Goal: Complete application form: Complete application form

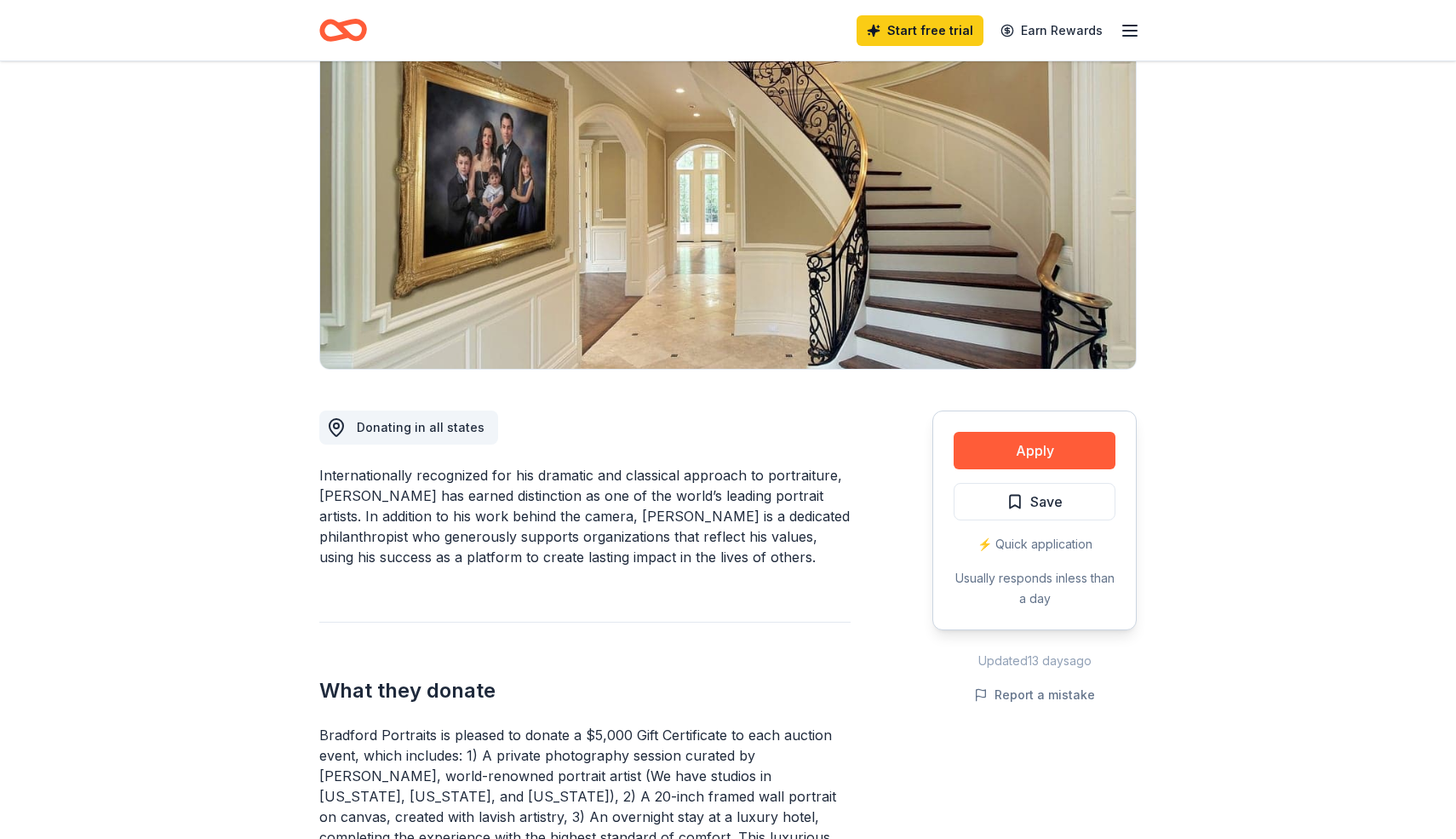
scroll to position [187, 0]
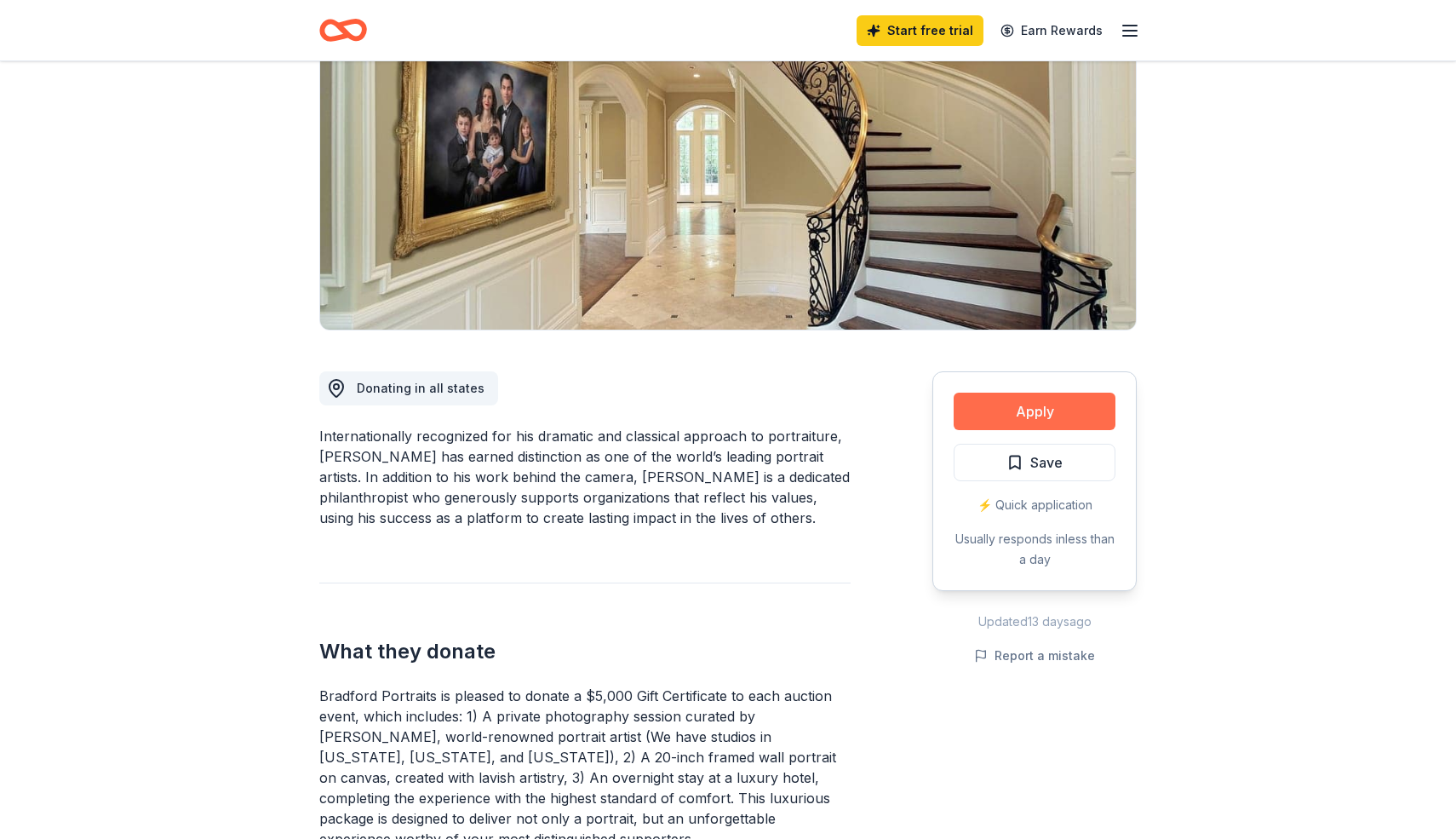
click at [1067, 411] on button "Apply" at bounding box center [1034, 412] width 162 height 38
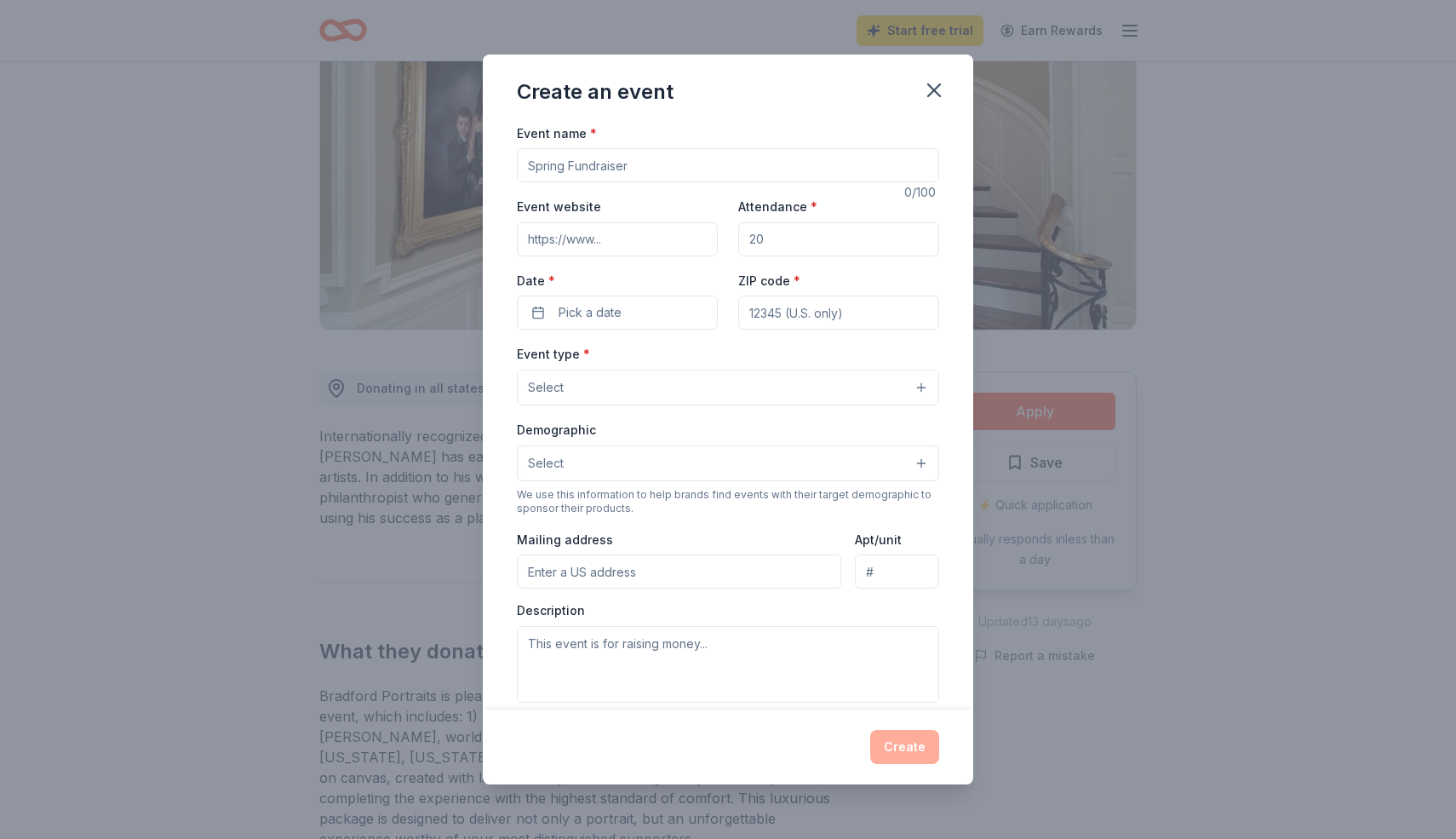
click at [567, 169] on input "Event name *" at bounding box center [728, 165] width 422 height 34
type input "[GEOGRAPHIC_DATA] Visual Arts Boosters Club"
paste input "[URL][DOMAIN_NAME]"
type input "[URL][DOMAIN_NAME]"
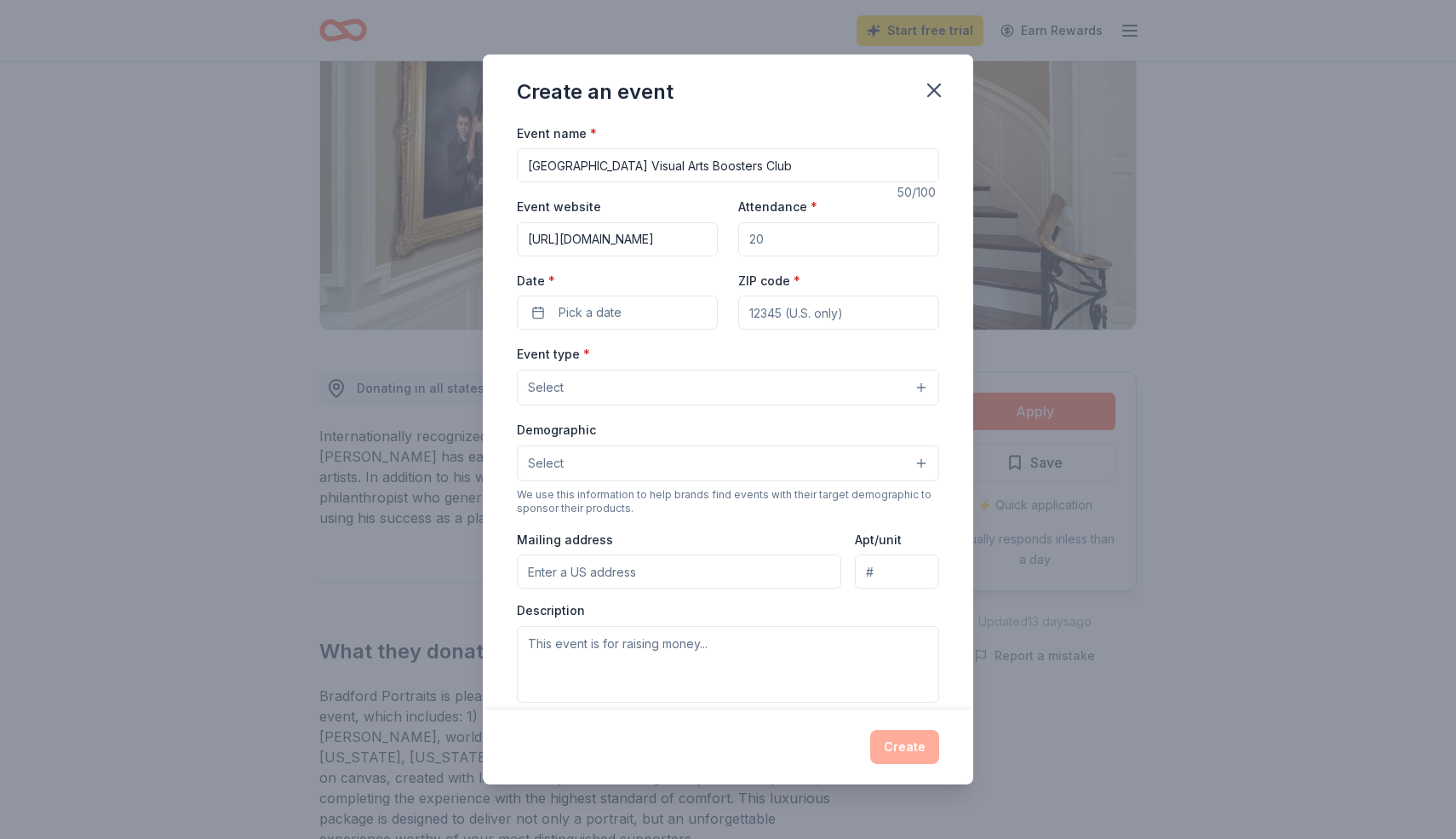
scroll to position [0, 0]
click at [833, 219] on div "Attendance *" at bounding box center [839, 226] width 201 height 60
click at [814, 239] on input "Attendance *" at bounding box center [839, 239] width 201 height 34
type input "1"
type input "1500"
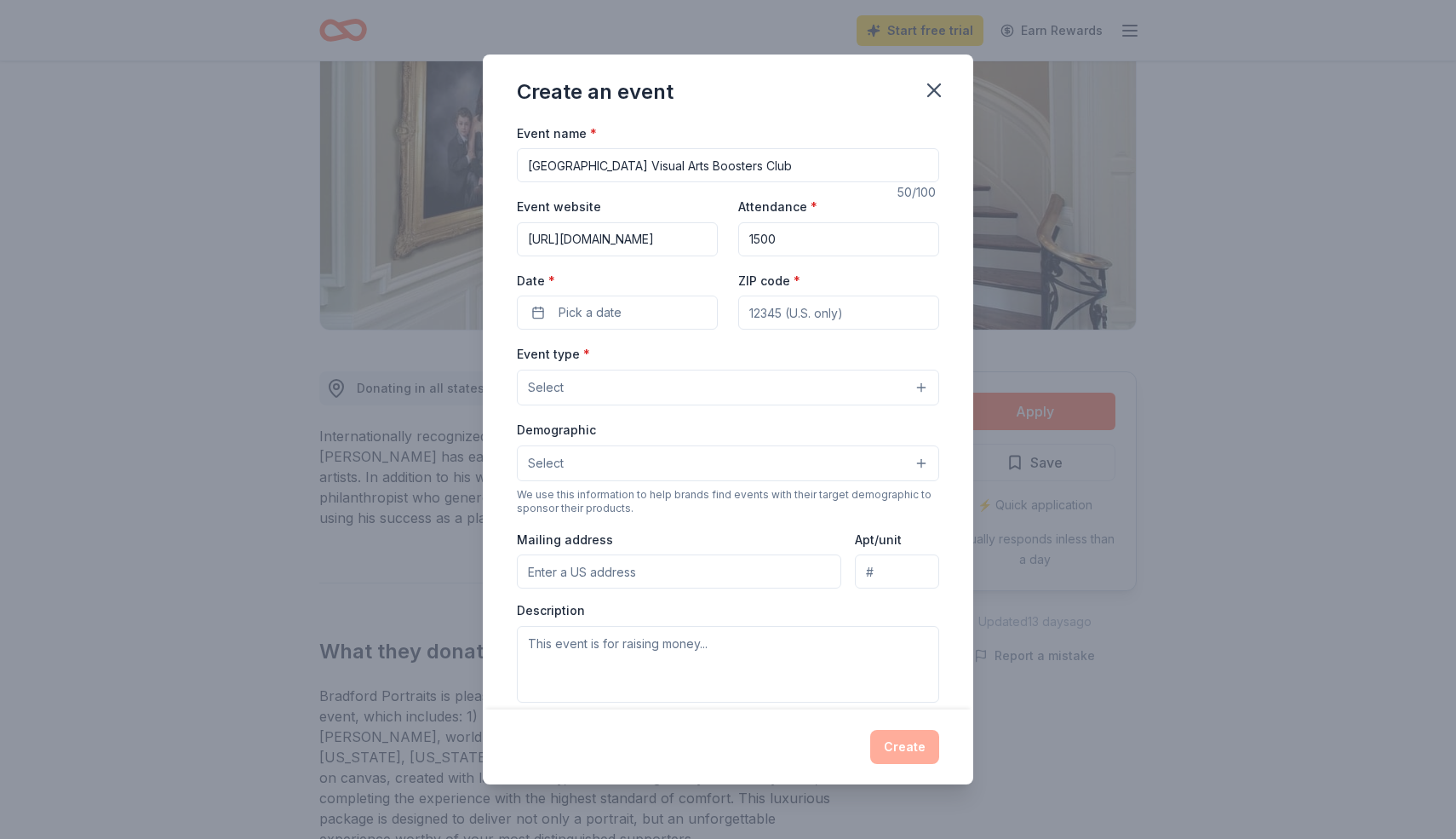
click at [635, 334] on div "Event name * [GEOGRAPHIC_DATA] Visual Arts Boosters Club 50 /100 Event website …" at bounding box center [728, 515] width 422 height 787
click at [635, 303] on button "Pick a date" at bounding box center [617, 313] width 201 height 34
click at [708, 359] on button "Go to next month" at bounding box center [709, 359] width 24 height 24
click at [676, 455] on button "12" at bounding box center [679, 460] width 31 height 31
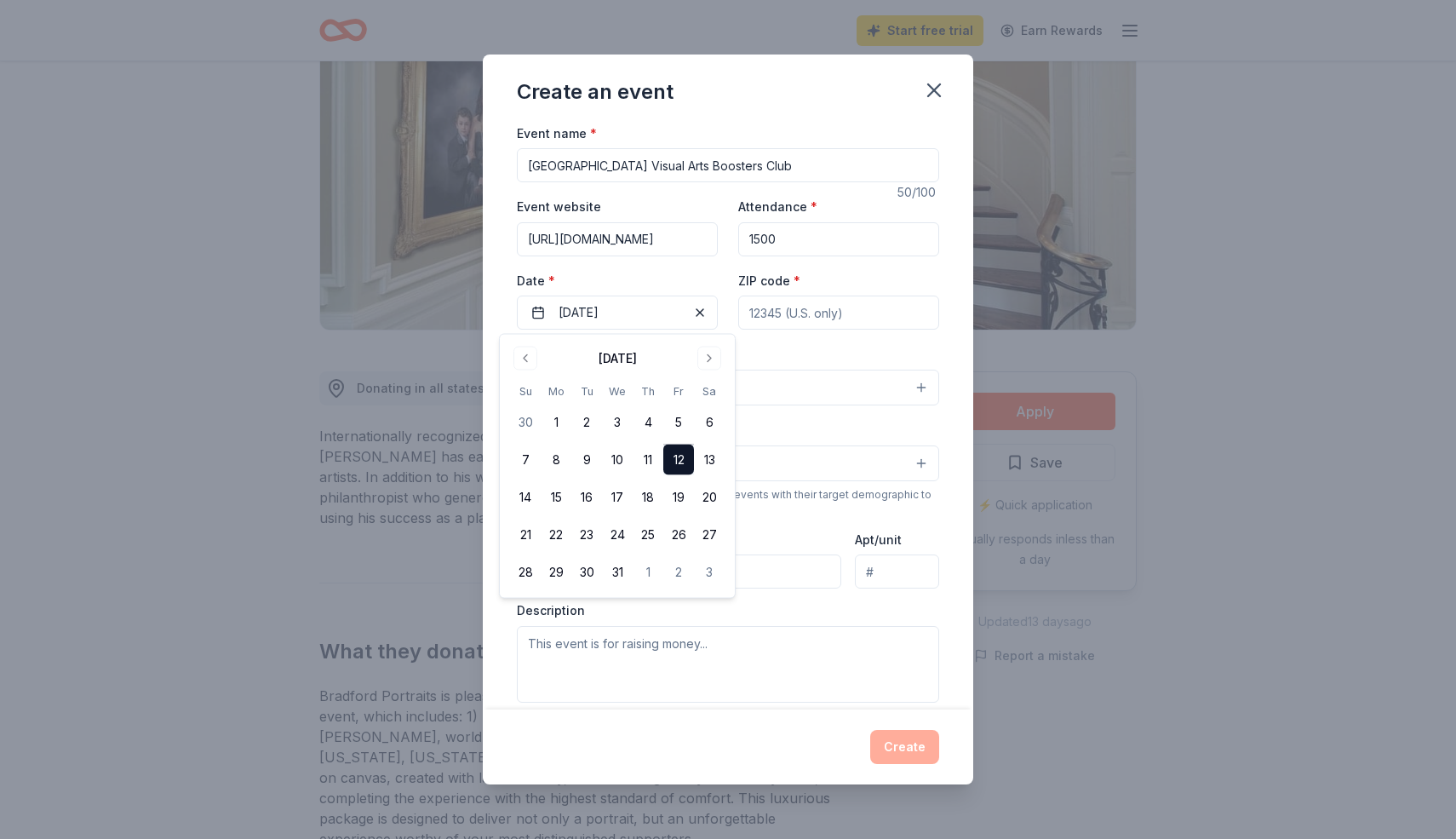
click at [780, 302] on input "ZIP code *" at bounding box center [839, 313] width 201 height 34
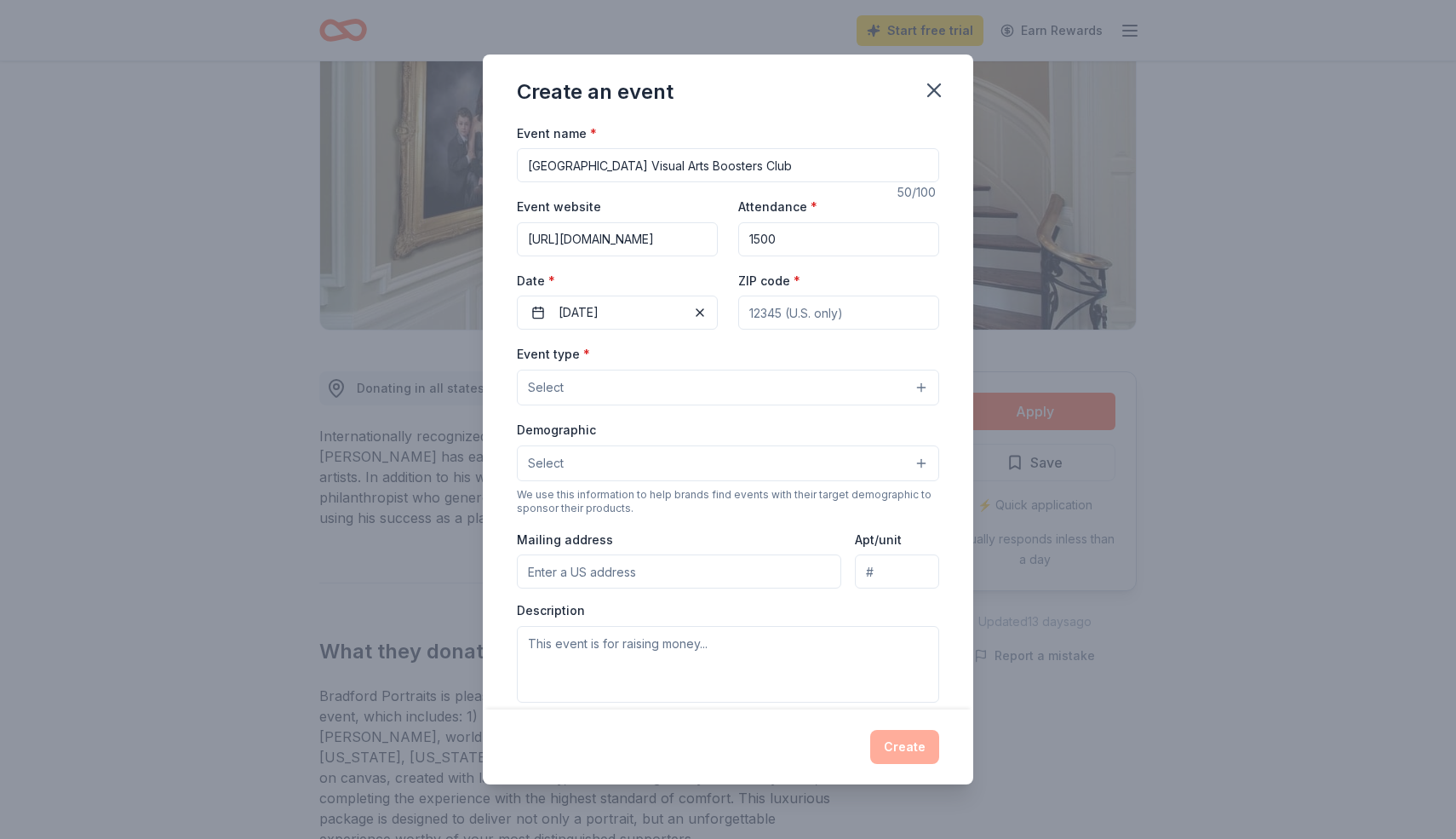
type input "94523"
type input "18 [PERSON_NAME] ct"
click at [577, 379] on button "Select" at bounding box center [728, 388] width 422 height 36
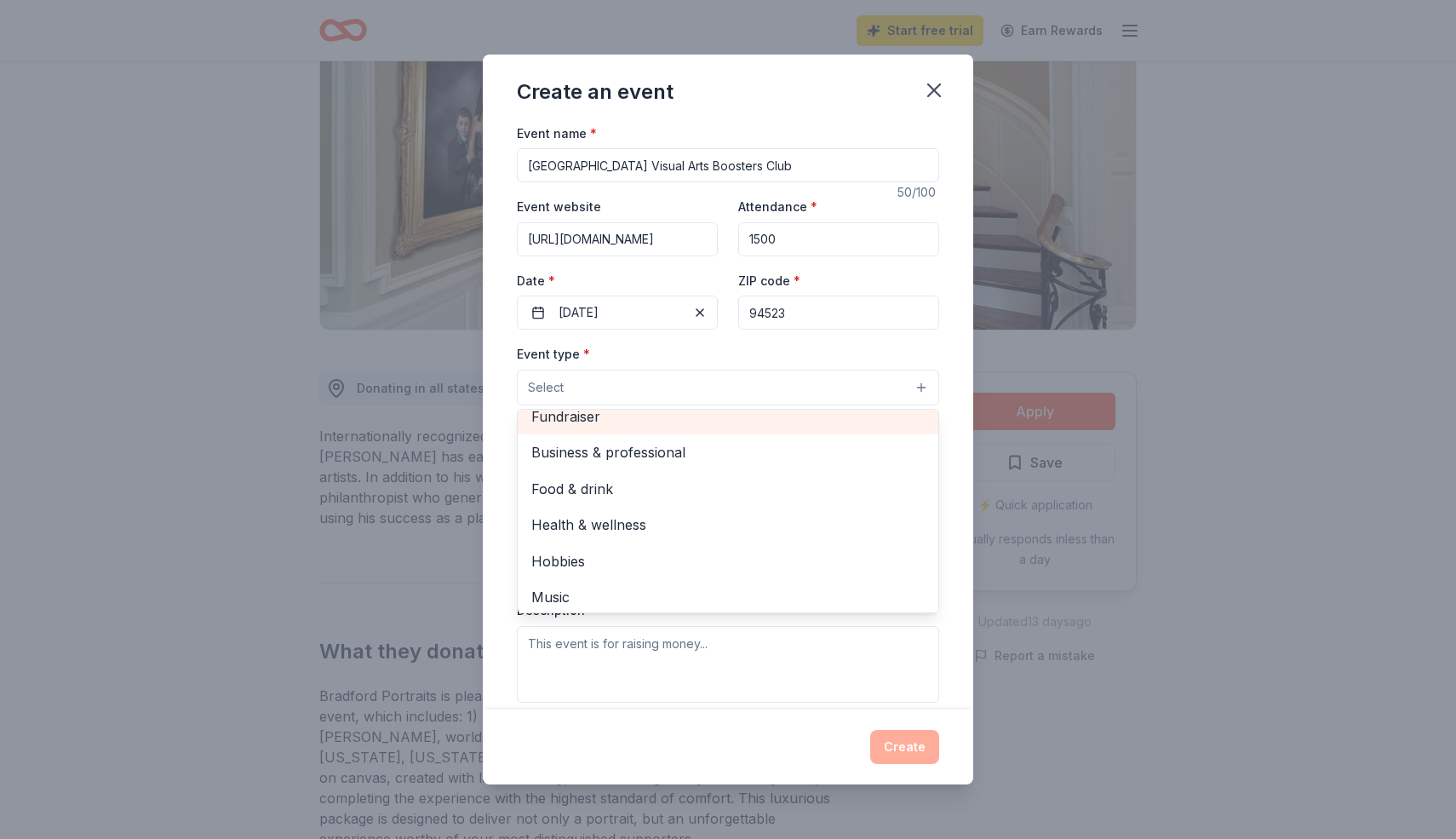
click at [590, 413] on div "Fundraiser" at bounding box center [728, 416] width 421 height 36
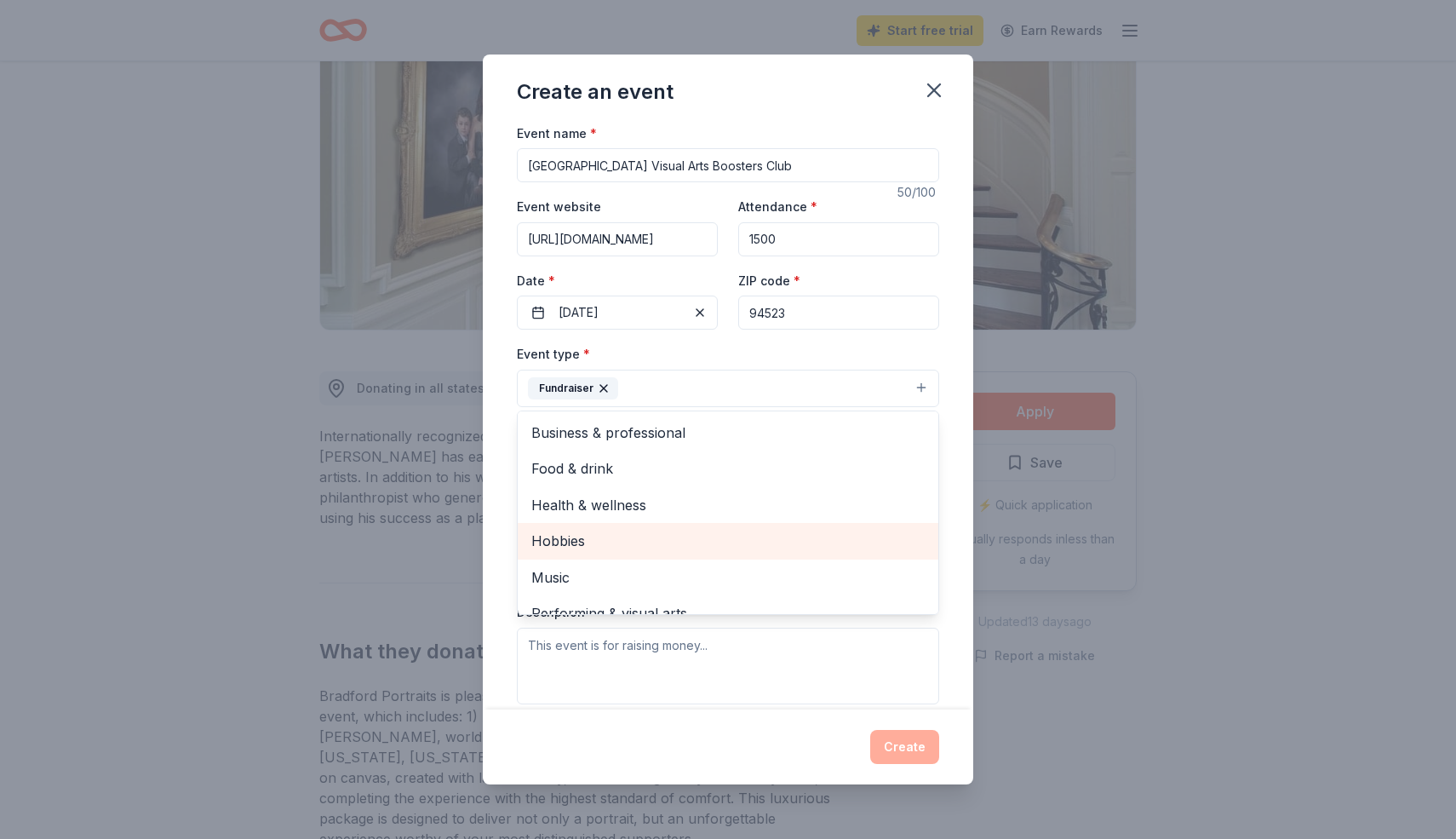
scroll to position [21, 0]
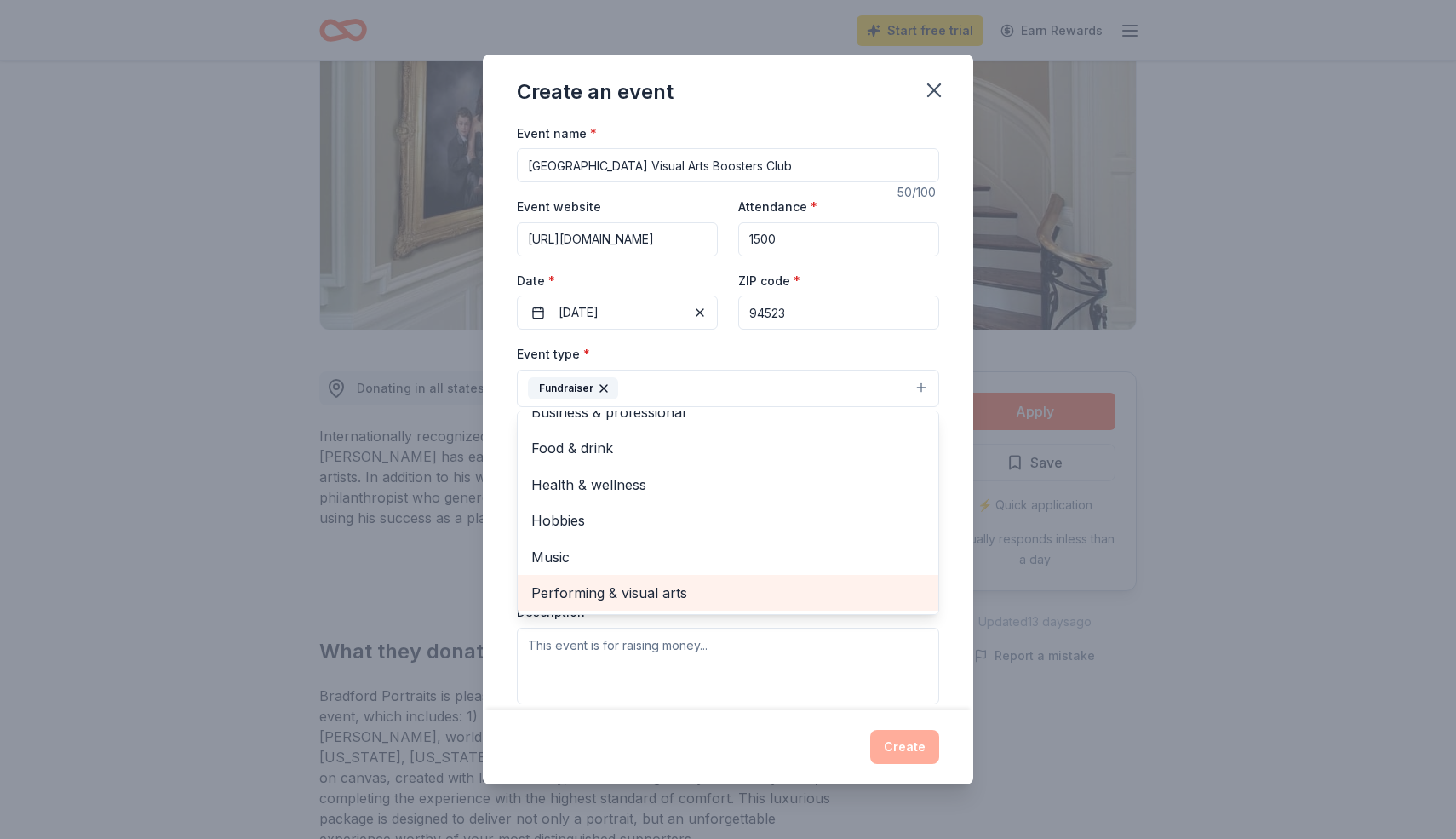
click at [587, 597] on span "Performing & visual arts" at bounding box center [728, 593] width 394 height 22
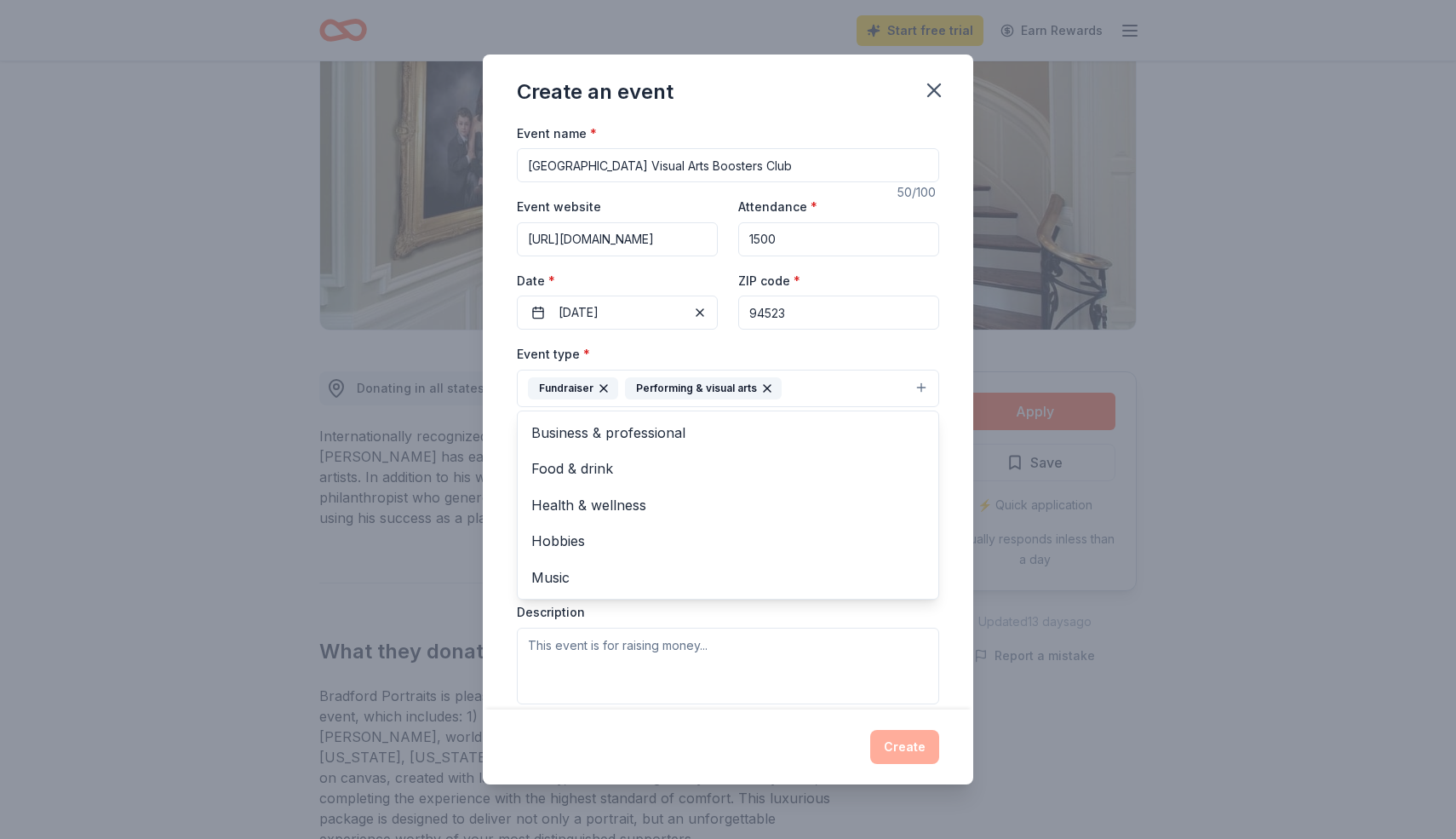
scroll to position [0, 0]
click at [494, 394] on div "Event name * [GEOGRAPHIC_DATA] Visual Arts Boosters Club 50 /100 Event website …" at bounding box center [728, 416] width 491 height 588
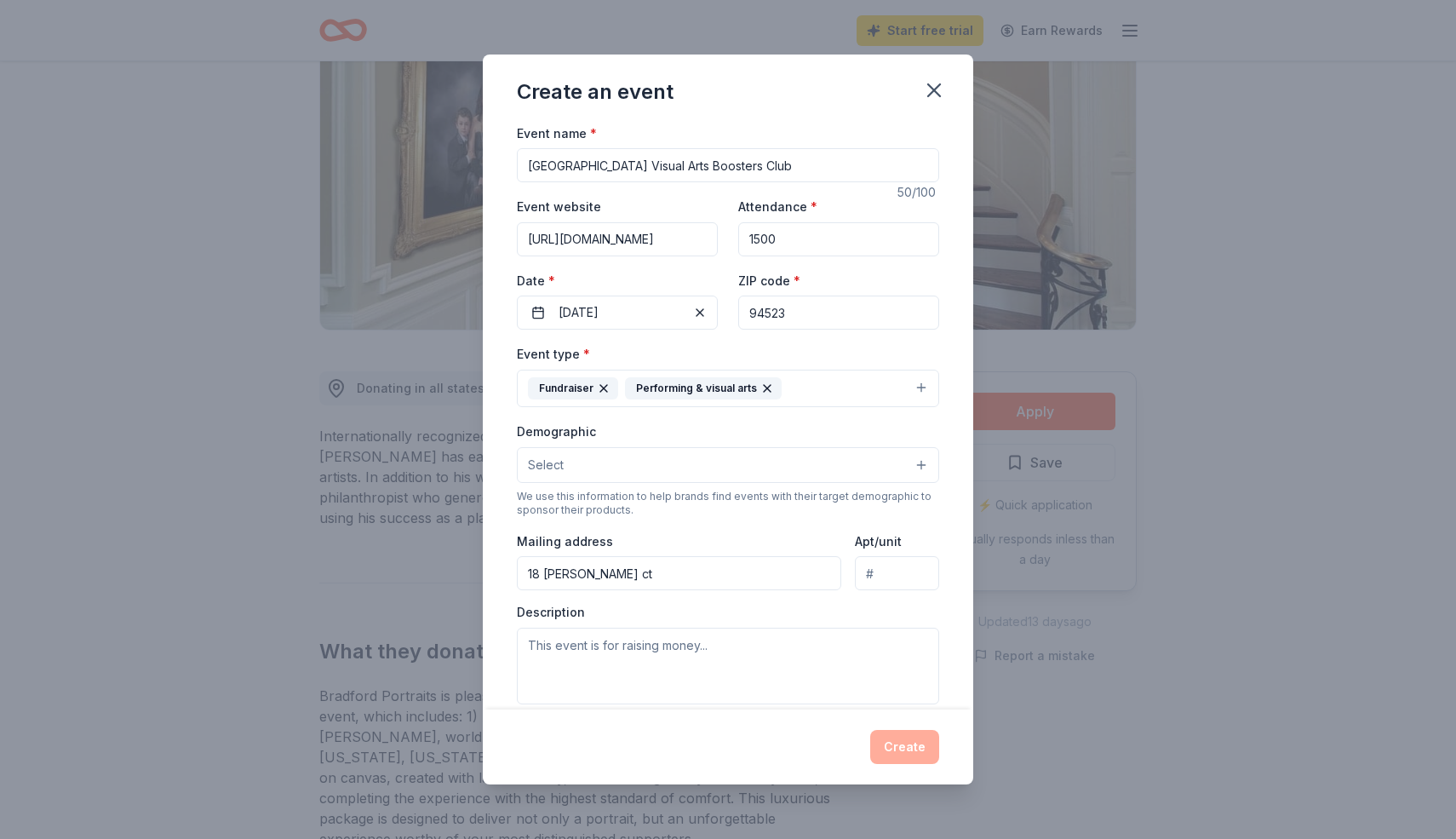
click at [758, 480] on button "Select" at bounding box center [728, 465] width 422 height 36
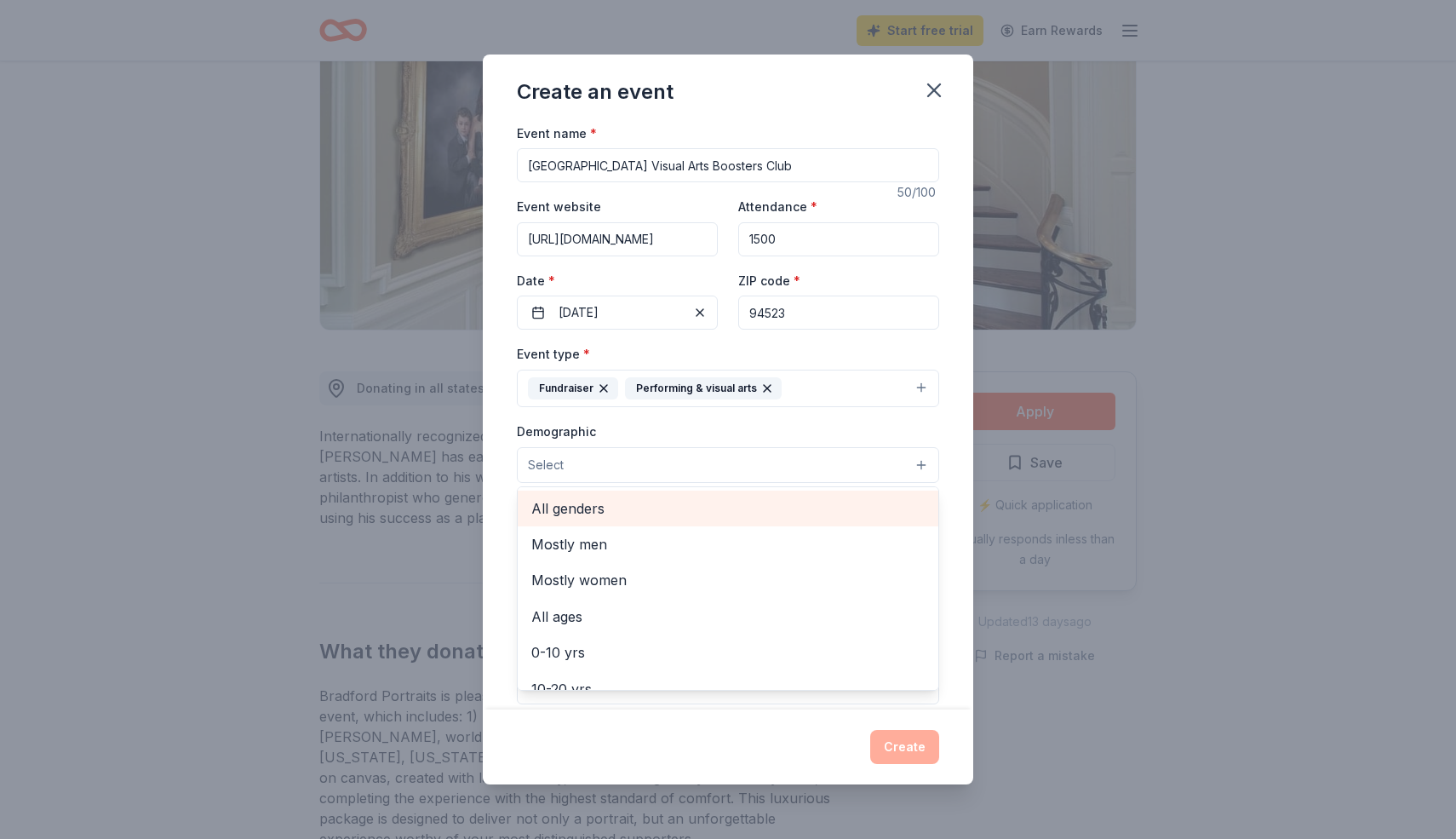
click at [752, 512] on span "All genders" at bounding box center [728, 508] width 394 height 22
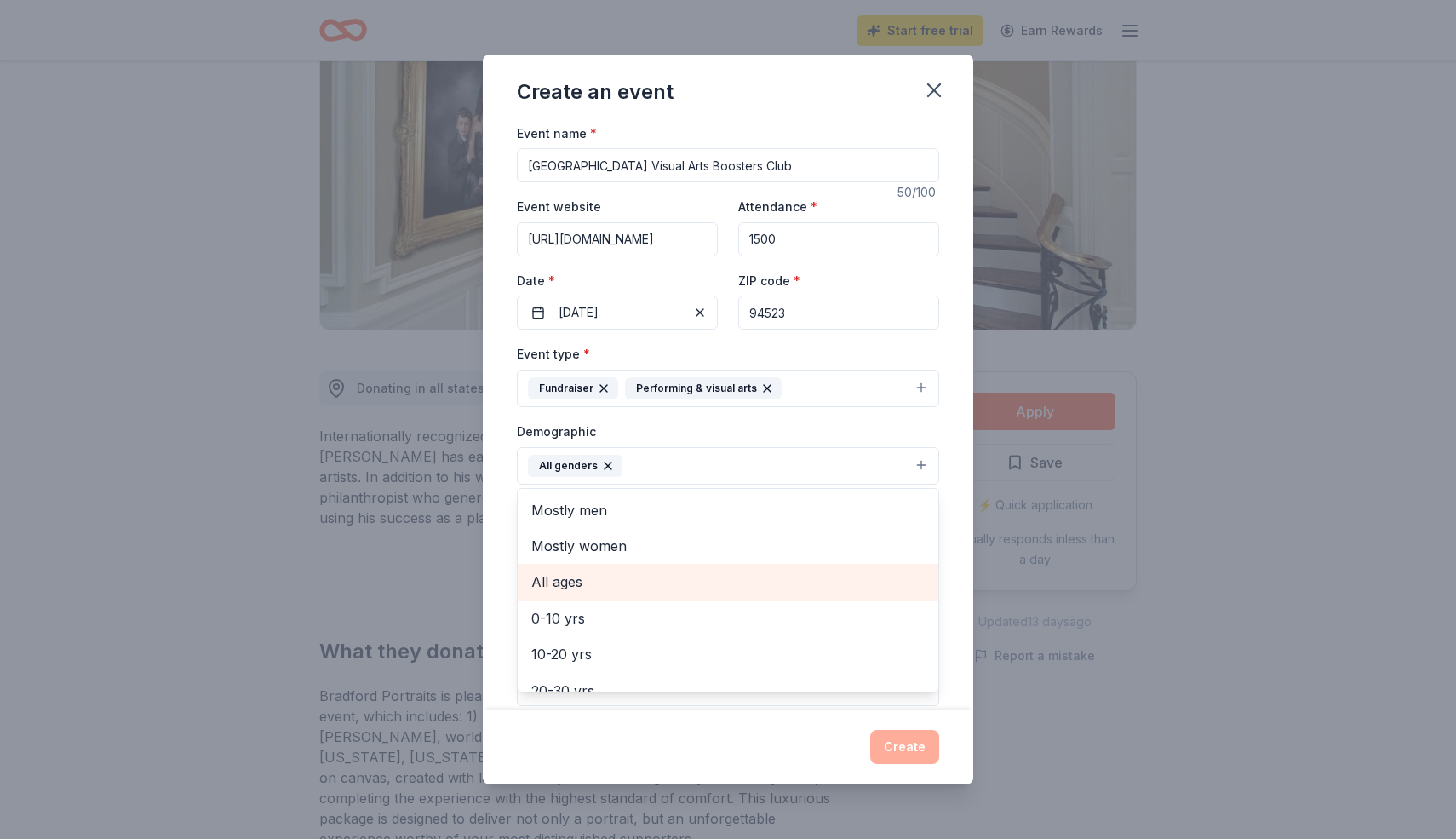
click at [671, 594] on div "All ages" at bounding box center [728, 582] width 421 height 36
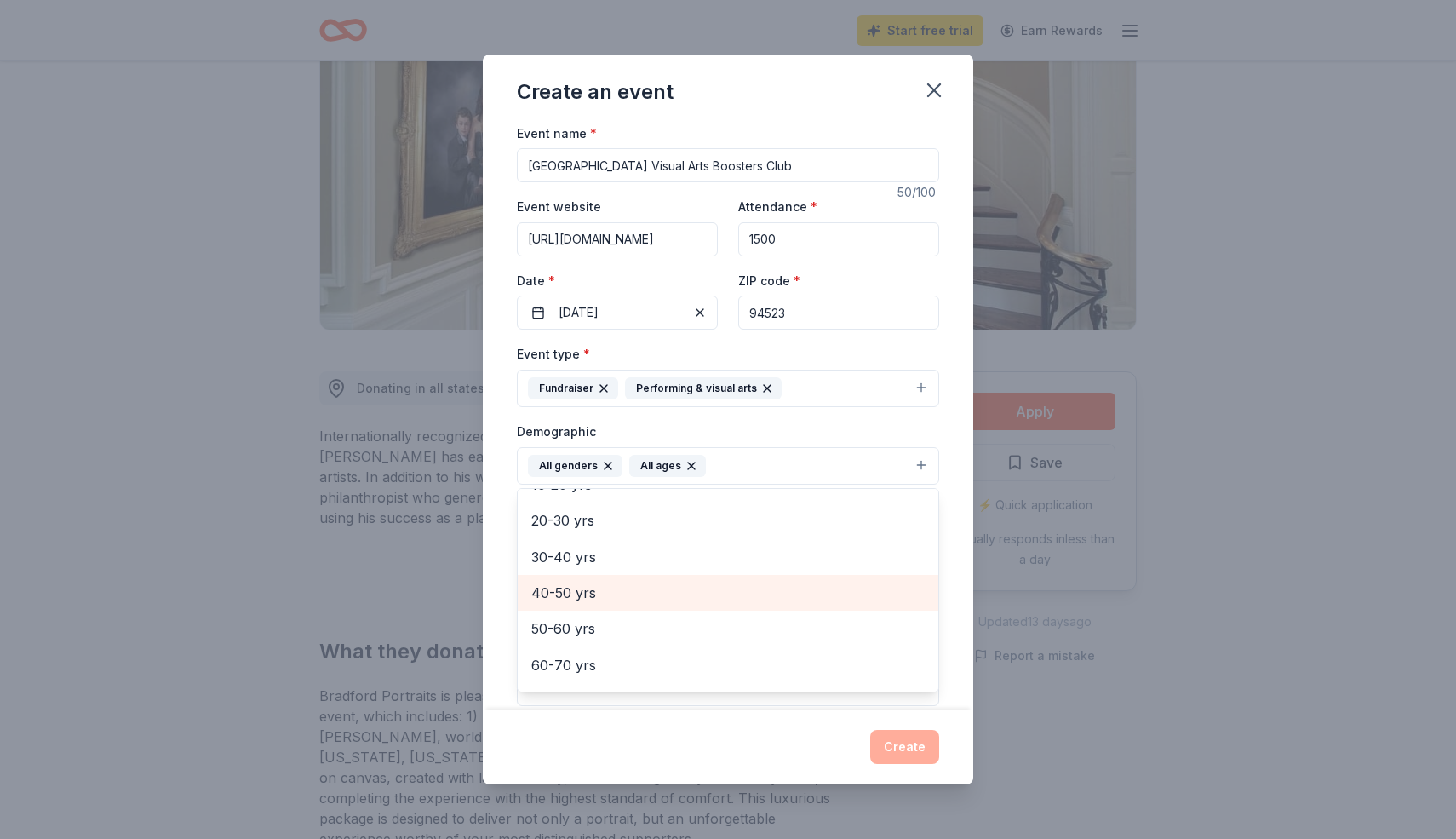
scroll to position [201, 0]
click at [505, 504] on div "Event name * [GEOGRAPHIC_DATA] Visual Arts Boosters Club 50 /100 Event website …" at bounding box center [728, 416] width 491 height 588
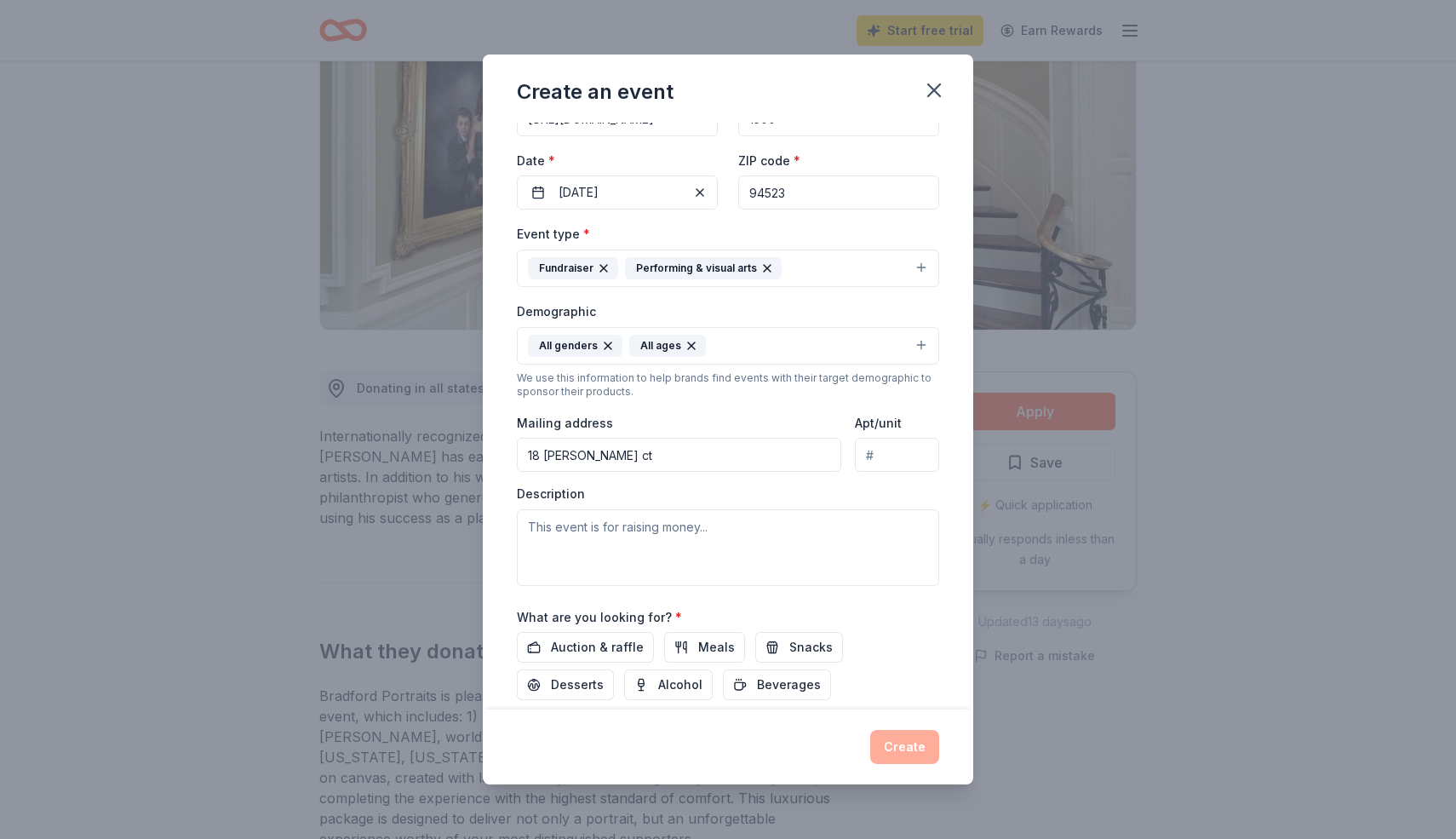
scroll to position [143, 0]
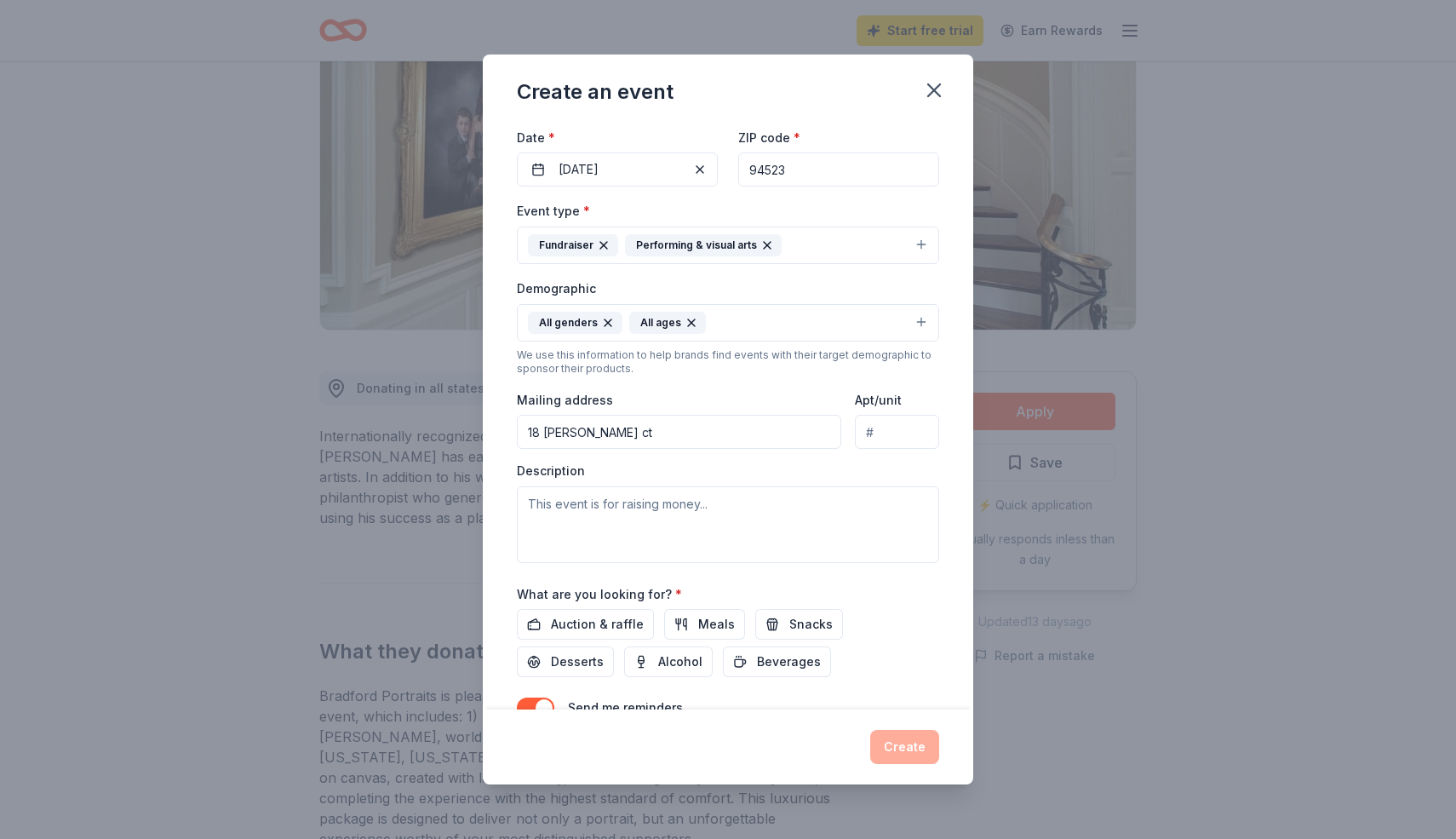
click at [670, 429] on input "18 [PERSON_NAME] ct" at bounding box center [679, 432] width 324 height 34
drag, startPoint x: 670, startPoint y: 429, endPoint x: 458, endPoint y: 429, distance: 212.0
click at [458, 429] on div "Create an event Event name * [GEOGRAPHIC_DATA] Visual Arts Boosters Club 50 /10…" at bounding box center [728, 419] width 1456 height 839
paste input "[GEOGRAPHIC_DATA] Attn: Visual Arts Boosters [STREET_ADDRESS]"
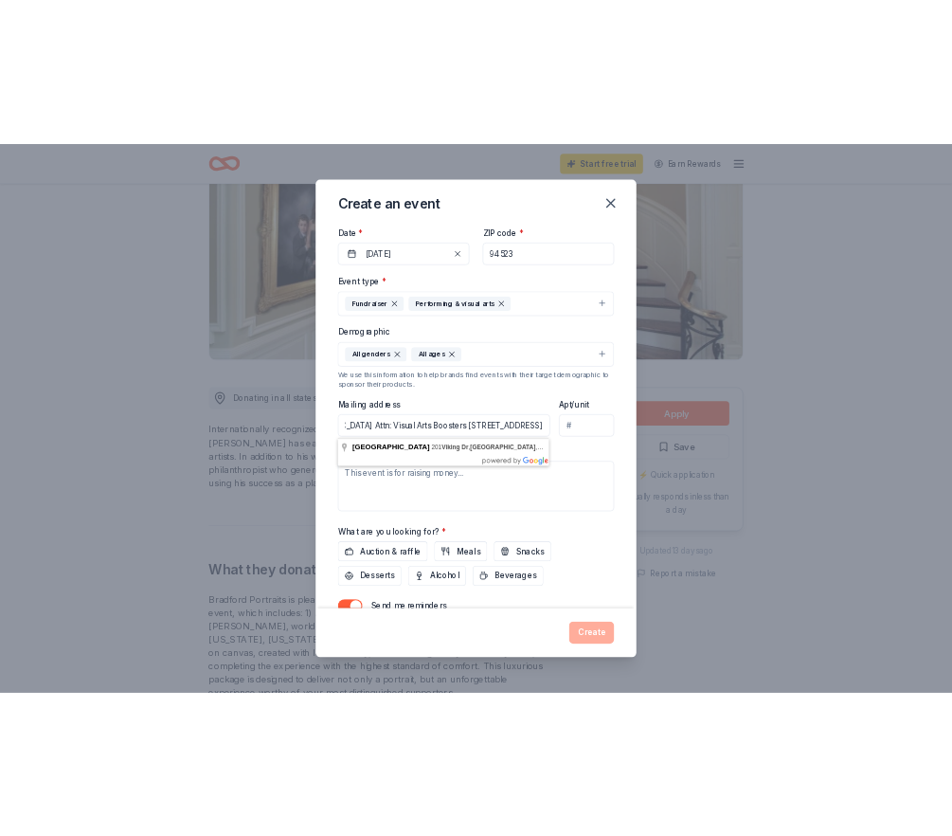
scroll to position [0, 0]
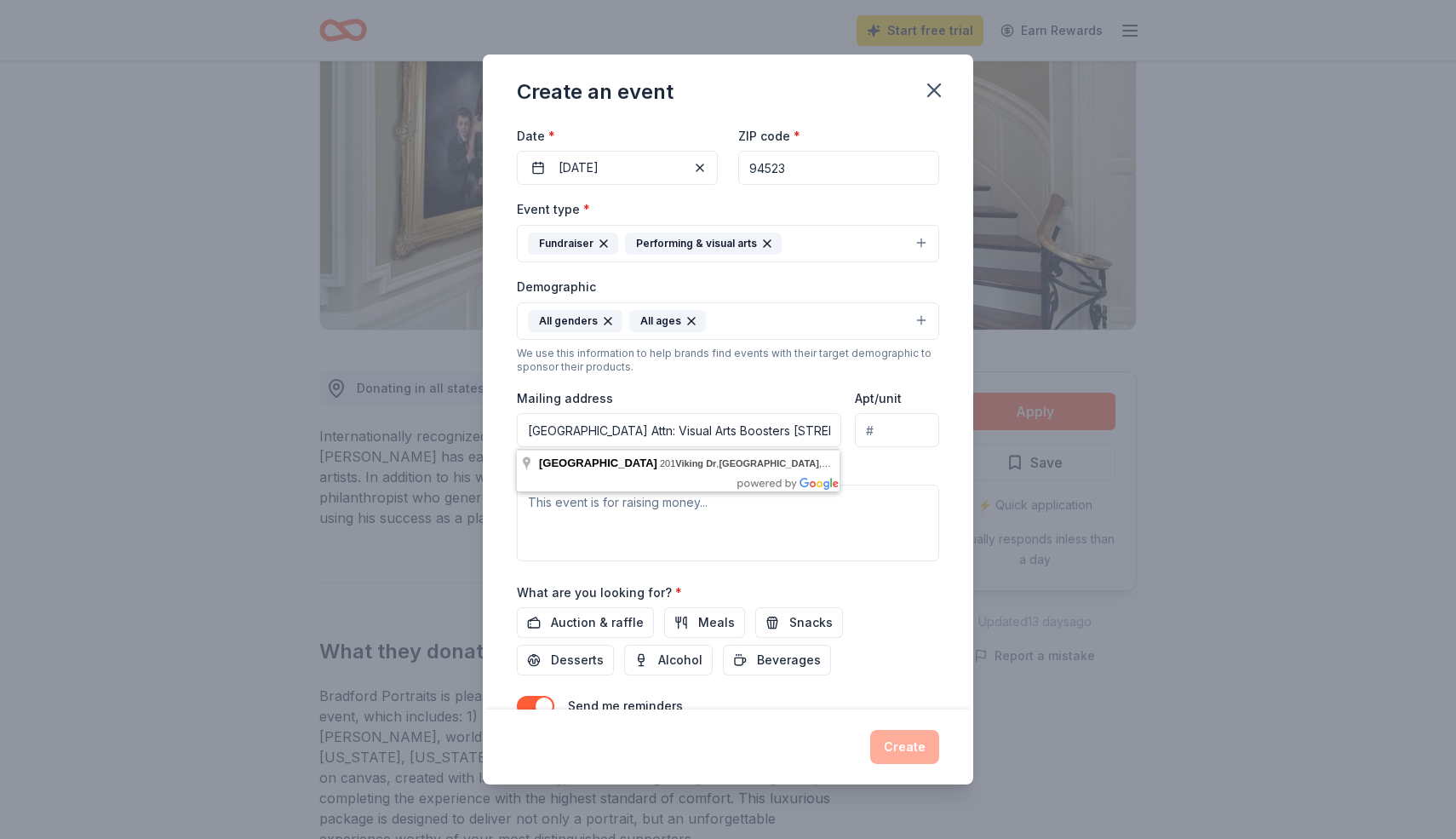
type input "[GEOGRAPHIC_DATA] Attn: Visual Arts Boosters [STREET_ADDRESS]"
click at [897, 477] on div "Description" at bounding box center [728, 512] width 422 height 101
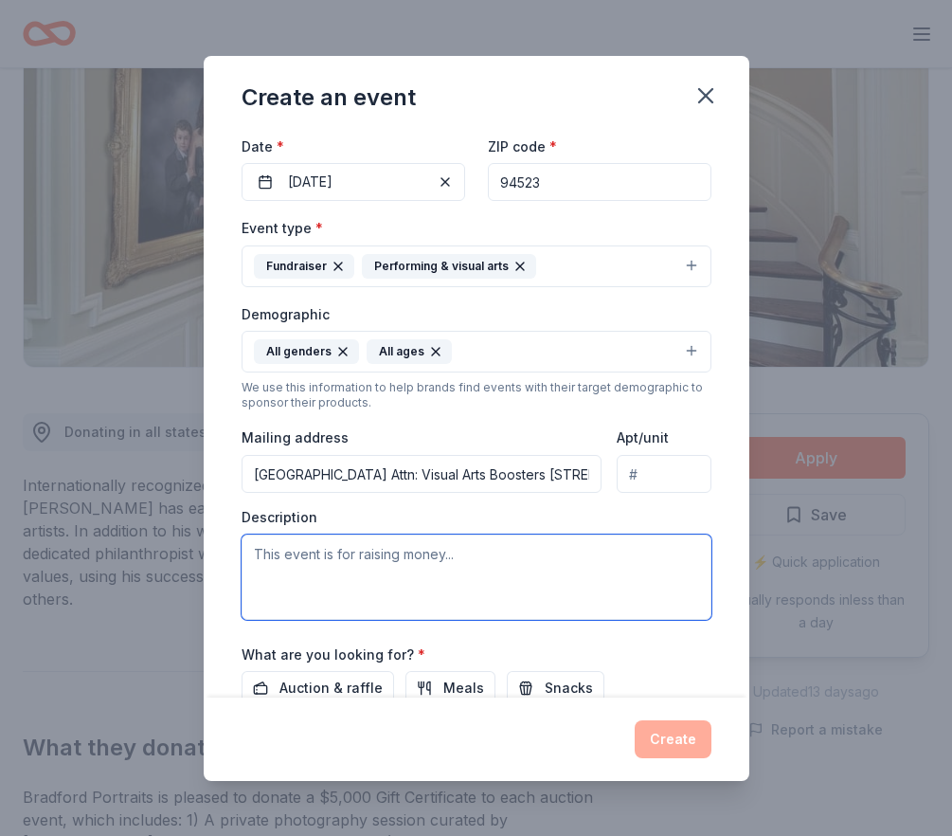
drag, startPoint x: 333, startPoint y: 554, endPoint x: 332, endPoint y: 536, distance: 18.1
click at [333, 554] on textarea at bounding box center [477, 576] width 470 height 85
paste textarea "Loremip Dolo Sita Consec Adipis Elit Seddoeiu te i Utlaboreet Dolore Magnaal En…"
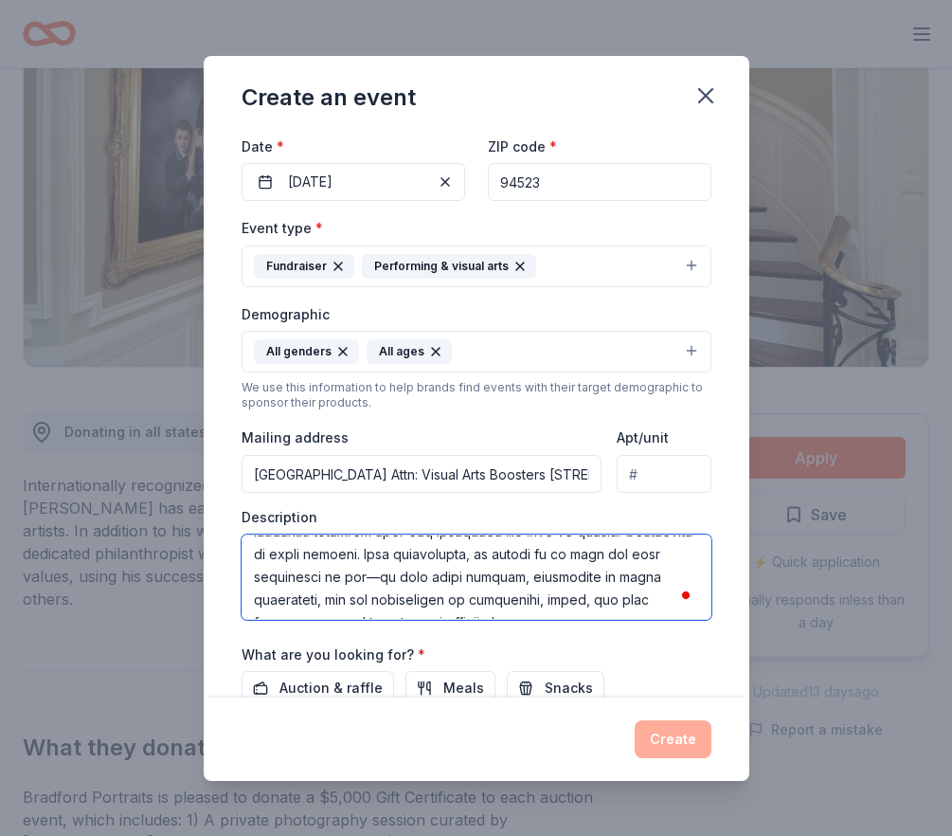
scroll to position [344, 0]
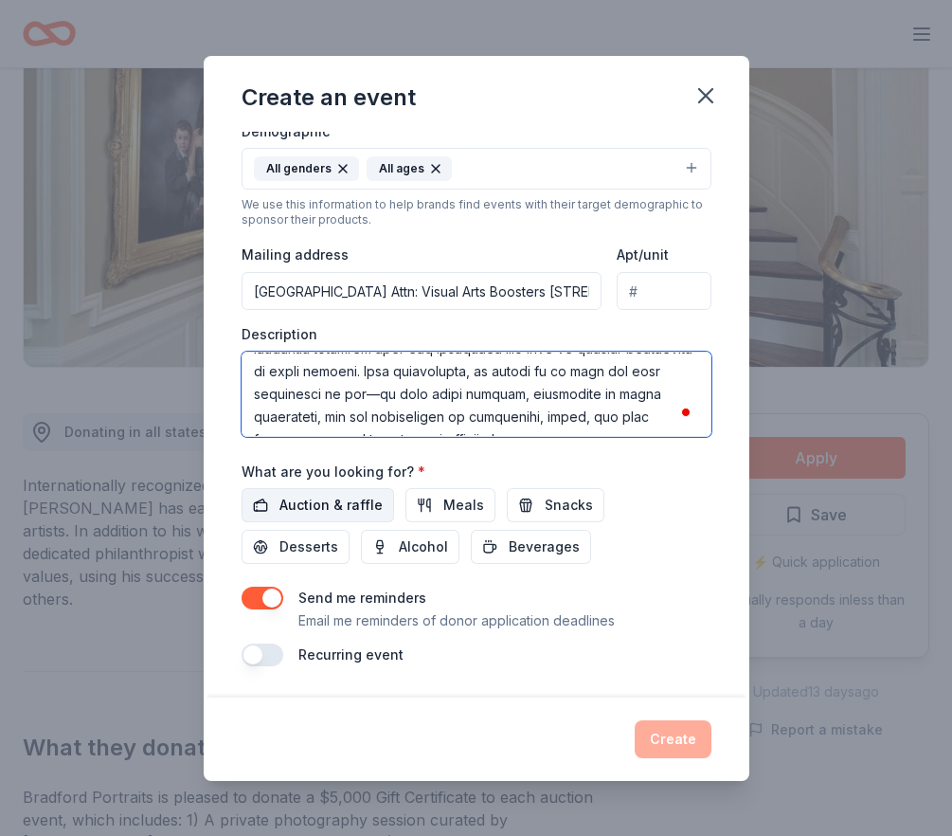
type textarea "Loremip Dolo Sita Consec Adipis Elit Seddoeiu te i Utlaboreet Dolore Magnaal En…"
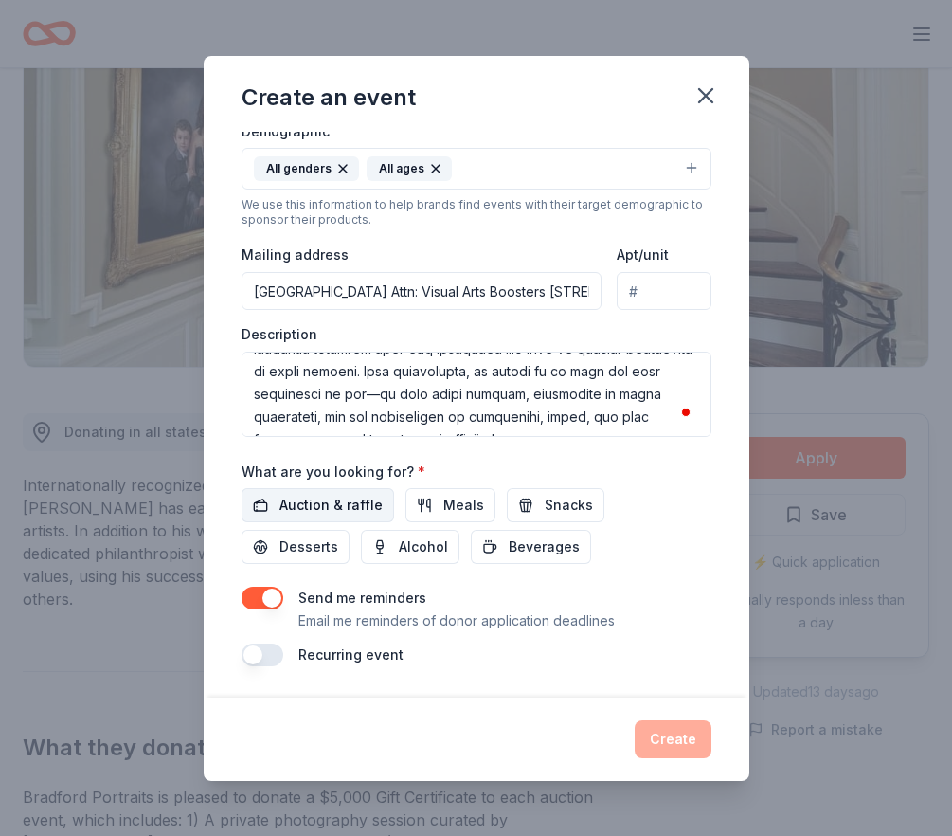
click at [342, 501] on span "Auction & raffle" at bounding box center [330, 505] width 103 height 23
click at [277, 603] on button "button" at bounding box center [263, 597] width 42 height 23
click at [653, 738] on button "Create" at bounding box center [673, 739] width 77 height 38
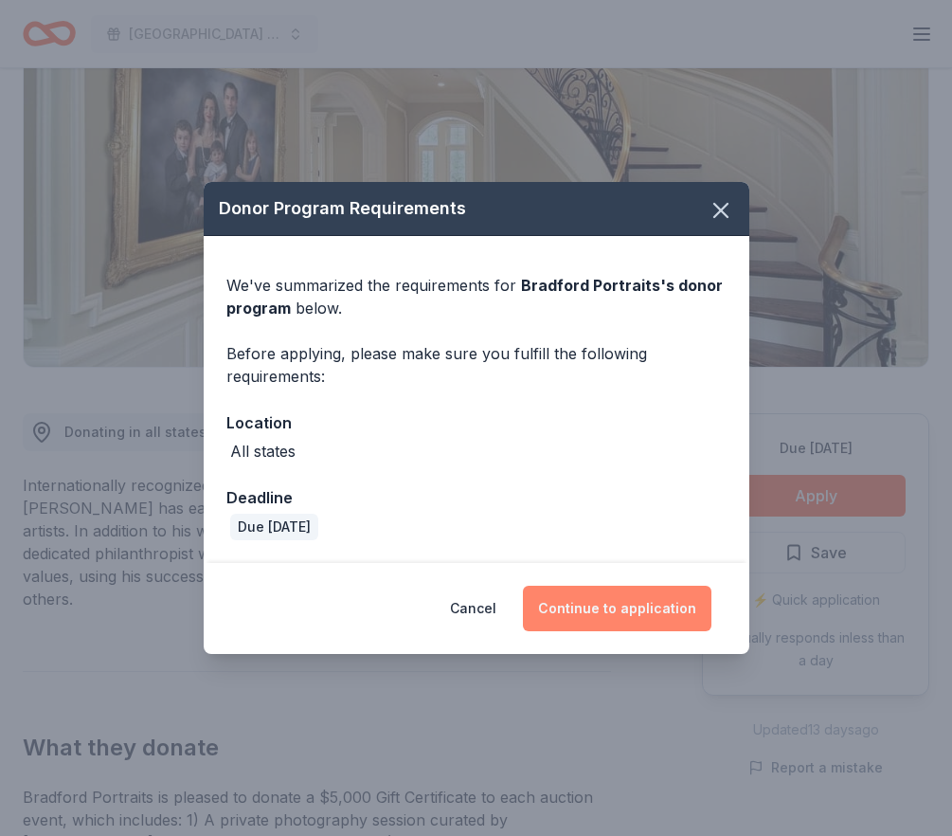
click at [630, 607] on button "Continue to application" at bounding box center [617, 607] width 189 height 45
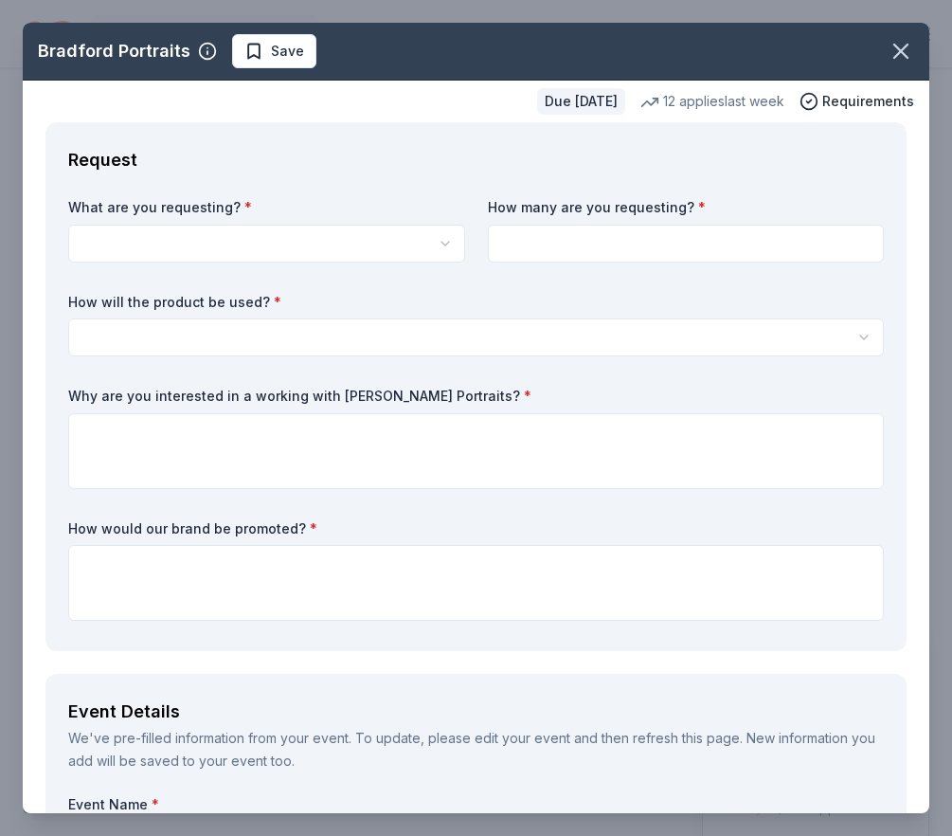
click at [231, 230] on html "[GEOGRAPHIC_DATA] Visual Arts Boosters Club Start free trial Earn Rewards Due […" at bounding box center [476, 418] width 952 height 836
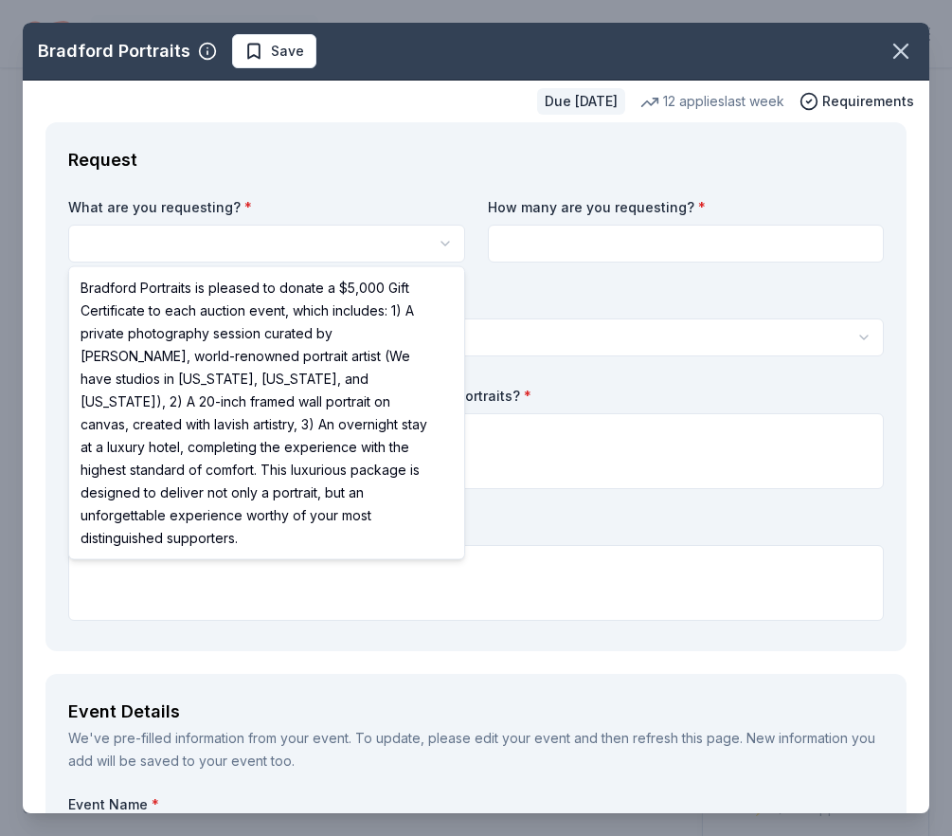
select select "Bradford Portraits is pleased to donate a $5,000 Gift Certificate to each aucti…"
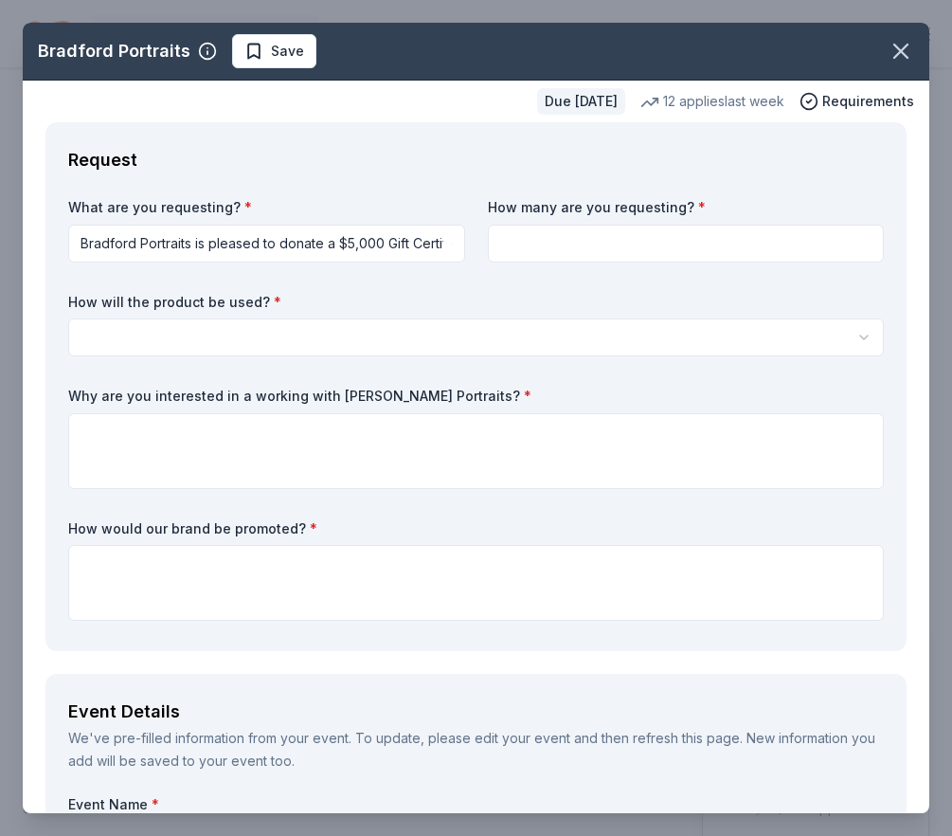
click at [328, 253] on html "[GEOGRAPHIC_DATA] Visual Arts Boosters Club Start free trial Earn Rewards Due […" at bounding box center [476, 418] width 952 height 836
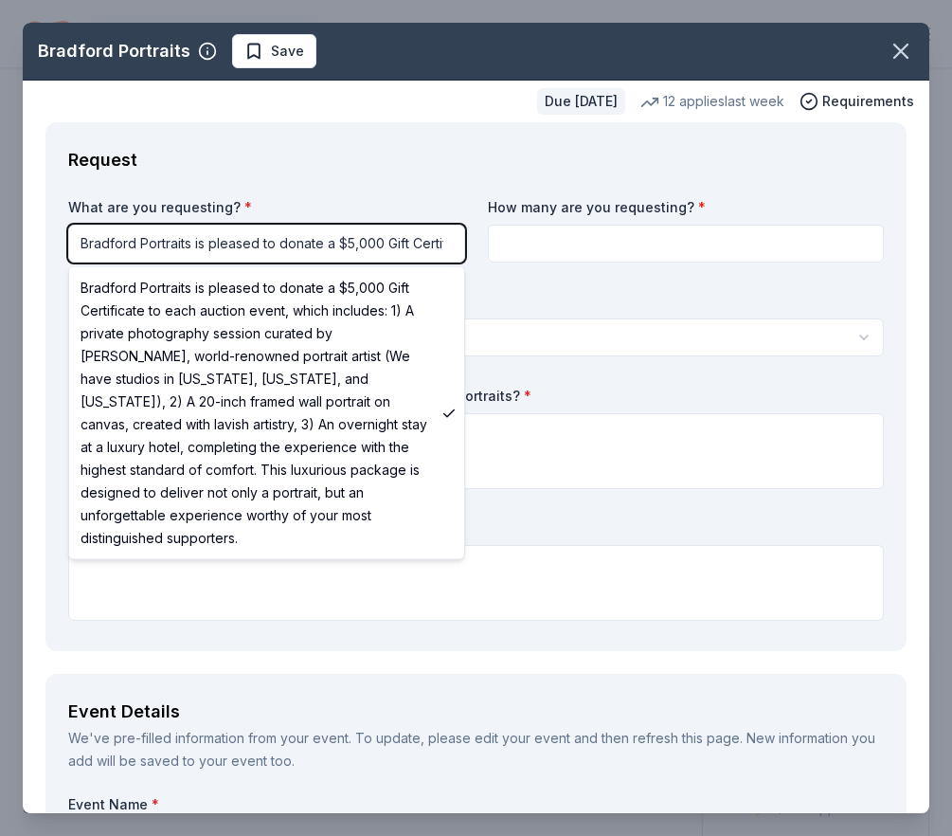
click at [610, 295] on html "[GEOGRAPHIC_DATA] Visual Arts Boosters Club Start free trial Earn Rewards Due […" at bounding box center [476, 418] width 952 height 836
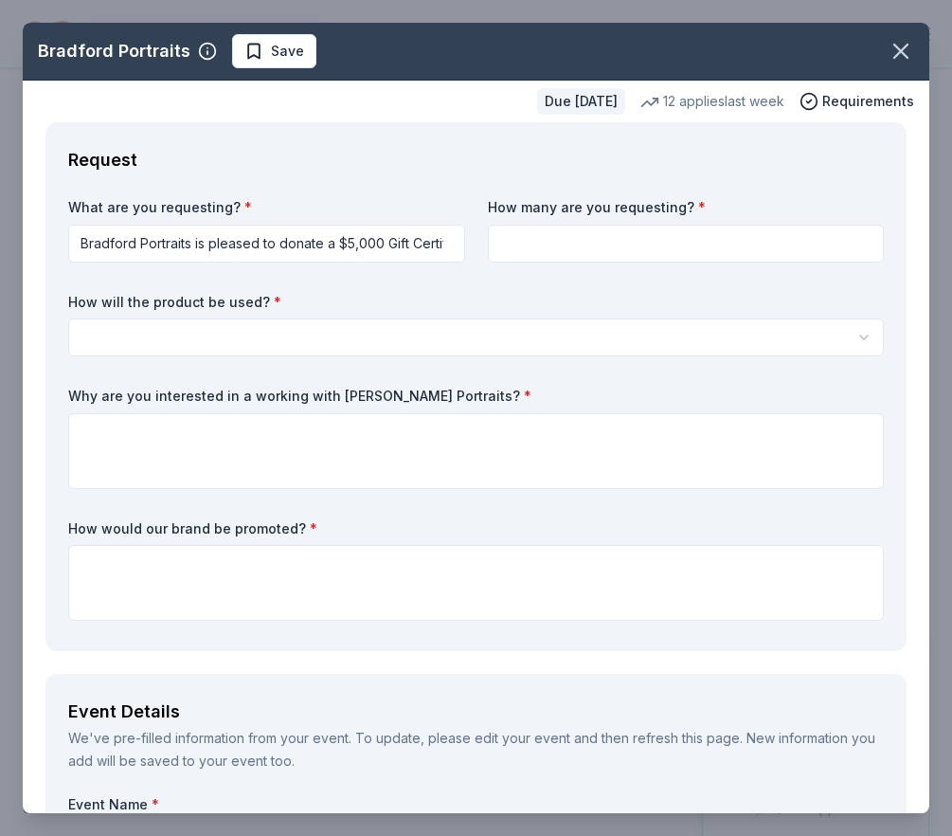
click at [554, 255] on input at bounding box center [686, 244] width 397 height 38
type input "1"
click at [535, 313] on div "How will the product be used? * Silent auction Live auction Raffle / Door prize…" at bounding box center [476, 325] width 816 height 64
click at [521, 346] on html "[GEOGRAPHIC_DATA] Visual Arts Boosters Club Start free trial Earn Rewards Due […" at bounding box center [476, 418] width 952 height 836
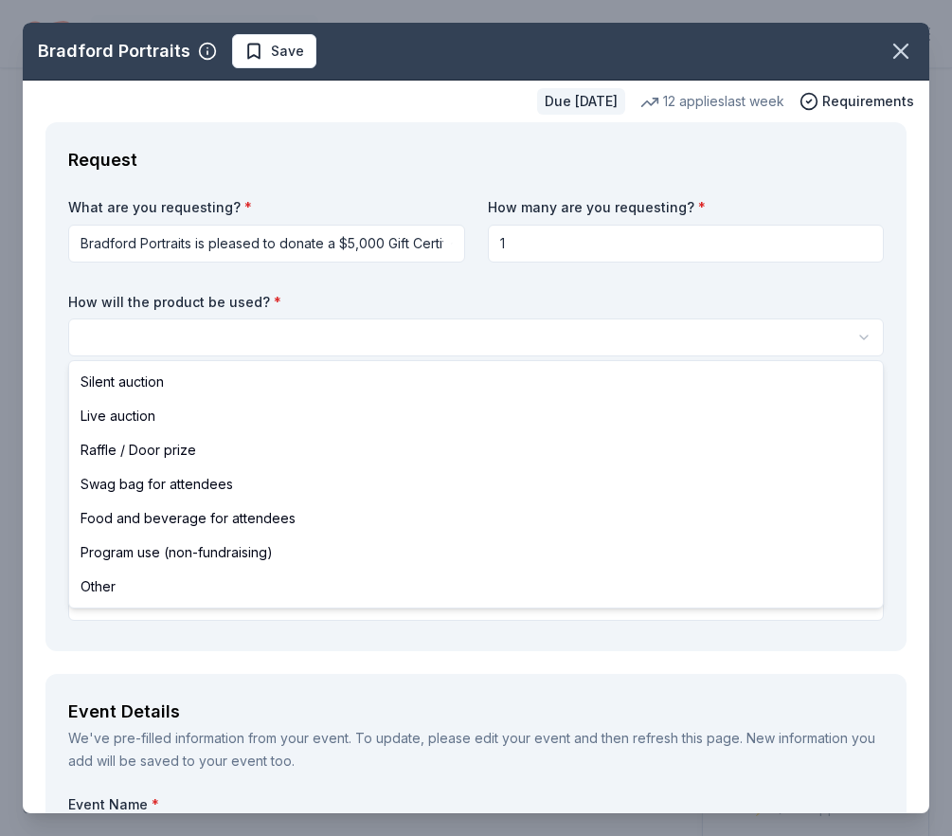
select select "silentAuction"
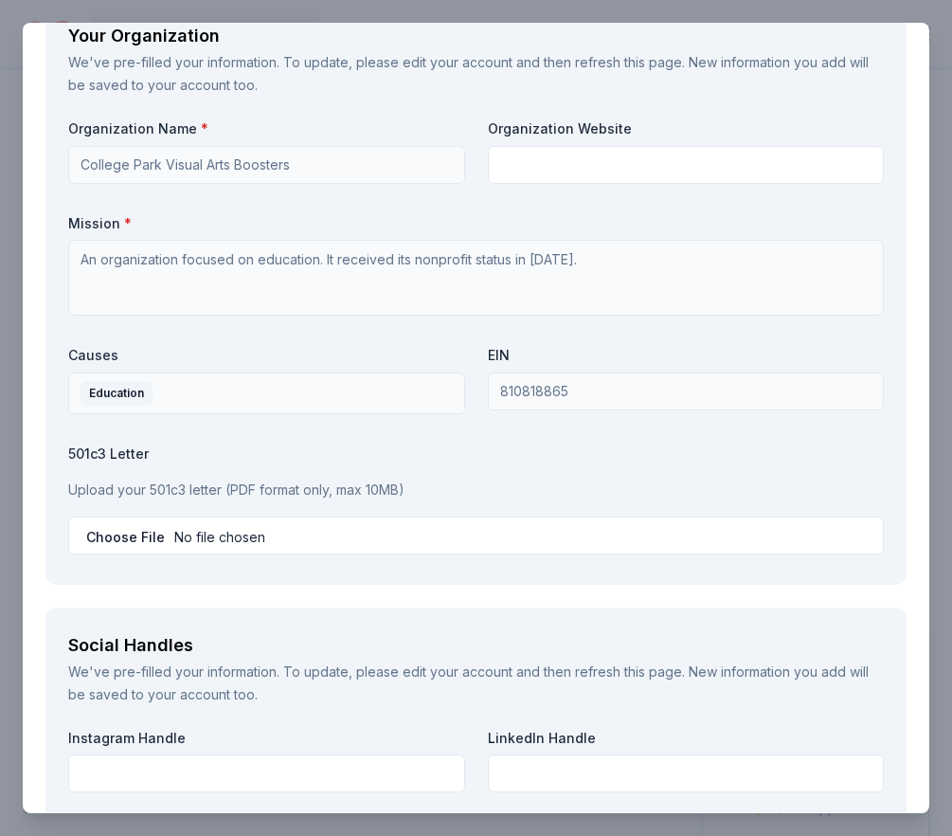
scroll to position [2292, 0]
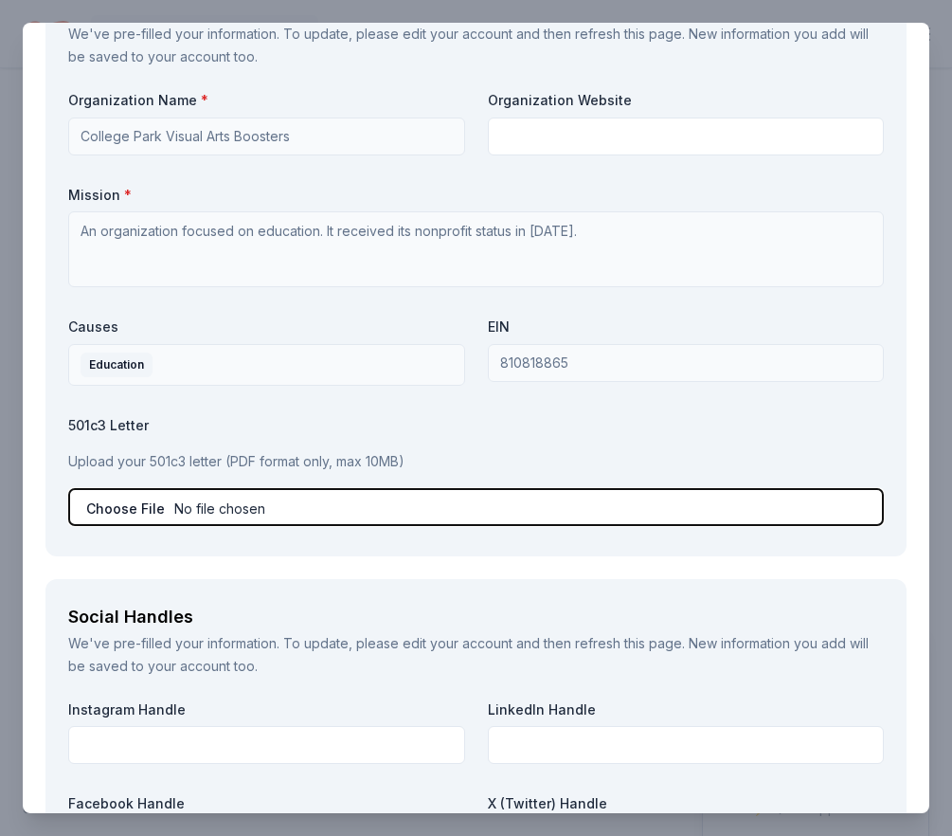
click at [189, 497] on input "file" at bounding box center [476, 507] width 816 height 38
type input "C:\fakepath\CP VA Boosters 2025 Donation Request Letter Signed (3) (1).pdf"
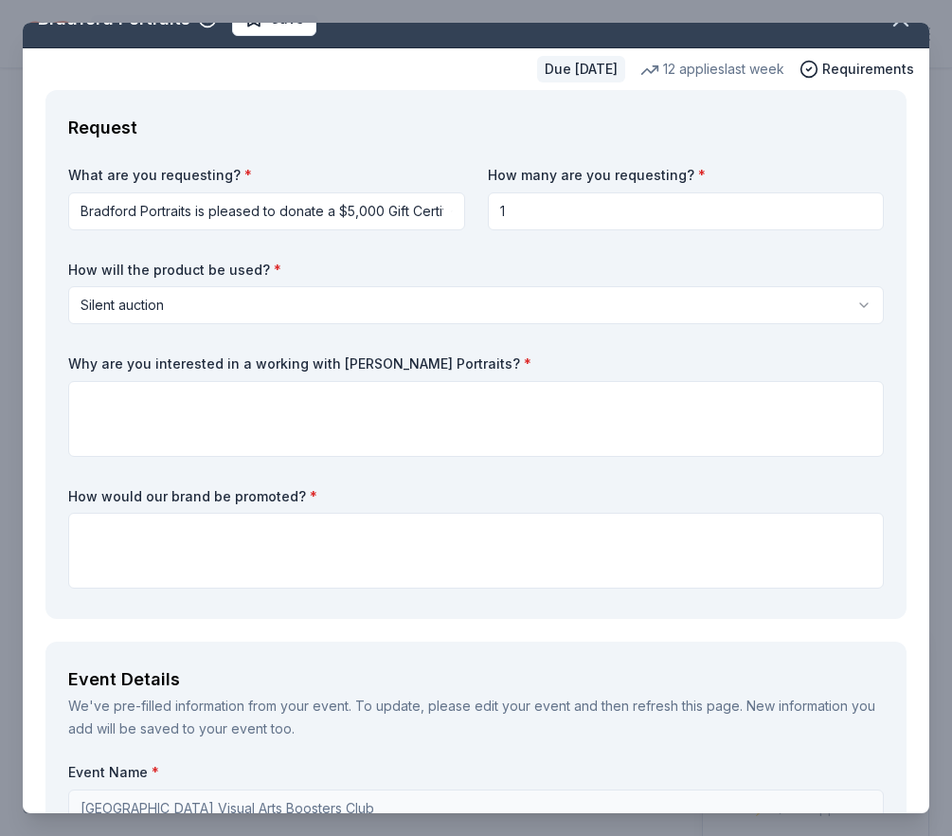
scroll to position [37, 0]
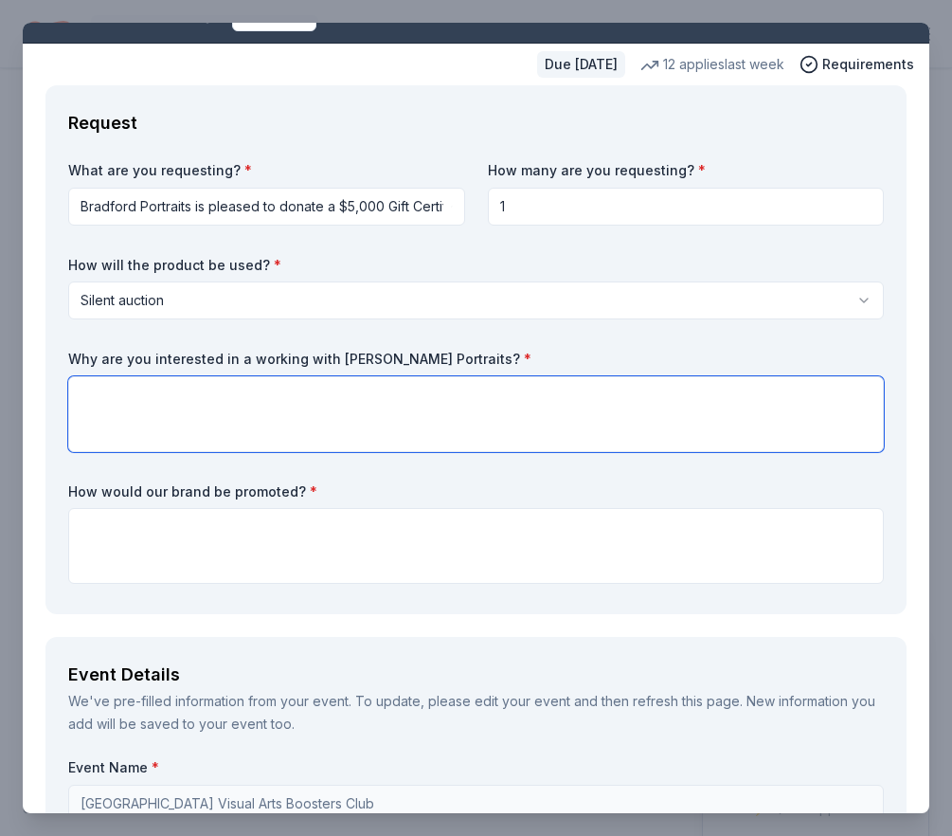
click at [471, 381] on textarea at bounding box center [476, 414] width 816 height 76
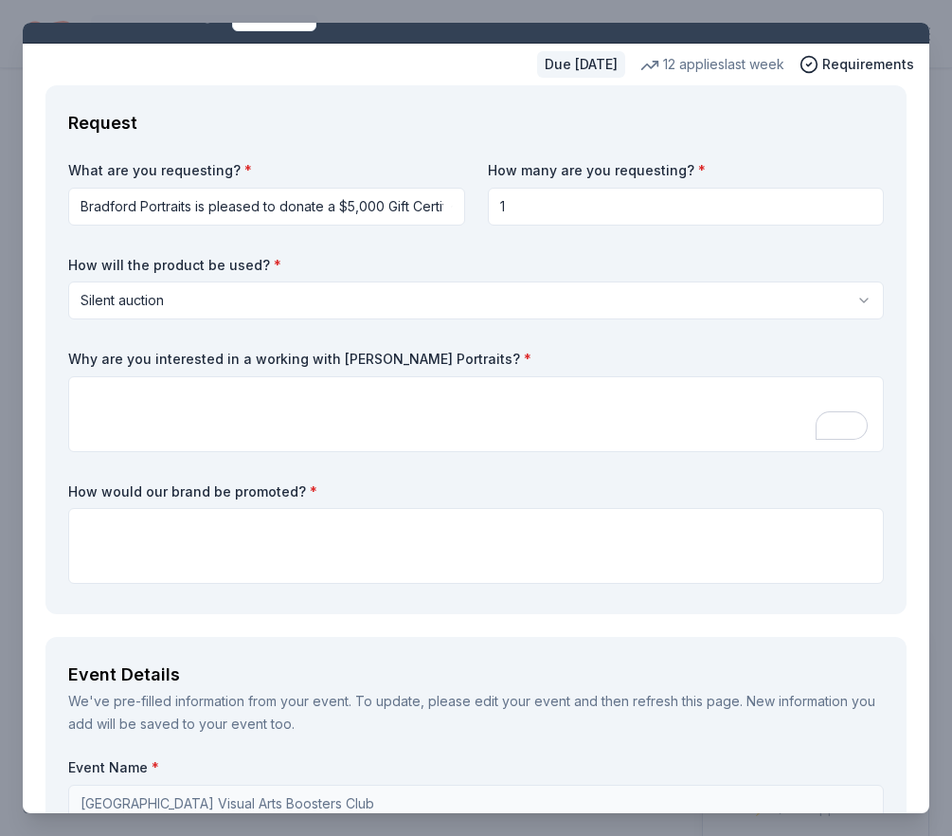
click at [447, 352] on label "Why are you interested in a working with [PERSON_NAME] Portraits? *" at bounding box center [476, 359] width 816 height 19
drag, startPoint x: 447, startPoint y: 352, endPoint x: 56, endPoint y: 346, distance: 391.3
click at [56, 346] on div "Request What are you requesting? * Bradford Portraits is pleased to donate a $5…" at bounding box center [475, 349] width 861 height 529
drag, startPoint x: 68, startPoint y: 351, endPoint x: 374, endPoint y: 345, distance: 306.1
click at [374, 346] on div "What are you requesting? * Bradford Portraits is pleased to donate a $5,000 Gif…" at bounding box center [476, 376] width 816 height 430
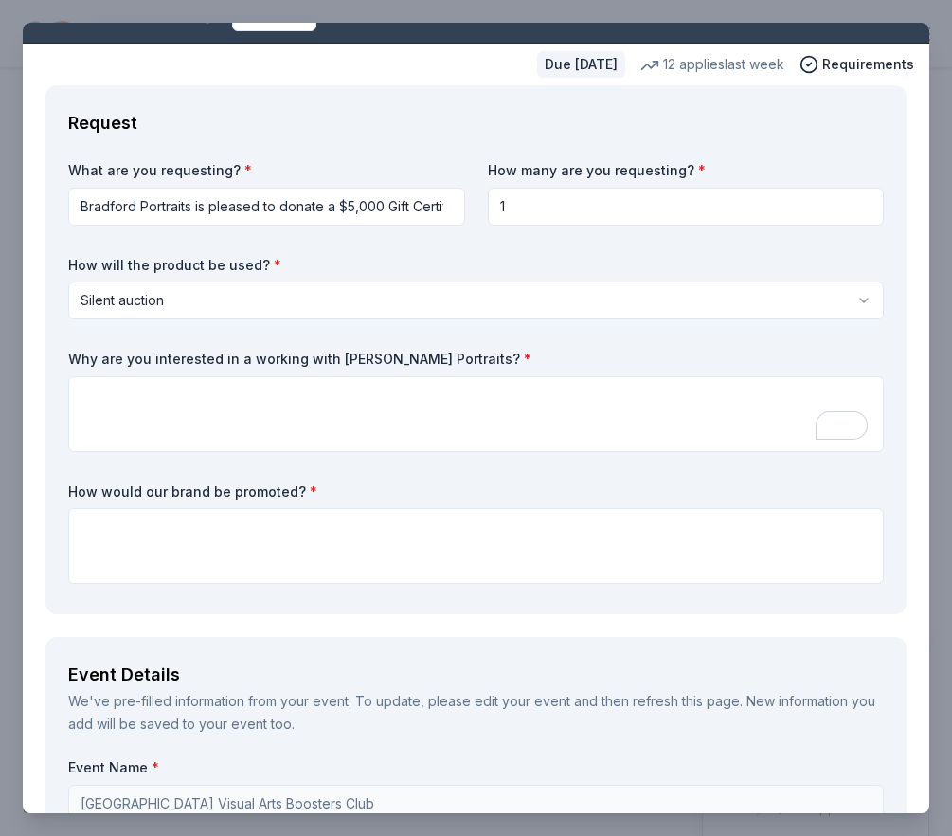
drag, startPoint x: 74, startPoint y: 355, endPoint x: 491, endPoint y: 392, distance: 418.5
click at [449, 380] on div "Why are you interested in a working with [PERSON_NAME] Portraits? *" at bounding box center [476, 401] width 816 height 102
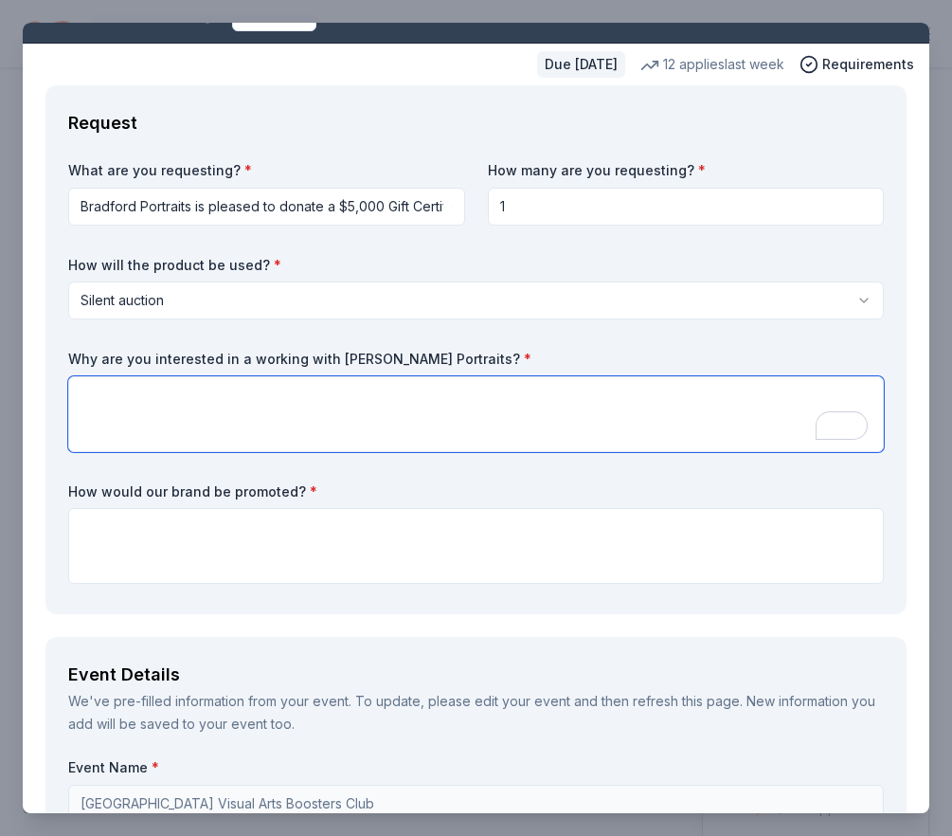
click at [294, 396] on textarea "To enrich screen reader interactions, please activate Accessibility in Grammarl…" at bounding box center [476, 414] width 816 height 76
paste textarea "We are interested in working with [PERSON_NAME] Portraits because of your stron…"
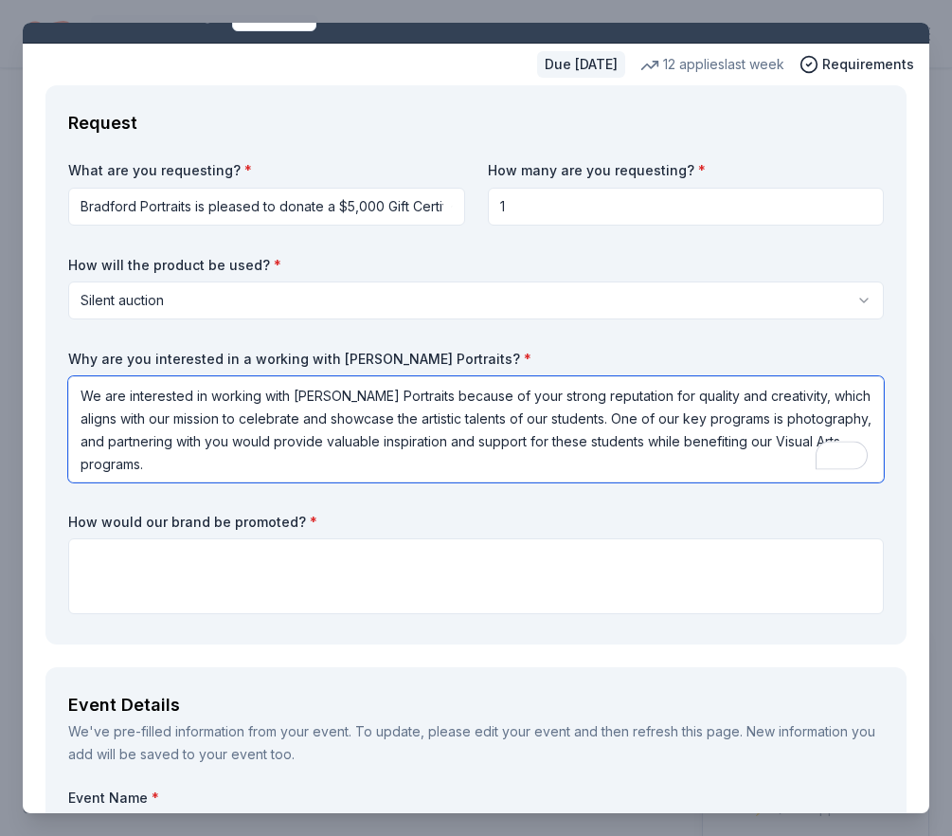
type textarea "We are interested in working with [PERSON_NAME] Portraits because of your stron…"
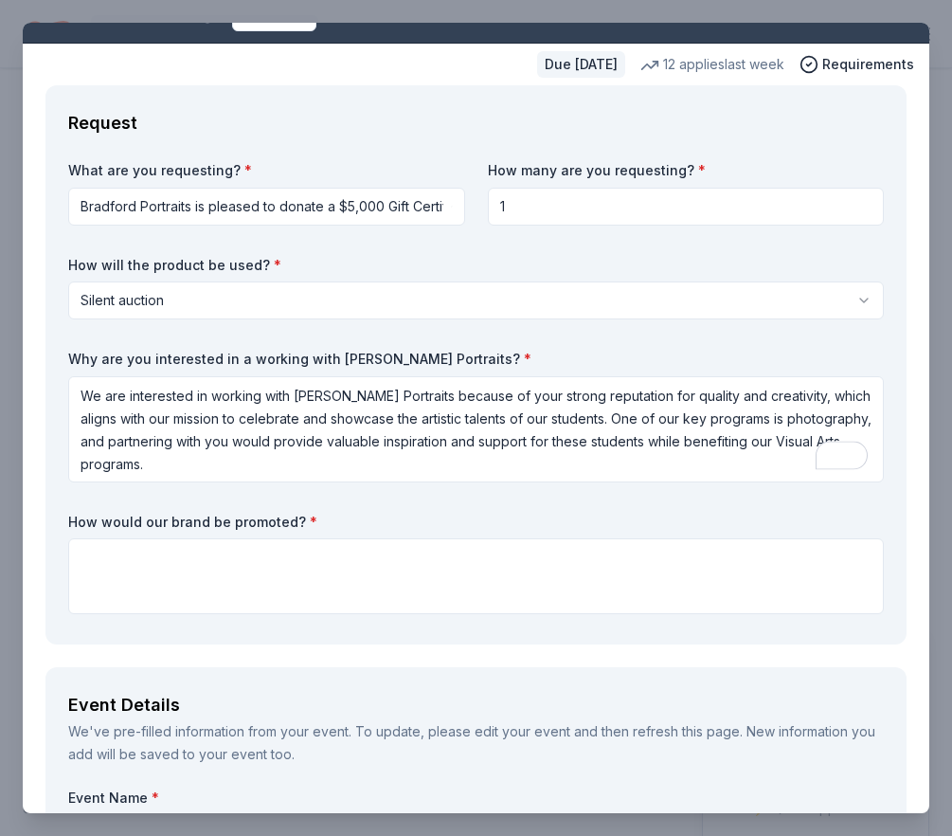
click at [341, 513] on label "How would our brand be promoted? *" at bounding box center [476, 522] width 816 height 19
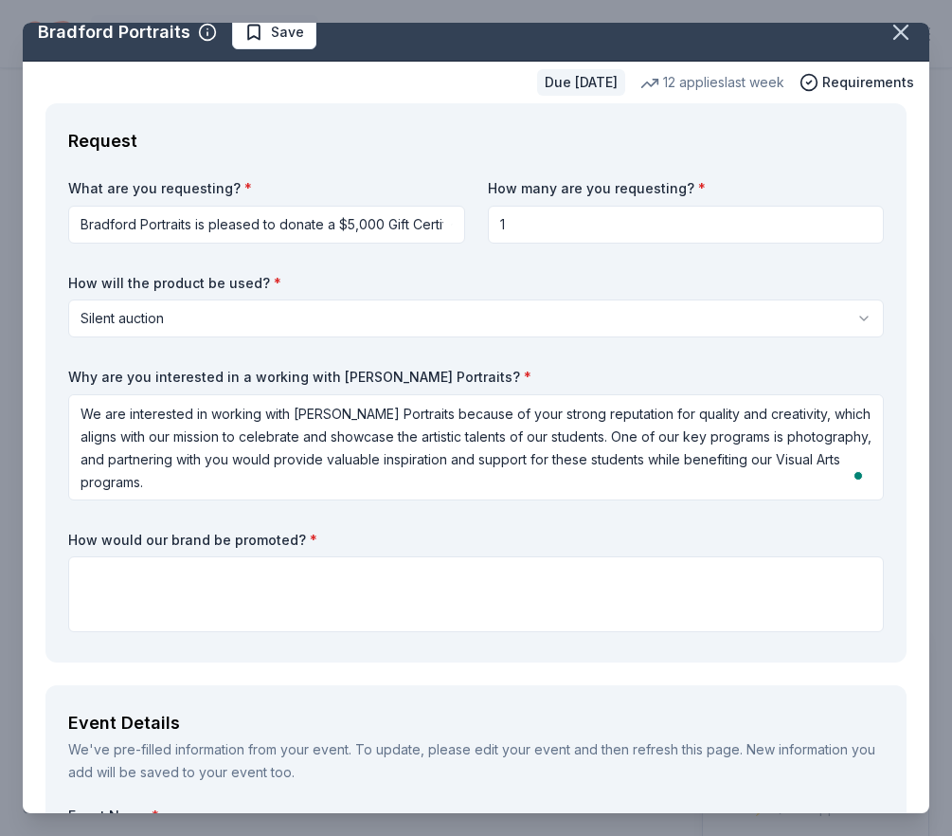
click at [191, 536] on label "How would our brand be promoted? *" at bounding box center [476, 540] width 816 height 19
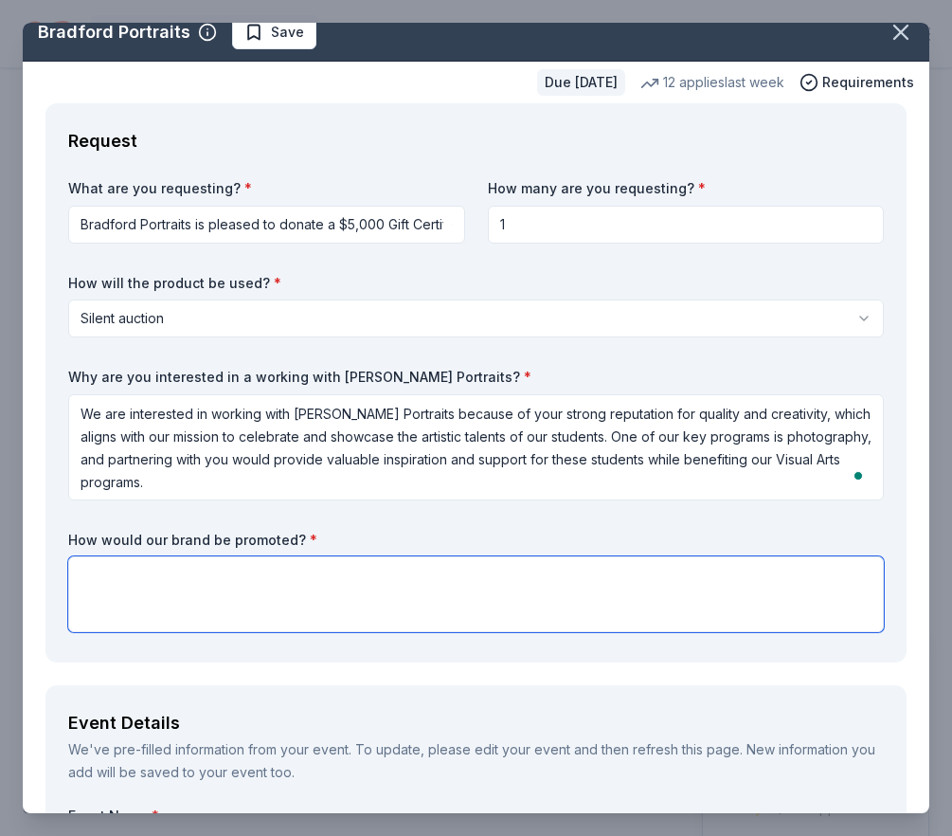
click at [311, 584] on textarea at bounding box center [476, 594] width 816 height 76
paste textarea "Donors will be gratefully recognized in several ways during the event and in ou…"
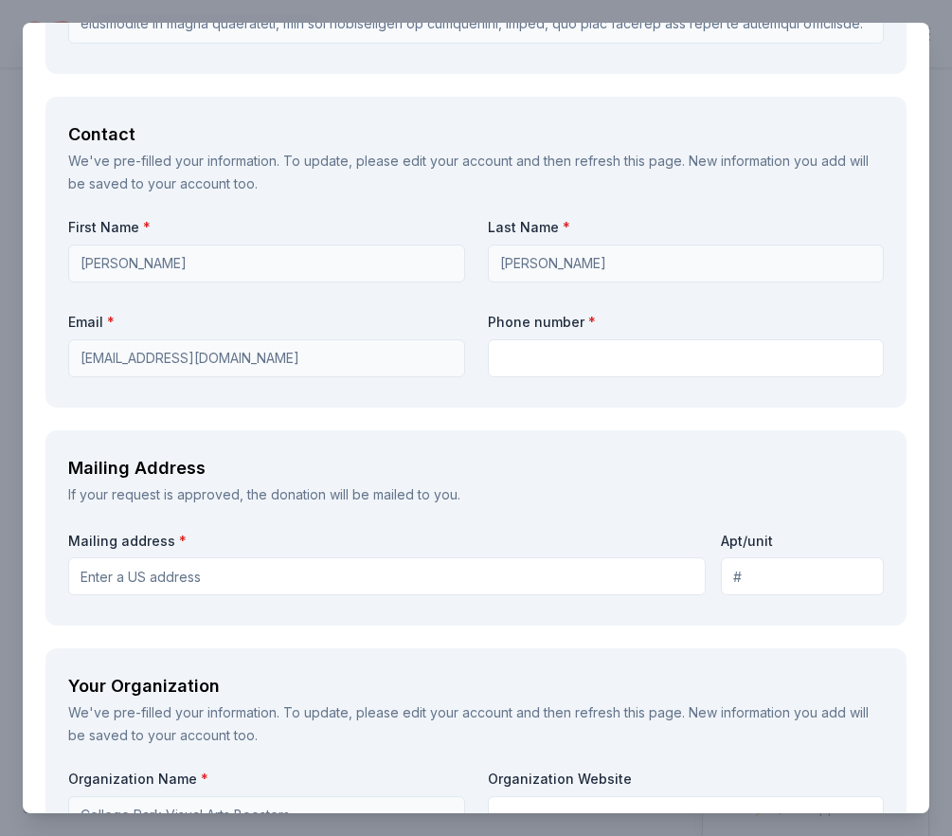
scroll to position [1682, 0]
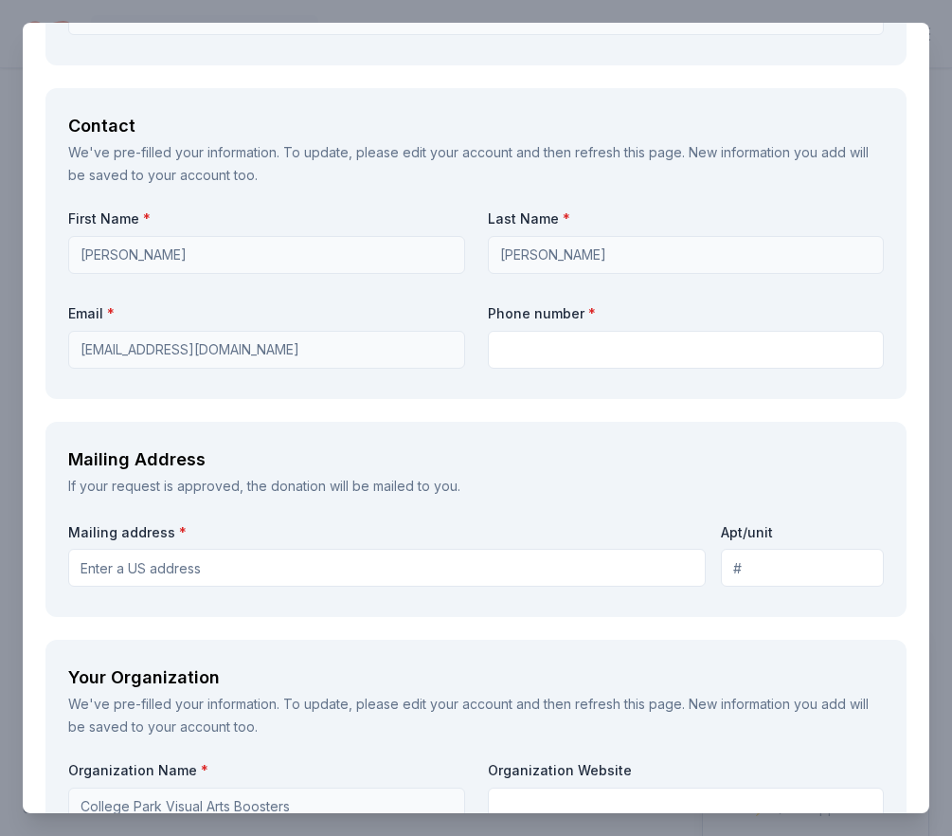
type textarea "Donors will be gratefully recognized in several ways during the event and in ou…"
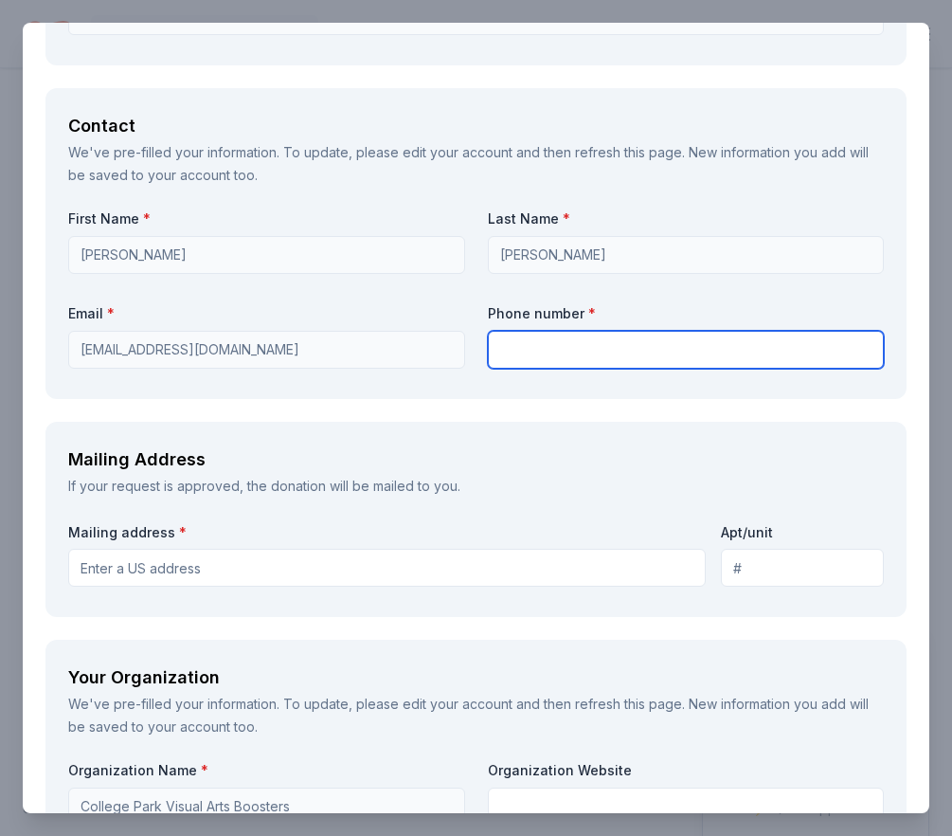
click at [576, 362] on input "text" at bounding box center [686, 350] width 397 height 38
type input "9252556610"
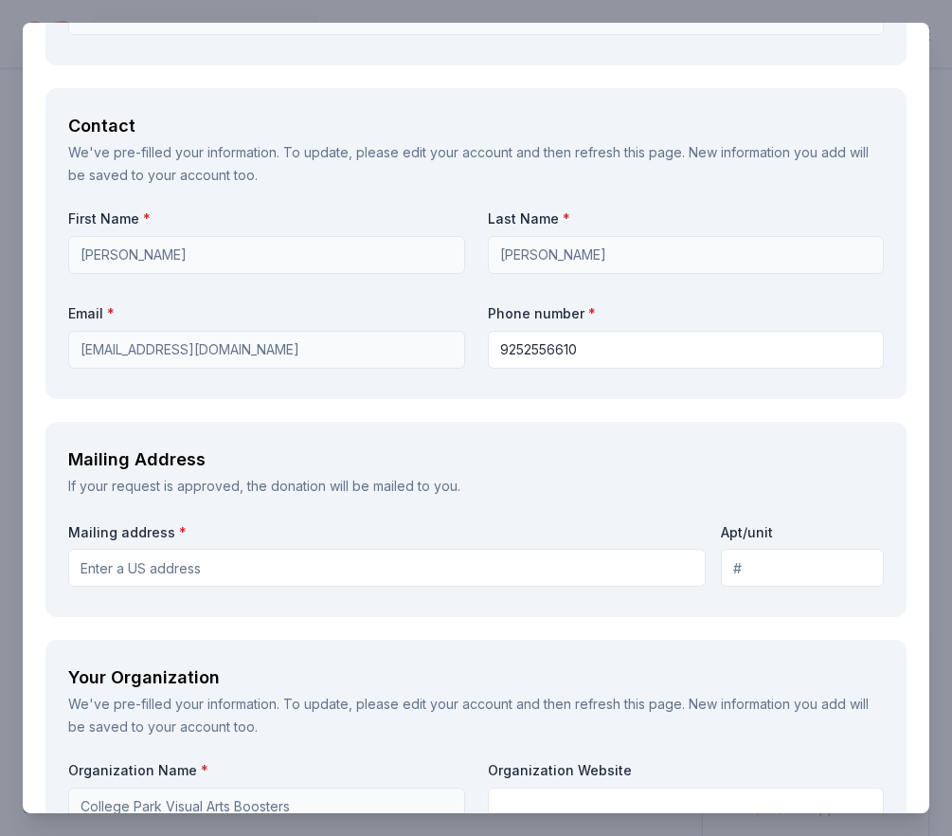
type input "[STREET_ADDRESS]"
type input "Apt 12D"
click at [249, 590] on div "Mailing address * [STREET_ADDRESS]" at bounding box center [476, 557] width 816 height 75
drag, startPoint x: 247, startPoint y: 578, endPoint x: 73, endPoint y: 555, distance: 175.8
click at [73, 555] on input "[STREET_ADDRESS]" at bounding box center [387, 568] width 638 height 38
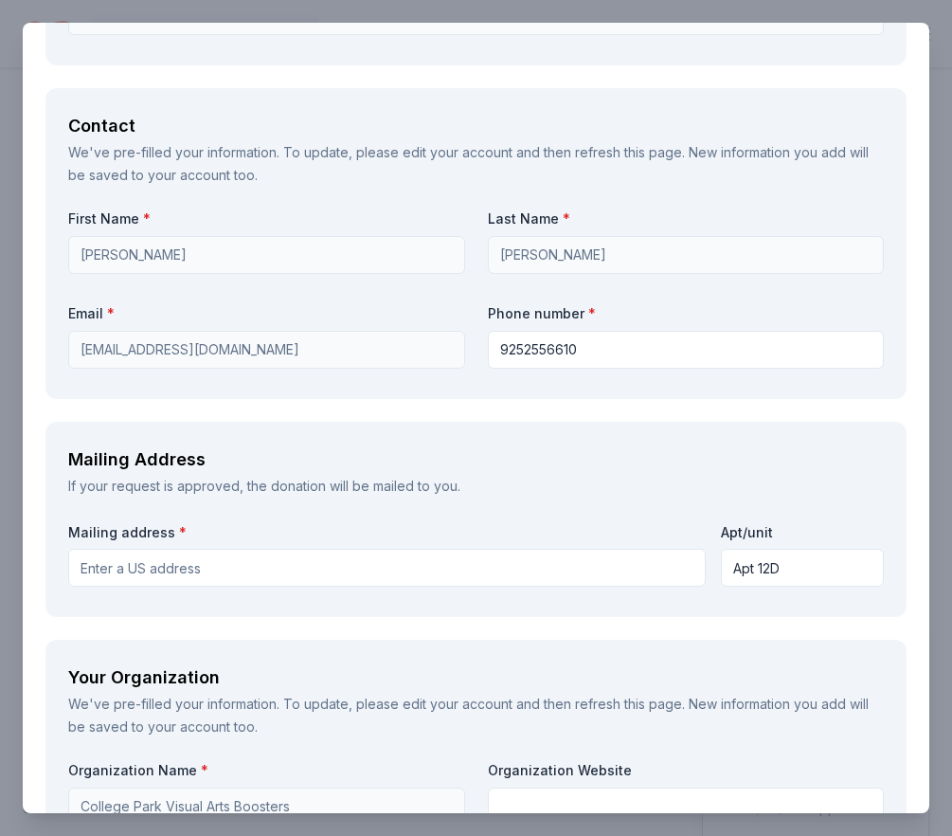
paste input "[GEOGRAPHIC_DATA] Attn: Visual Arts Boosters [STREET_ADDRESS]"
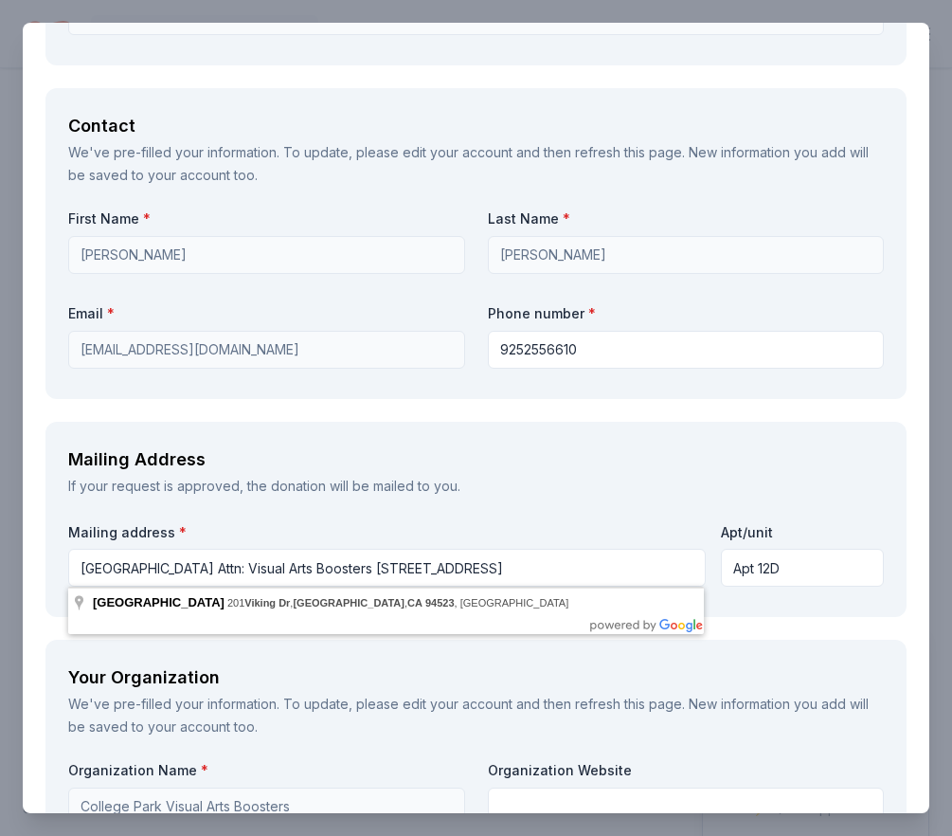
type input "[GEOGRAPHIC_DATA] Attn: Visual Arts Boosters [STREET_ADDRESS]"
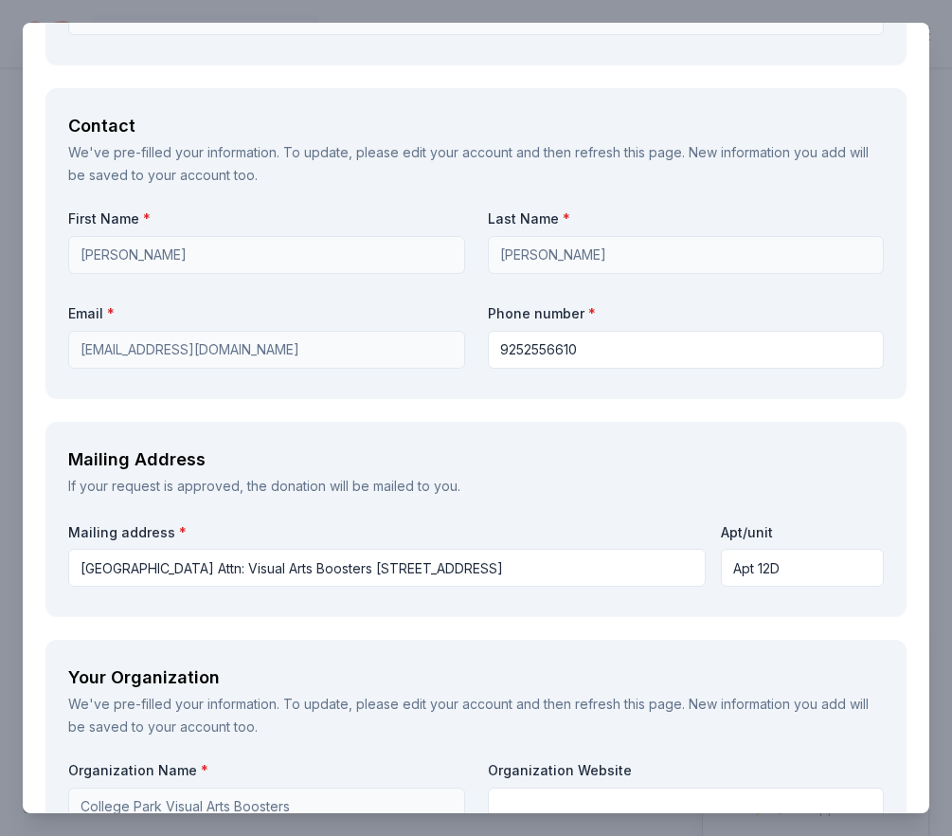
click at [453, 473] on div "Mailing Address" at bounding box center [476, 459] width 816 height 30
drag, startPoint x: 805, startPoint y: 570, endPoint x: 716, endPoint y: 565, distance: 89.2
click at [716, 565] on div "Mailing address * [GEOGRAPHIC_DATA] Attn: Visual Arts Boosters [STREET_ADDRESS]…" at bounding box center [476, 553] width 816 height 67
click at [793, 564] on input "Apt/unit" at bounding box center [802, 568] width 163 height 38
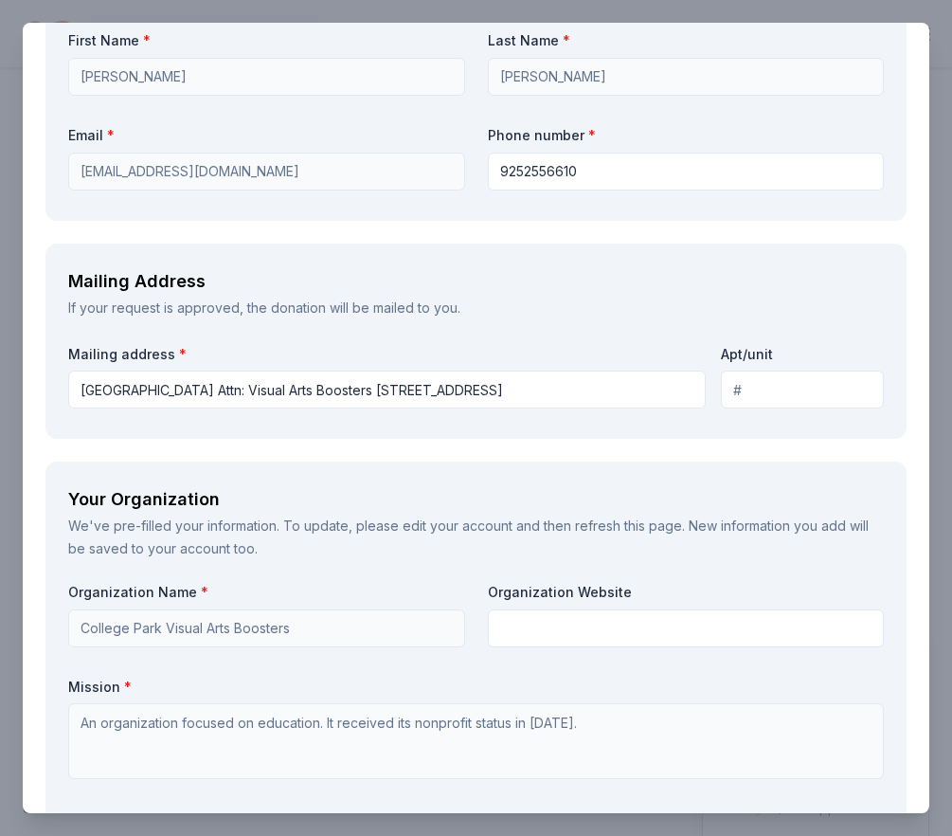
scroll to position [2008, 0]
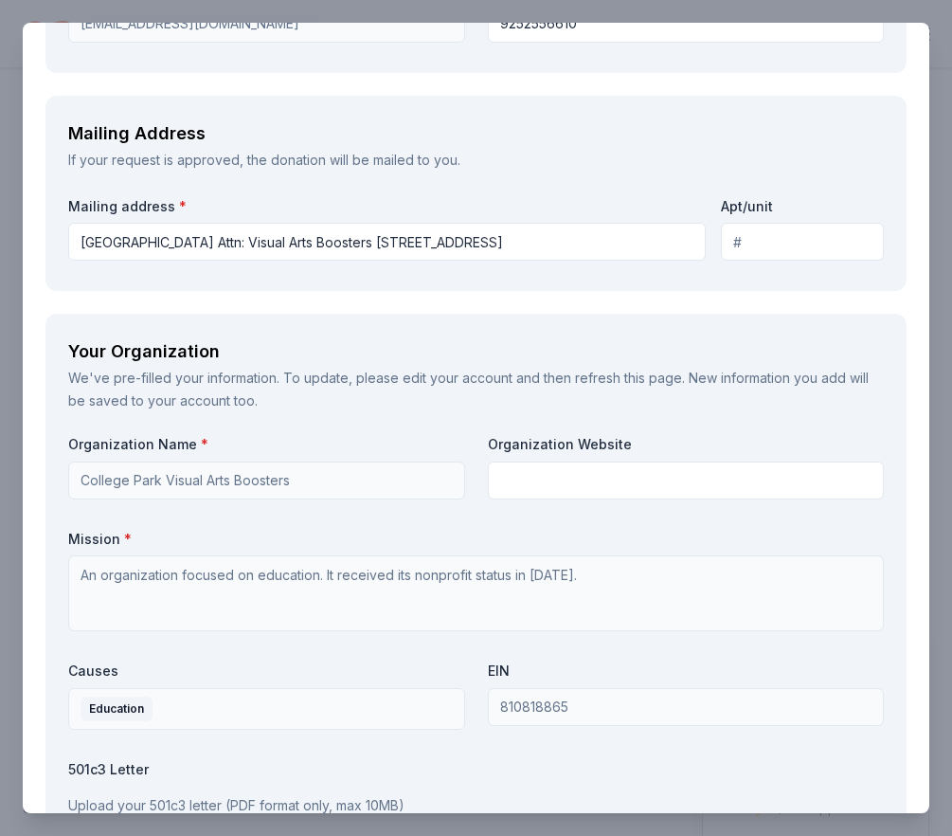
click at [602, 411] on div "We've pre-filled your information. To update, please edit your account and then…" at bounding box center [476, 389] width 816 height 45
click at [555, 454] on div "Organization Website" at bounding box center [686, 467] width 397 height 64
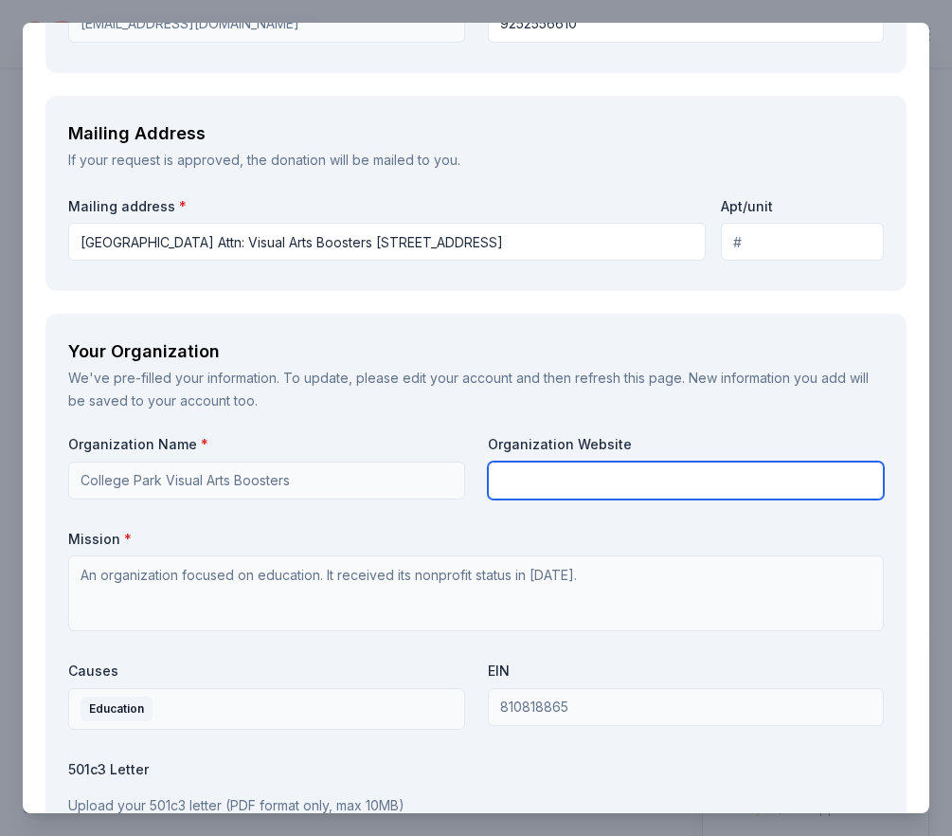
click at [555, 461] on input "text" at bounding box center [686, 480] width 397 height 38
paste input "[URL][DOMAIN_NAME]"
type input "[URL][DOMAIN_NAME]"
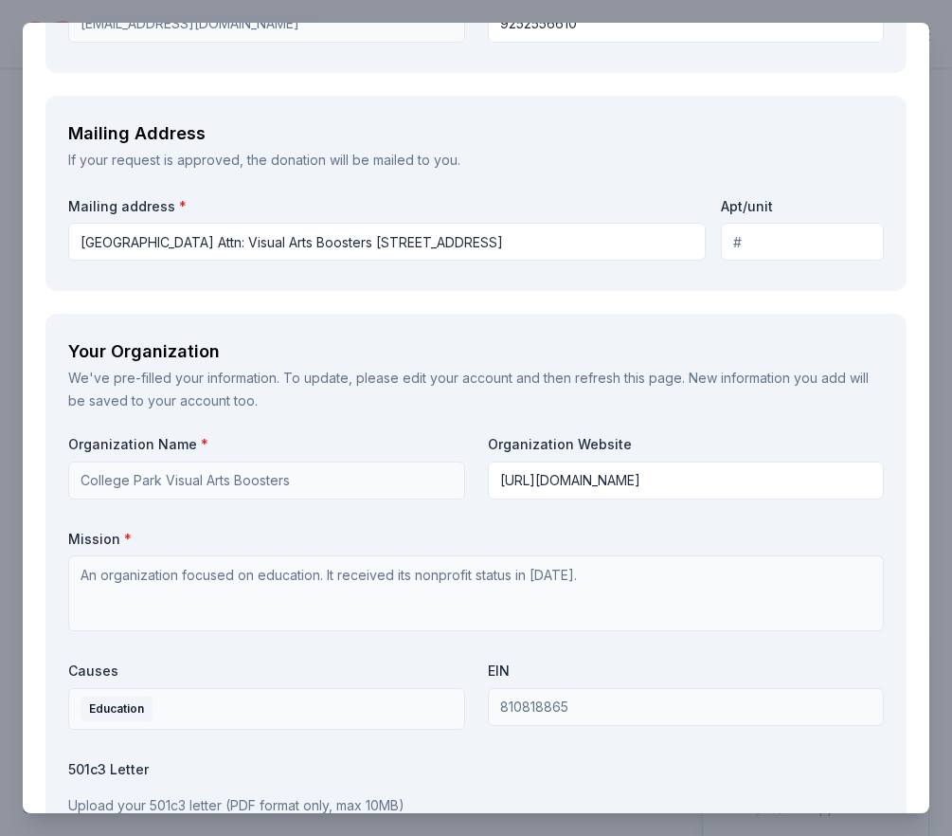
click at [533, 518] on div "Organization Name * College Park Visual Arts Boosters Organization Website [URL…" at bounding box center [476, 655] width 816 height 441
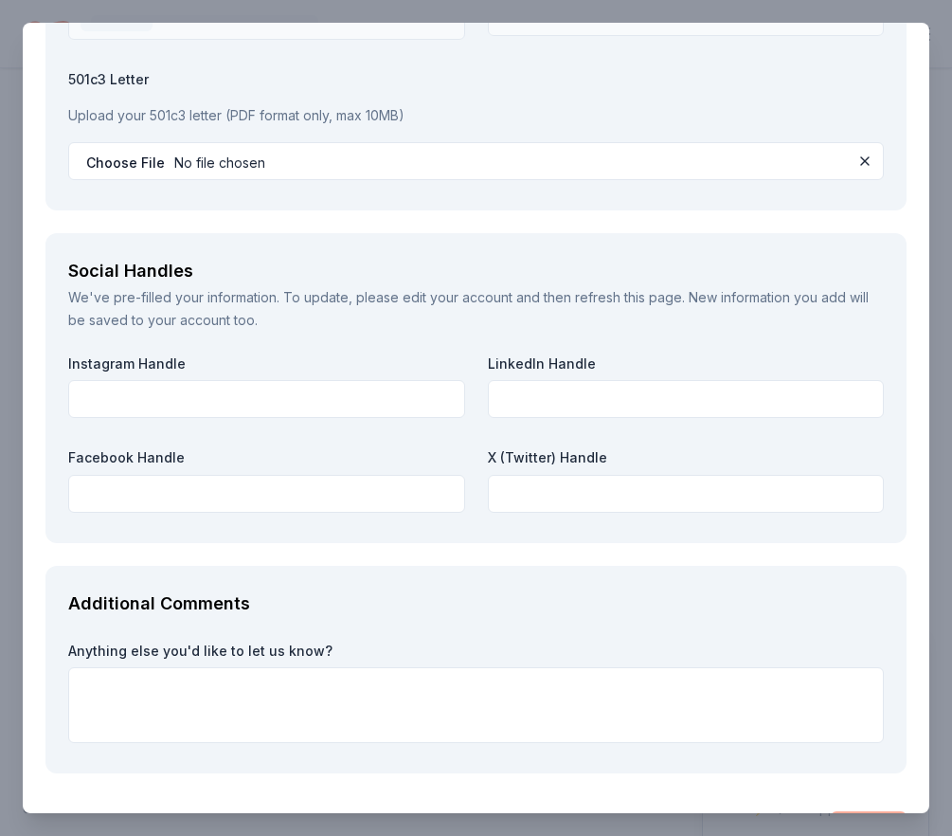
scroll to position [2701, 0]
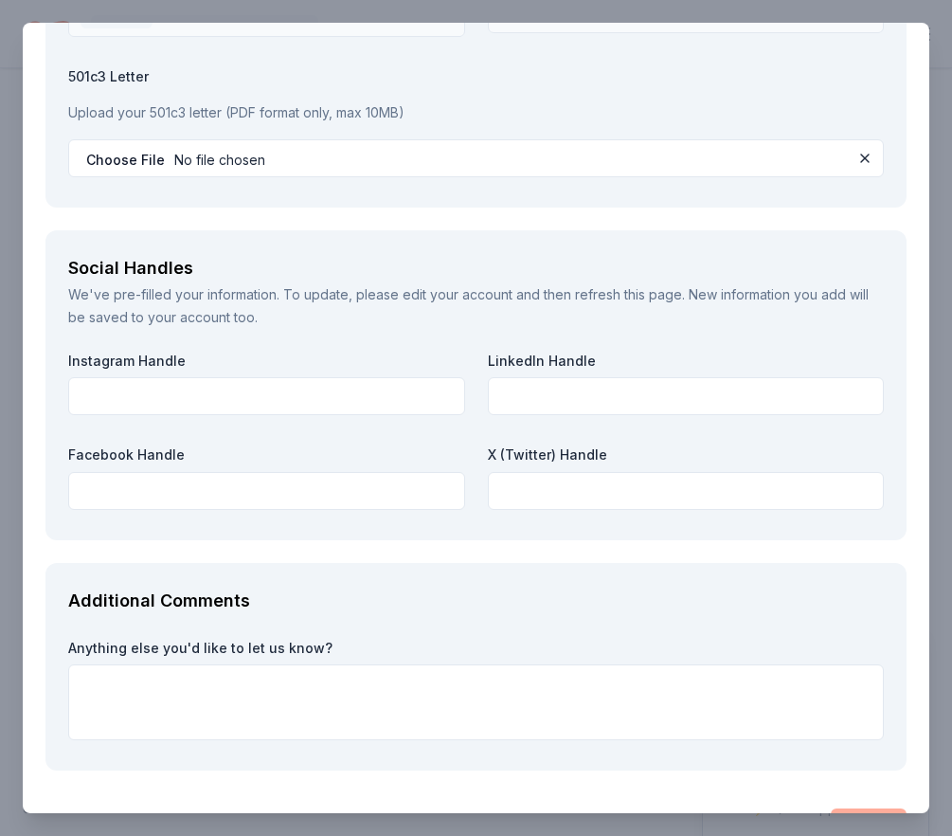
click at [227, 415] on div "Instagram Handle LinkedIn Handle Facebook Handle X (Twitter) Handle" at bounding box center [476, 434] width 816 height 166
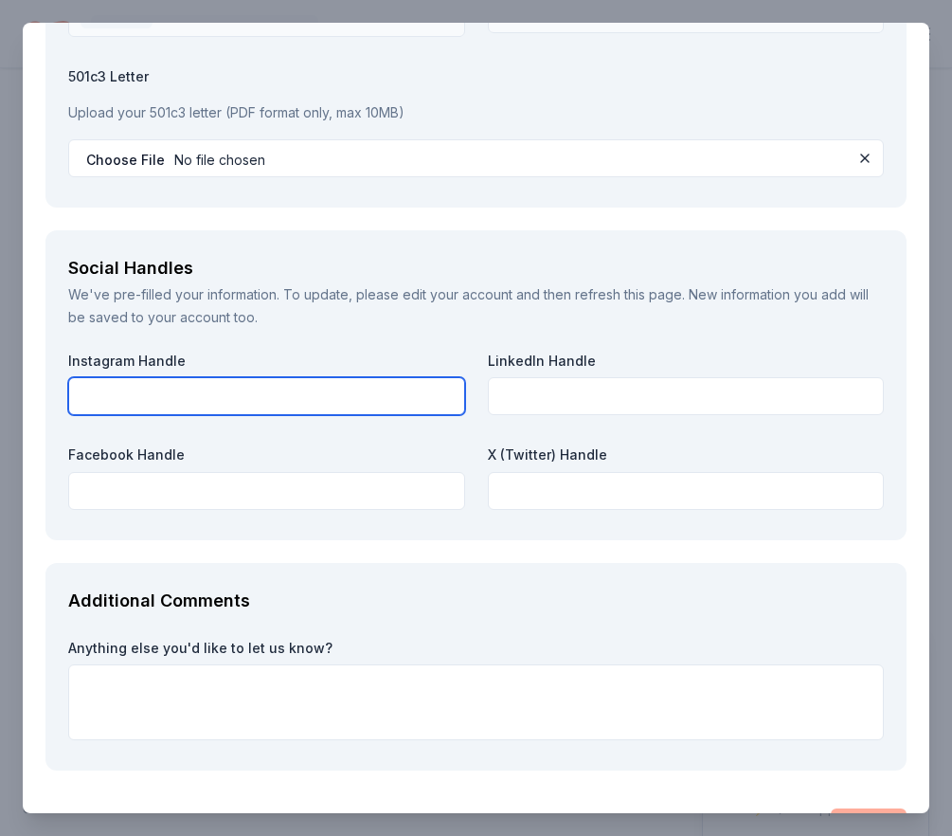
click at [229, 405] on input "text" at bounding box center [266, 396] width 397 height 38
type input "cpvisualarts"
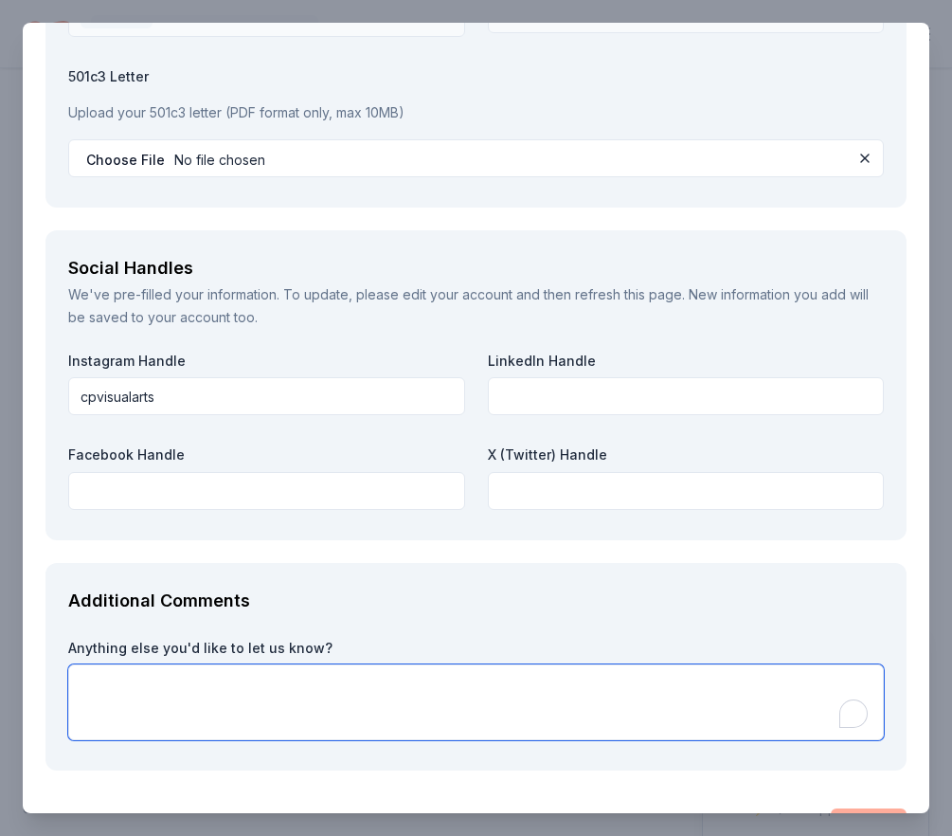
click at [261, 674] on textarea "To enrich screen reader interactions, please activate Accessibility in Grammarl…" at bounding box center [476, 702] width 816 height 76
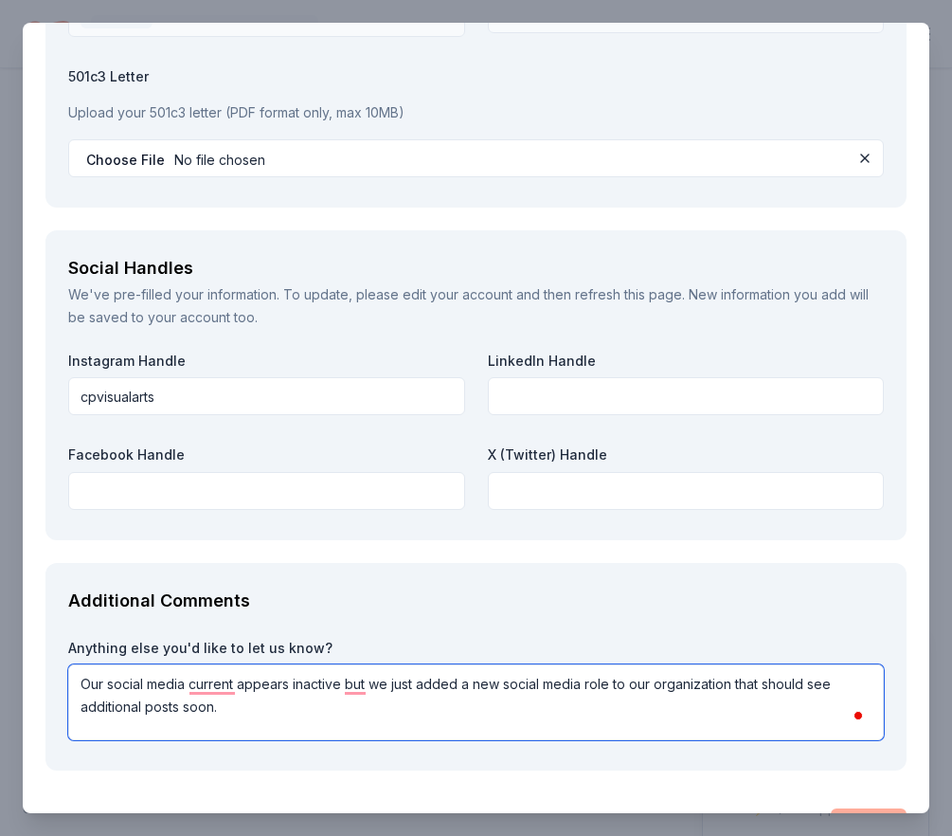
scroll to position [2757, 0]
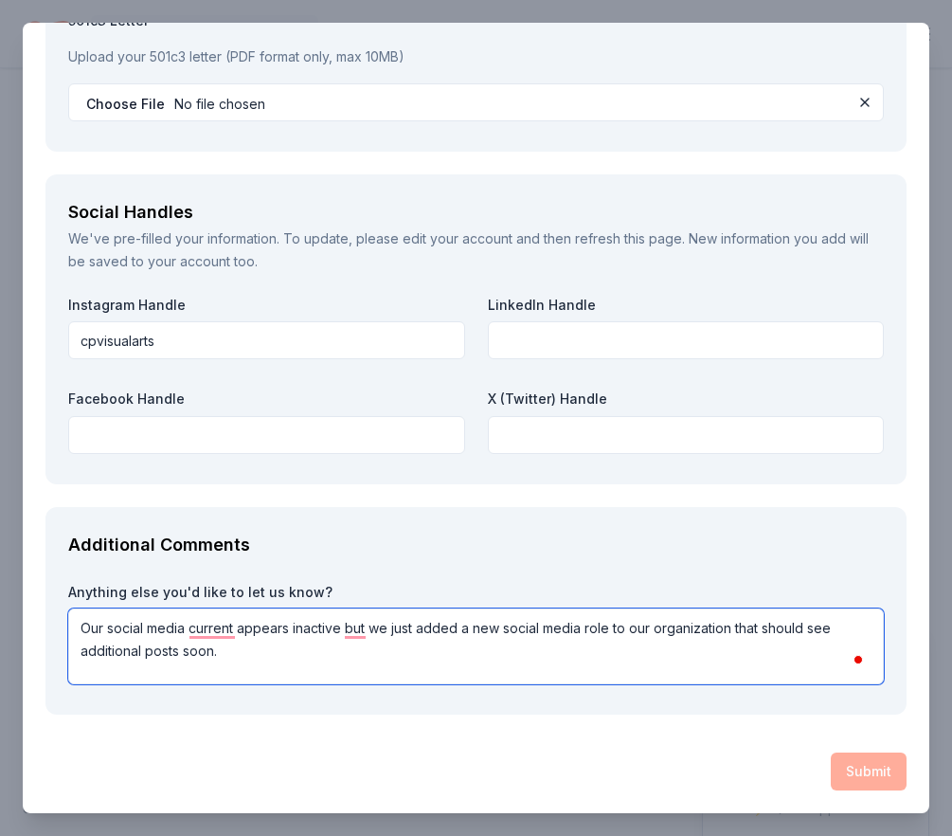
type textarea "Our social media current appears inactive but we just added a new social media …"
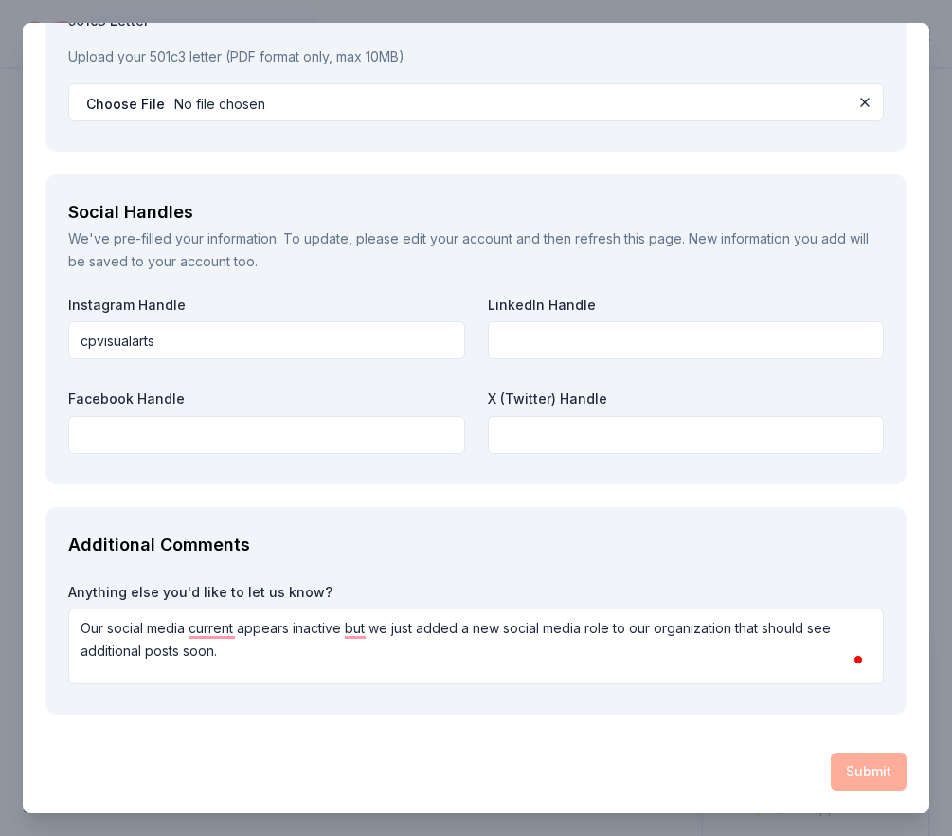
click at [860, 765] on div "Submit" at bounding box center [475, 771] width 861 height 38
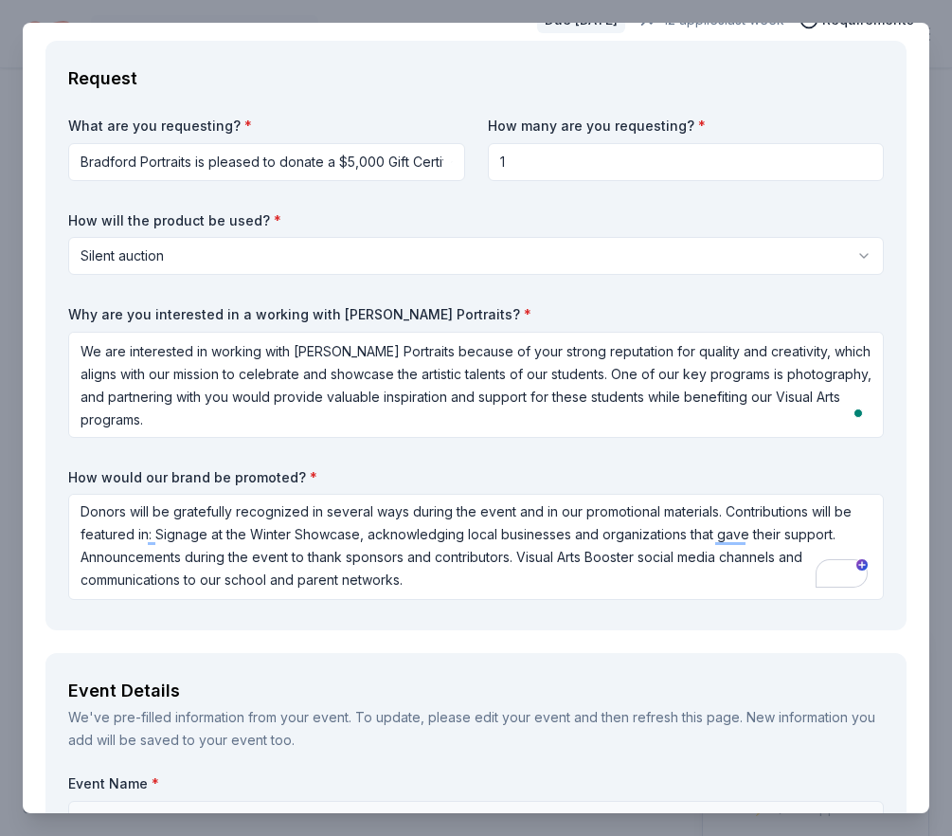
scroll to position [0, 0]
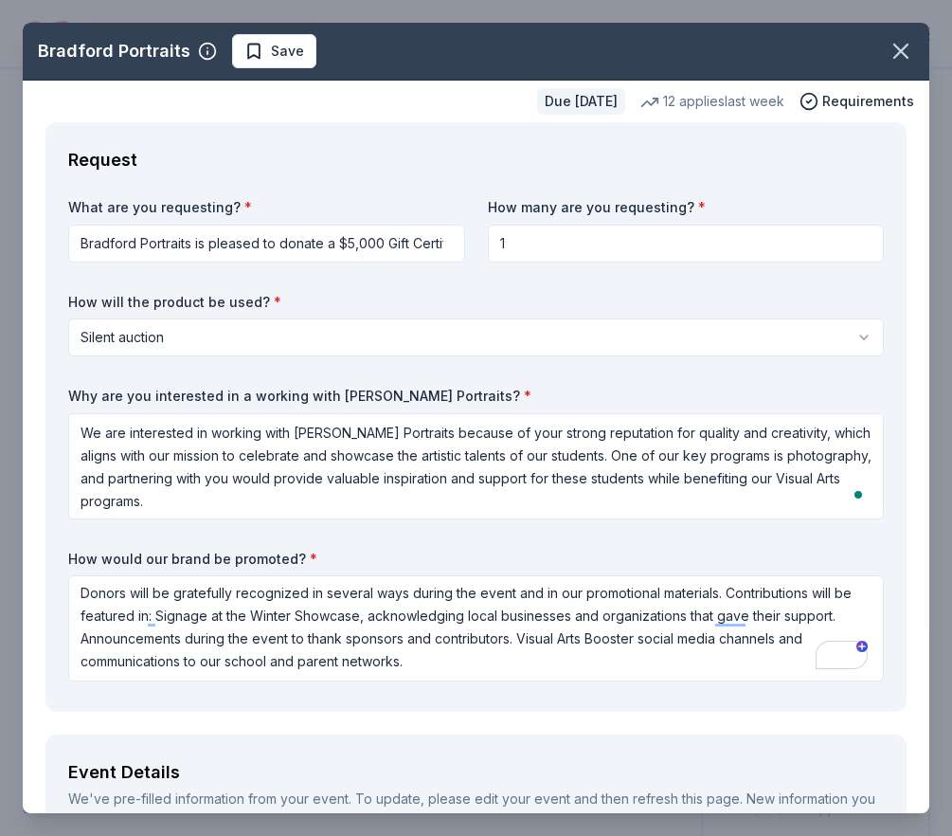
click at [697, 190] on div "Request What are you requesting? * Bradford Portraits is pleased to donate a $5…" at bounding box center [475, 416] width 861 height 589
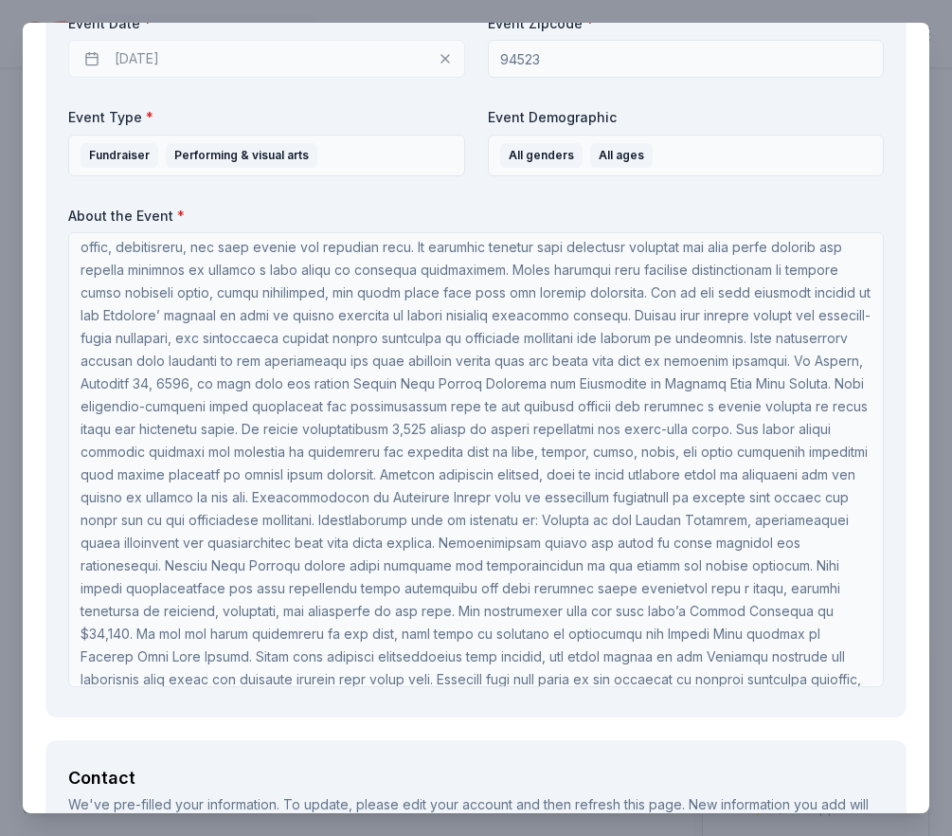
scroll to position [199, 0]
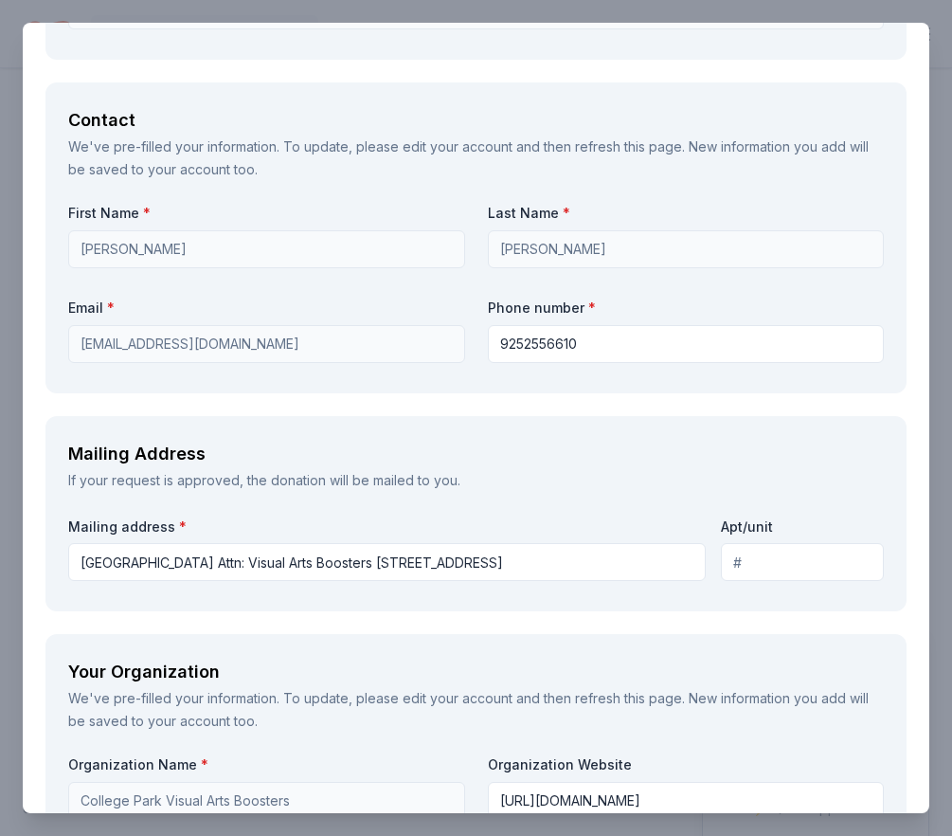
click at [562, 517] on div "Mailing address * [GEOGRAPHIC_DATA] Attn: Visual Arts Boosters [STREET_ADDRESS]" at bounding box center [387, 547] width 638 height 67
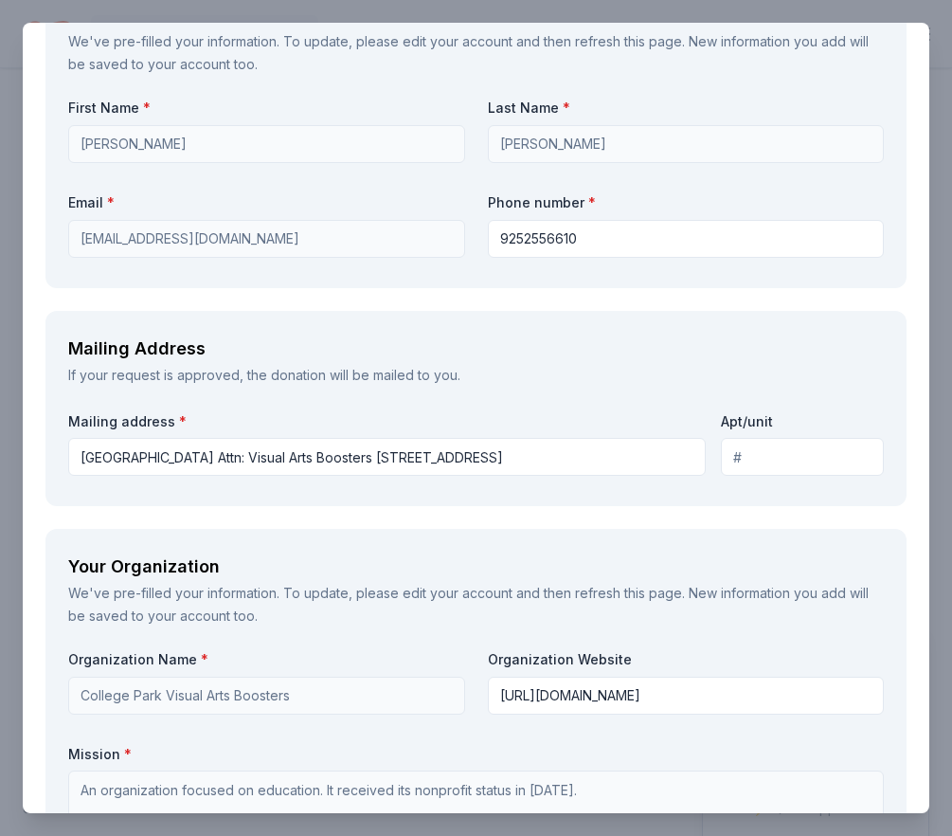
scroll to position [1797, 0]
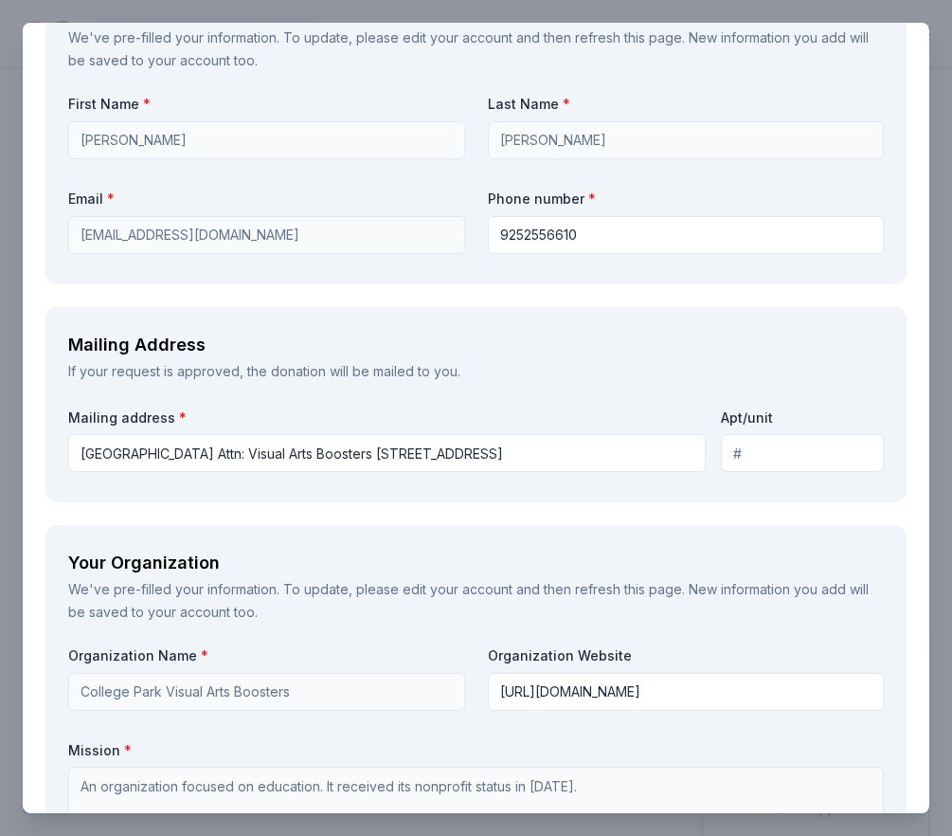
click at [572, 462] on input "[GEOGRAPHIC_DATA] Attn: Visual Arts Boosters [STREET_ADDRESS]" at bounding box center [387, 453] width 638 height 38
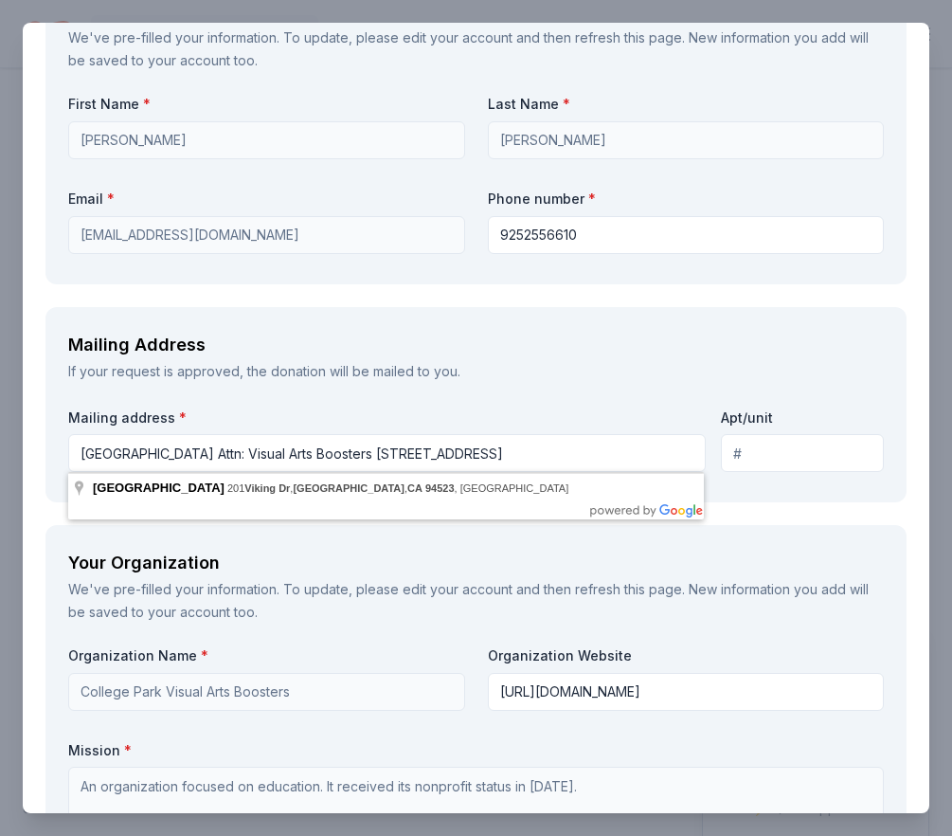
click at [595, 352] on div "Mailing Address" at bounding box center [476, 345] width 816 height 30
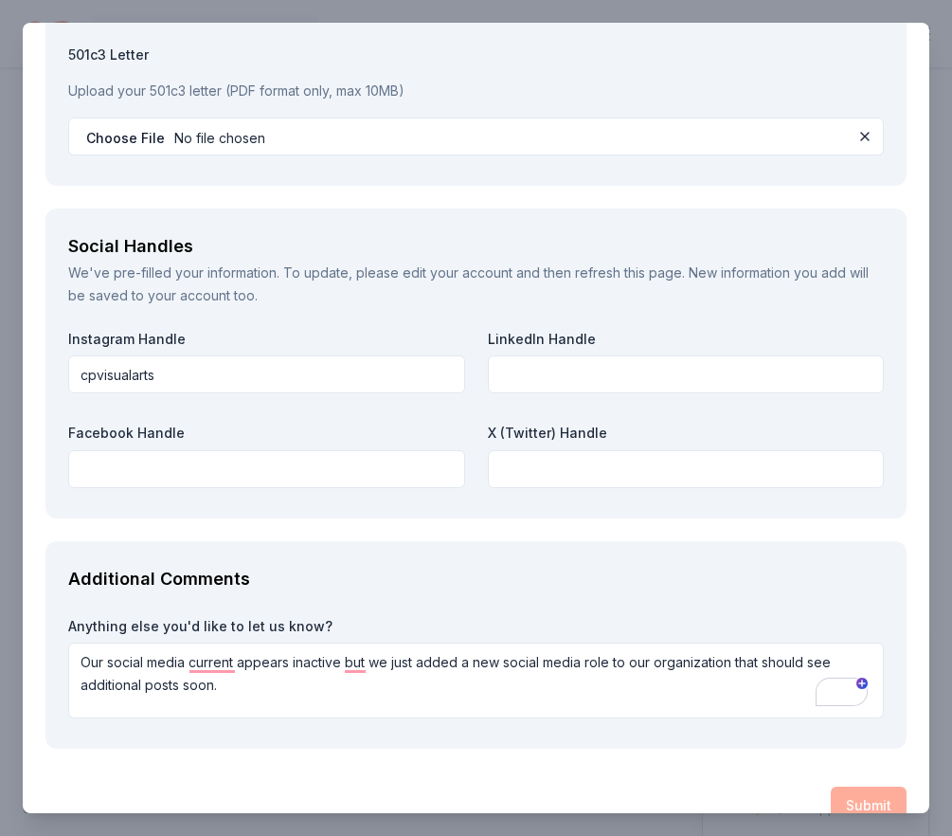
scroll to position [2757, 0]
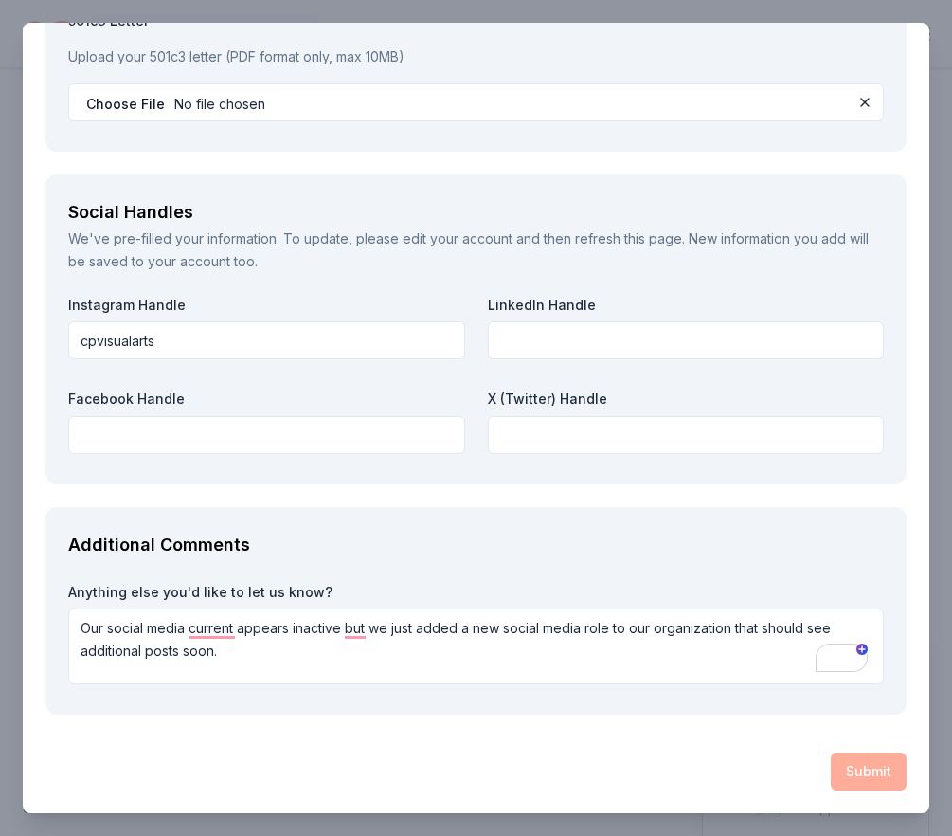
click at [847, 783] on div "Submit" at bounding box center [475, 771] width 861 height 38
click at [856, 757] on div "Submit" at bounding box center [475, 771] width 861 height 38
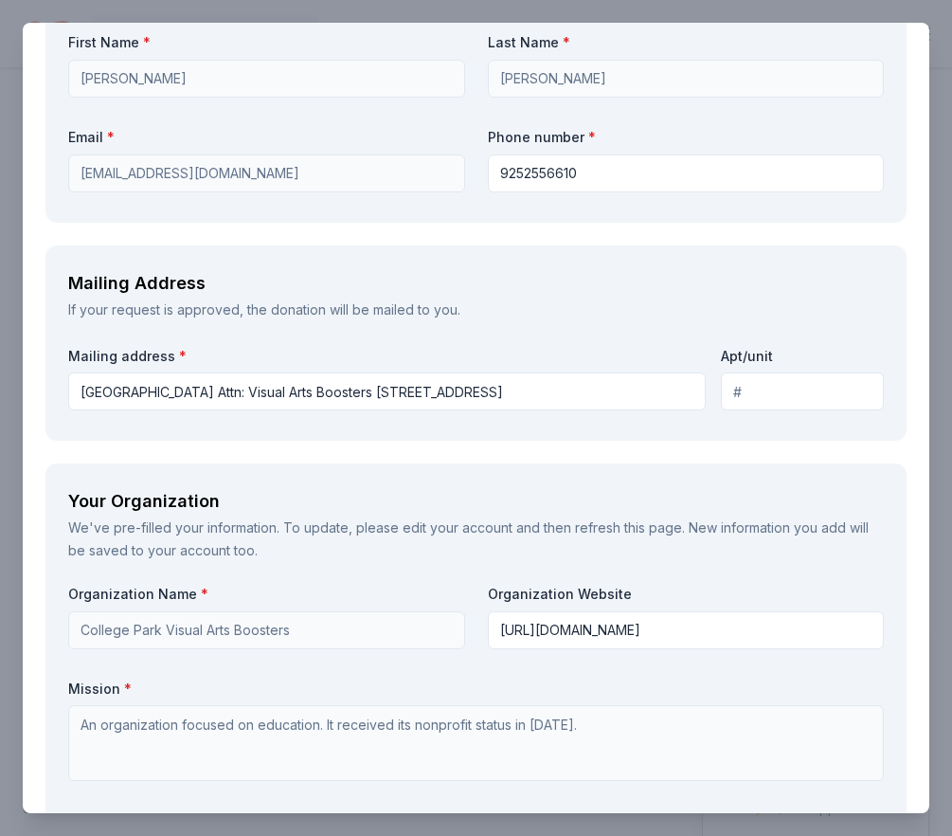
scroll to position [1853, 0]
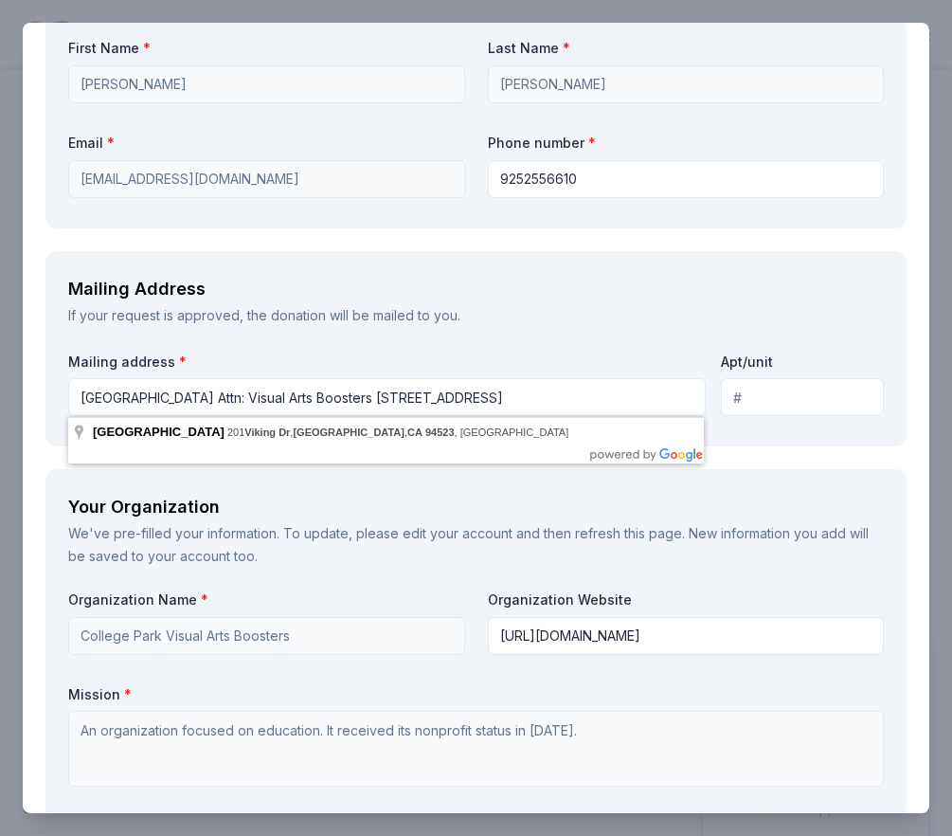
click at [376, 391] on input "[GEOGRAPHIC_DATA] Attn: Visual Arts Boosters [STREET_ADDRESS]" at bounding box center [387, 397] width 638 height 38
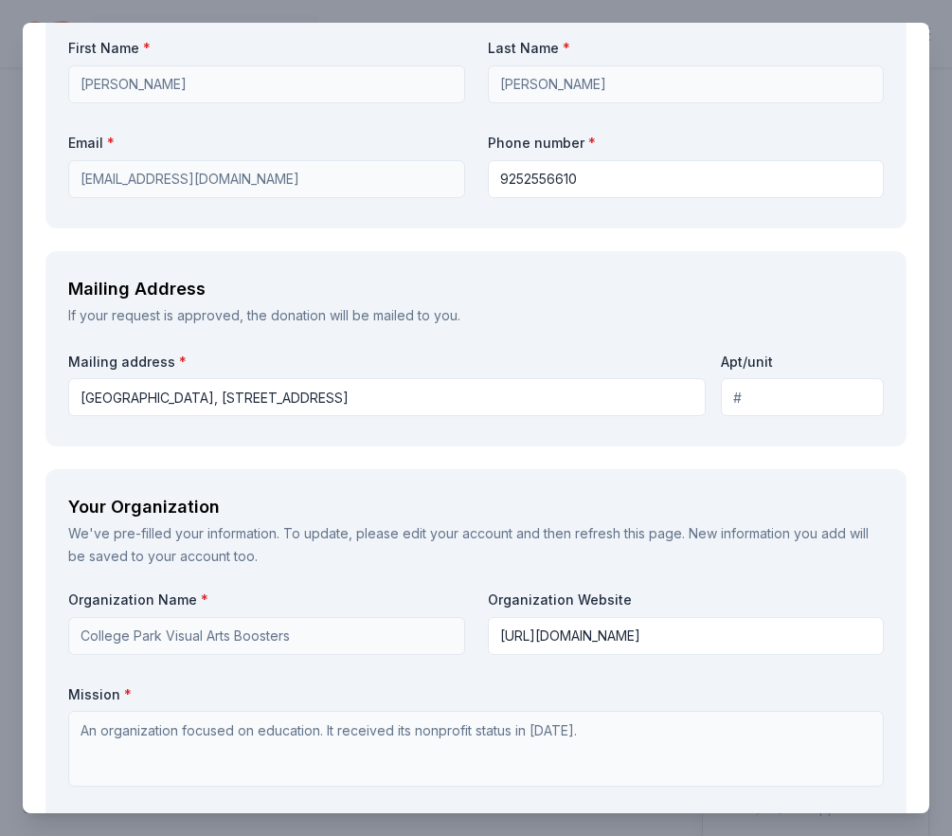
type input "[STREET_ADDRESS]"
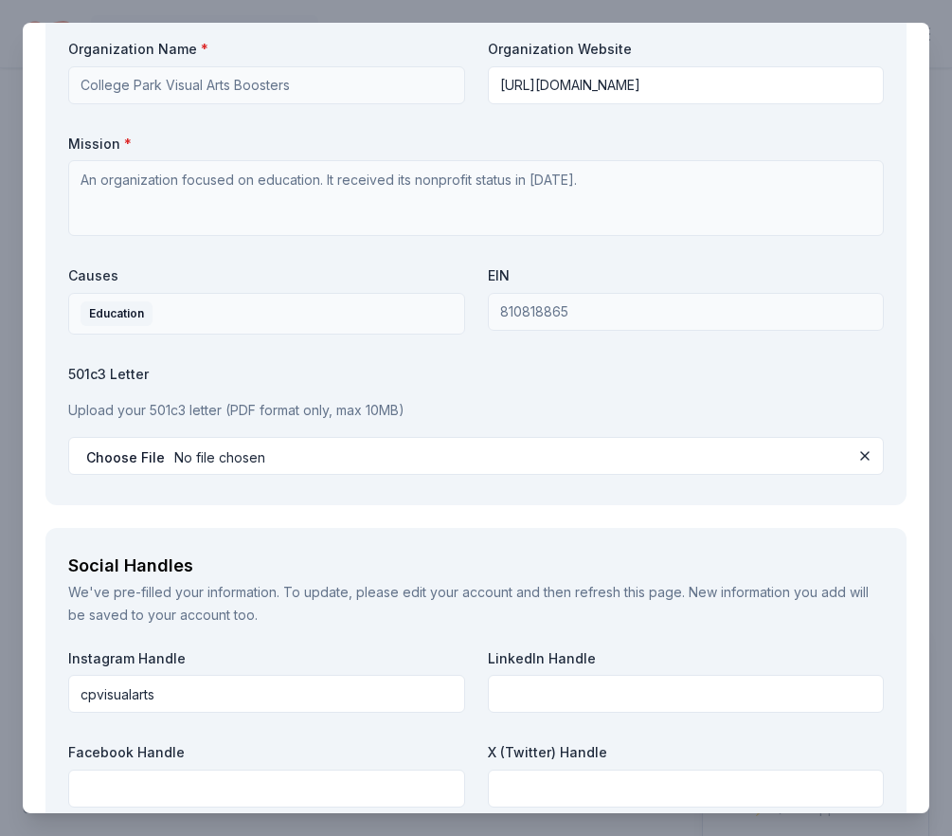
scroll to position [2757, 0]
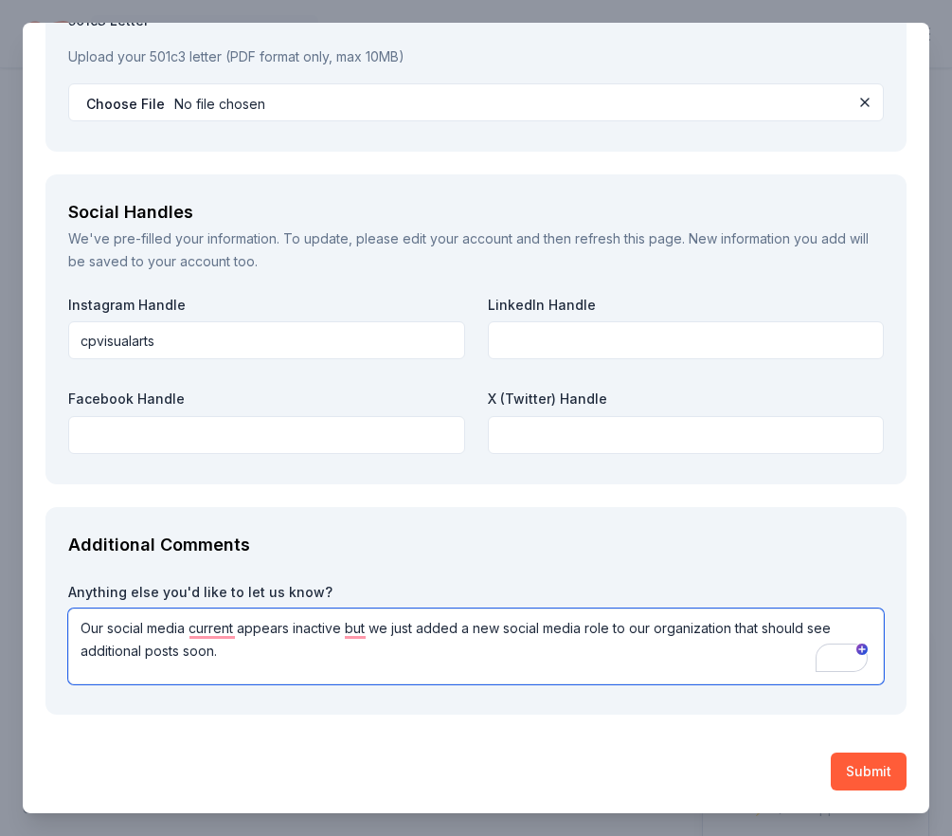
click at [315, 654] on textarea "Our social media current appears inactive but we just added a new social media …" at bounding box center [476, 646] width 816 height 76
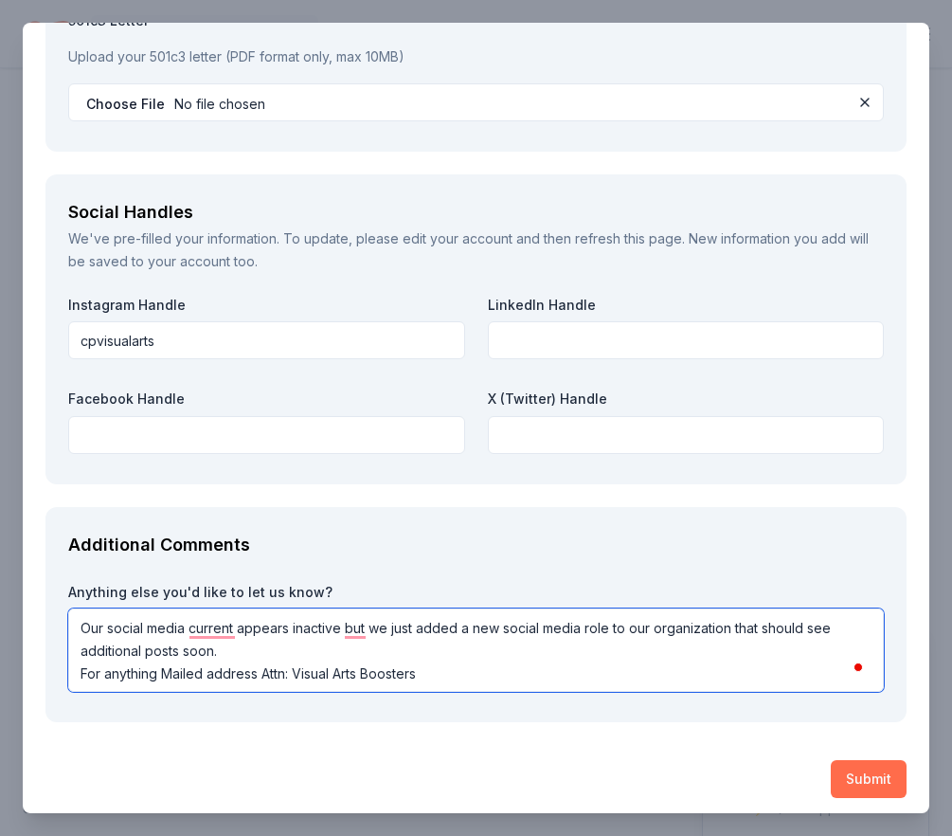
type textarea "Our social media current appears inactive but we just added a new social media …"
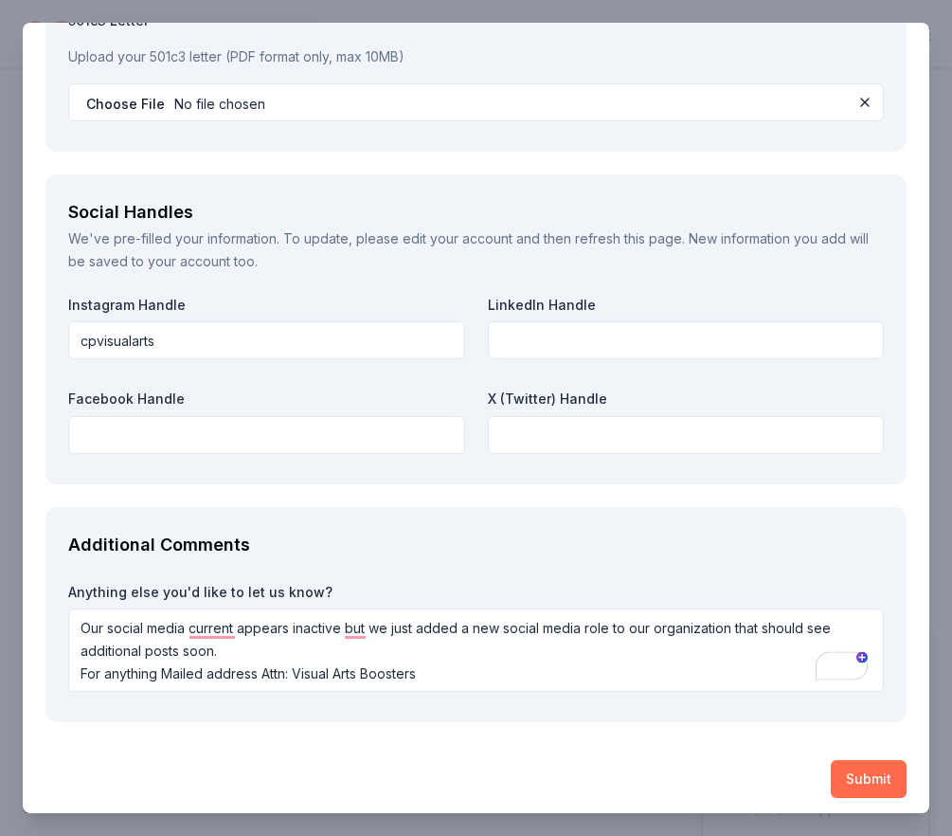
click at [863, 775] on button "Submit" at bounding box center [869, 779] width 76 height 38
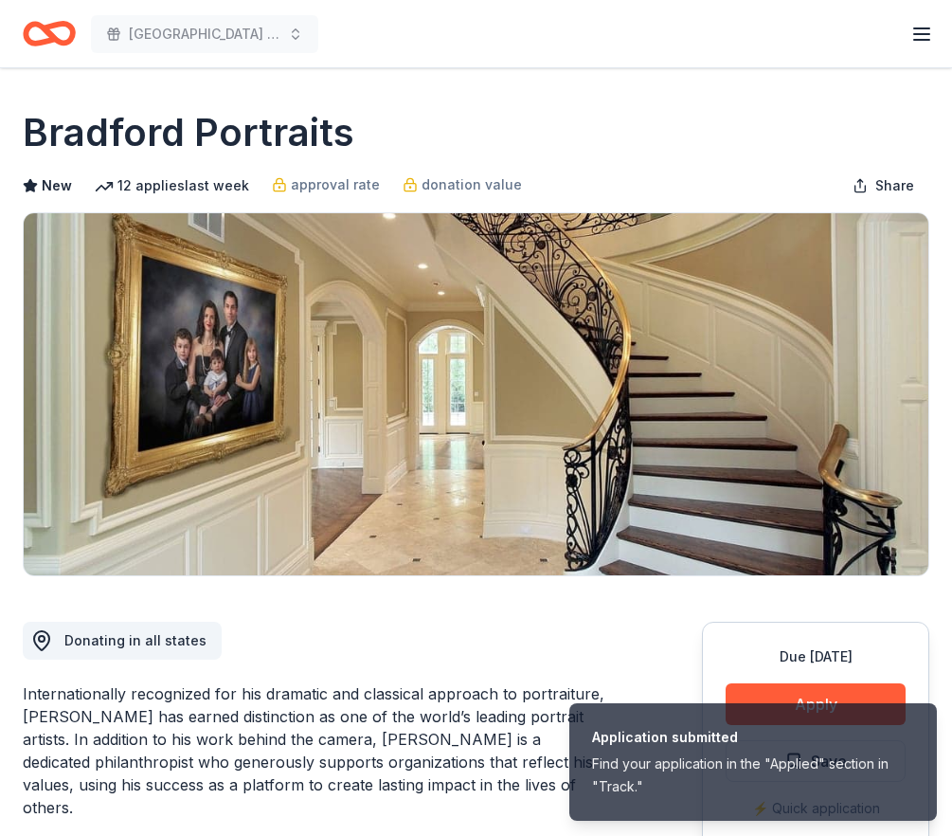
click at [63, 130] on h1 "Bradford Portraits" at bounding box center [189, 132] width 332 height 53
click at [54, 33] on icon "Home" at bounding box center [49, 33] width 53 height 45
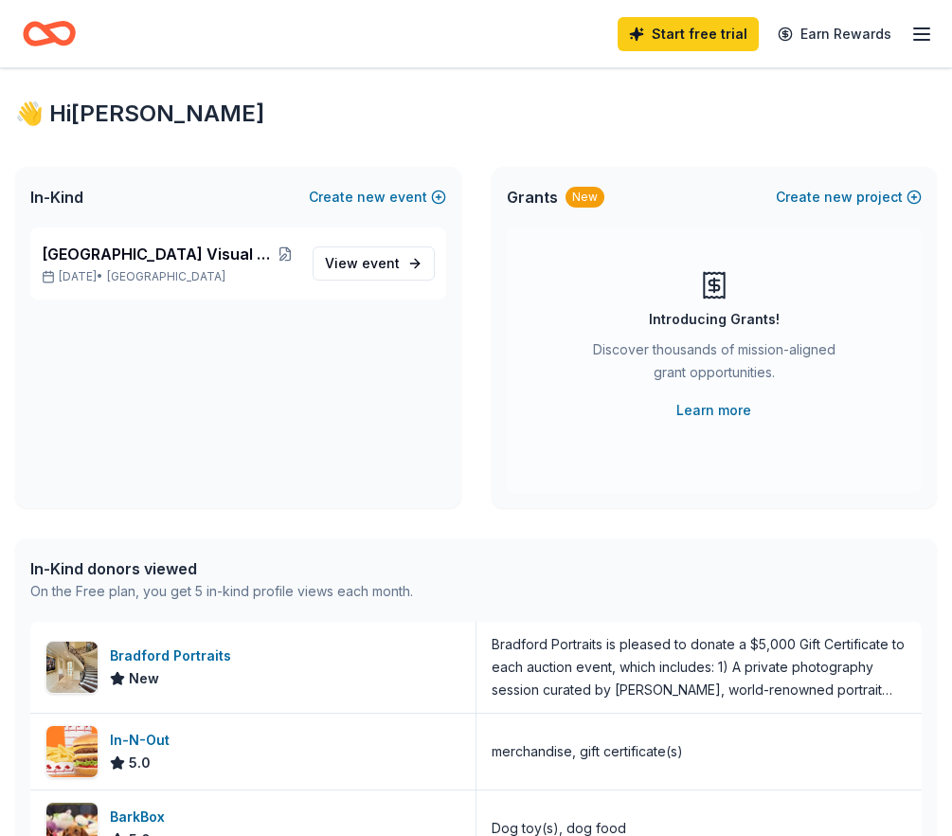
click at [181, 569] on div "In-Kind donors viewed" at bounding box center [221, 568] width 383 height 23
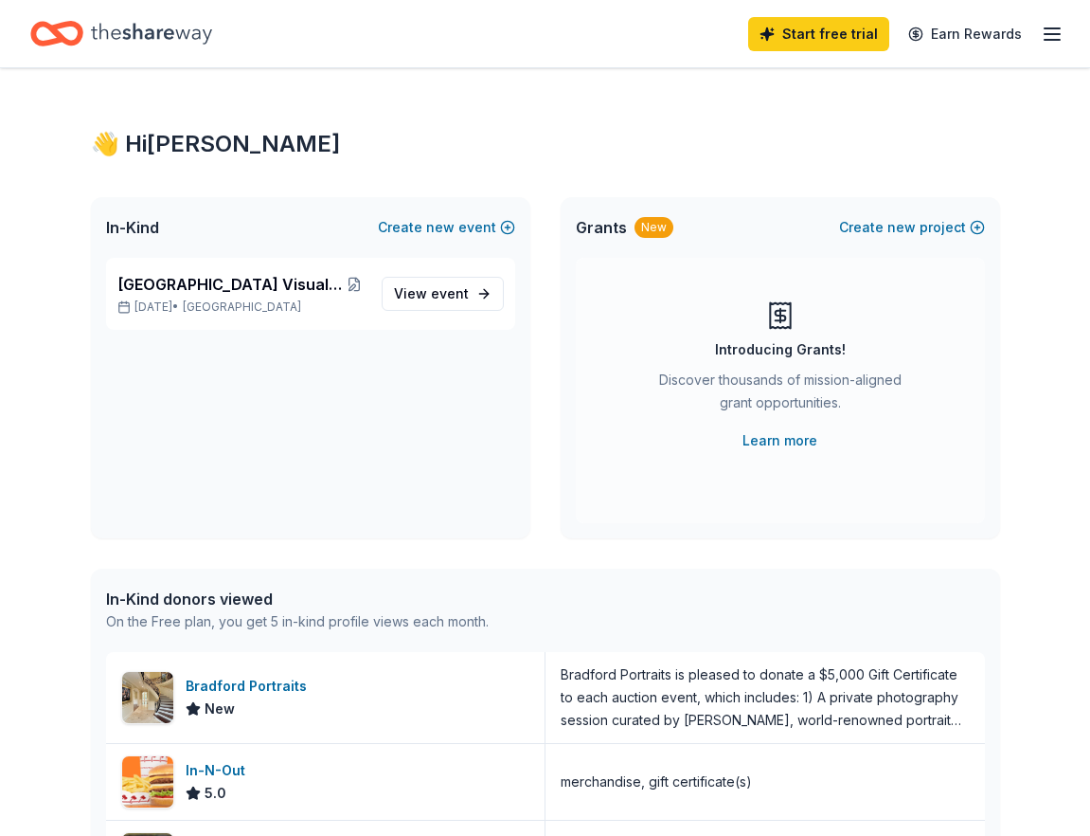
click at [176, 248] on div "In-Kind Create new event" at bounding box center [311, 227] width 440 height 61
click at [135, 217] on span "In-Kind" at bounding box center [132, 227] width 53 height 23
click at [466, 295] on span "event" at bounding box center [450, 293] width 38 height 16
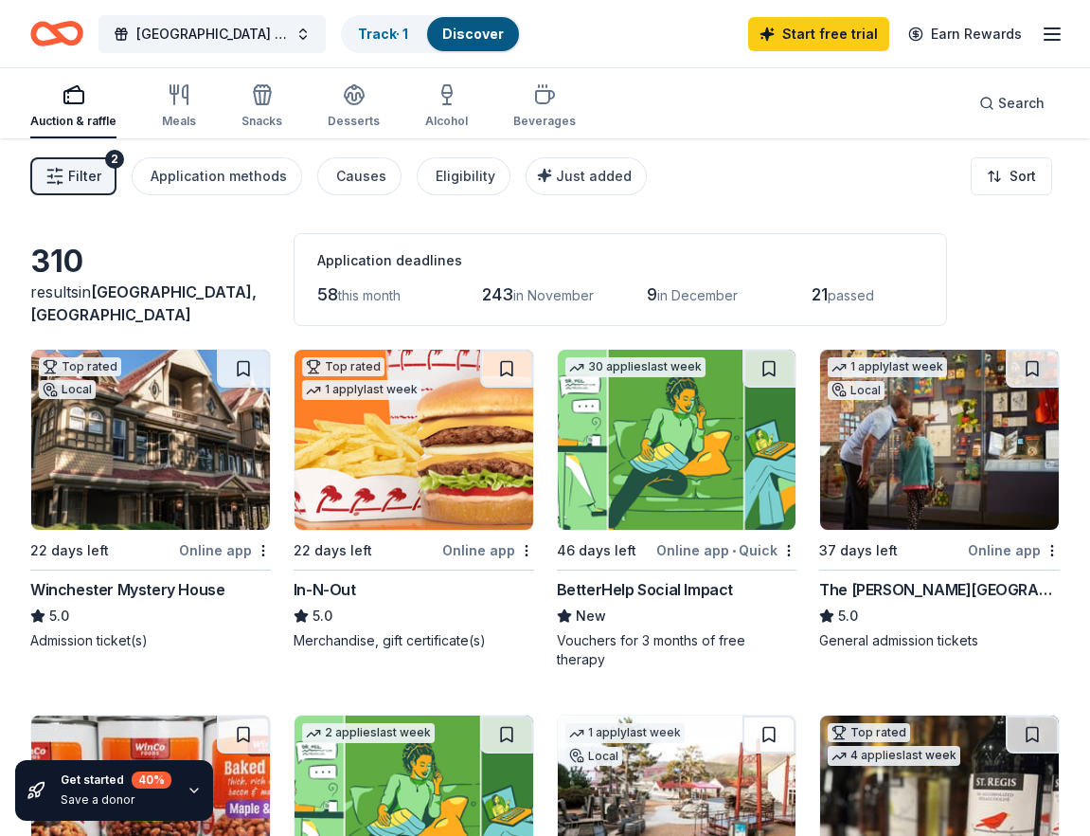
click at [94, 171] on span "Filter" at bounding box center [84, 176] width 33 height 23
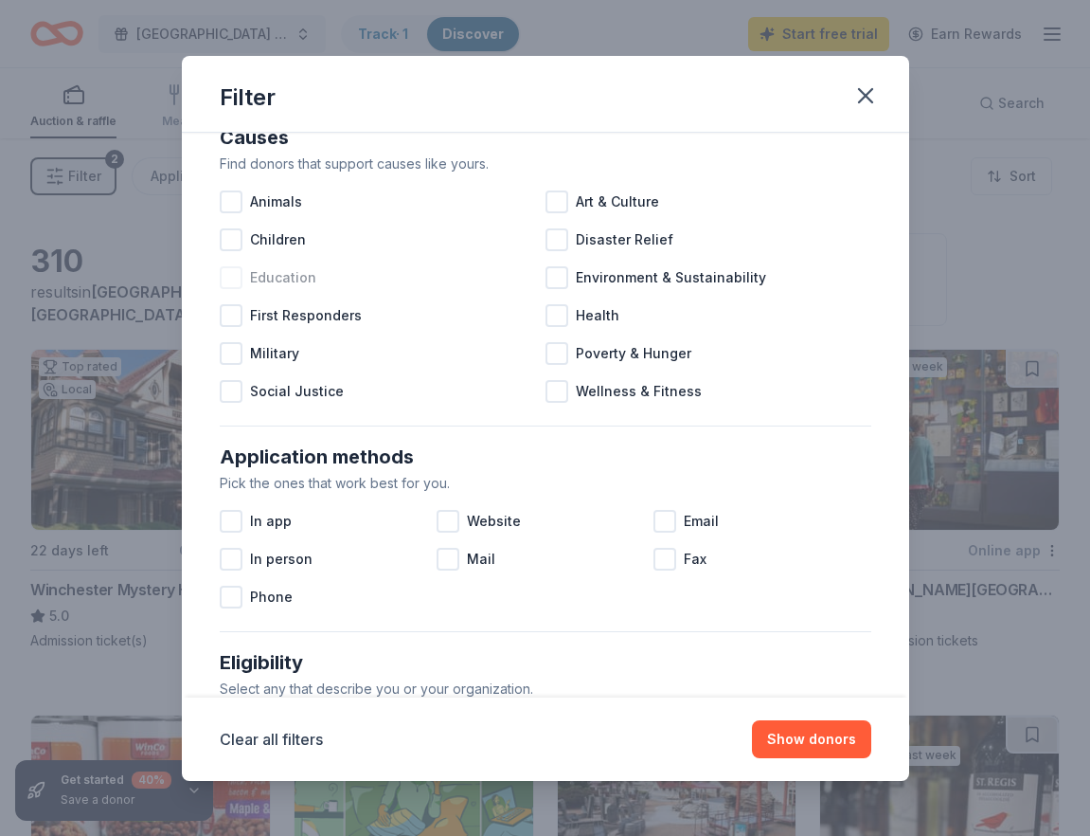
scroll to position [30, 0]
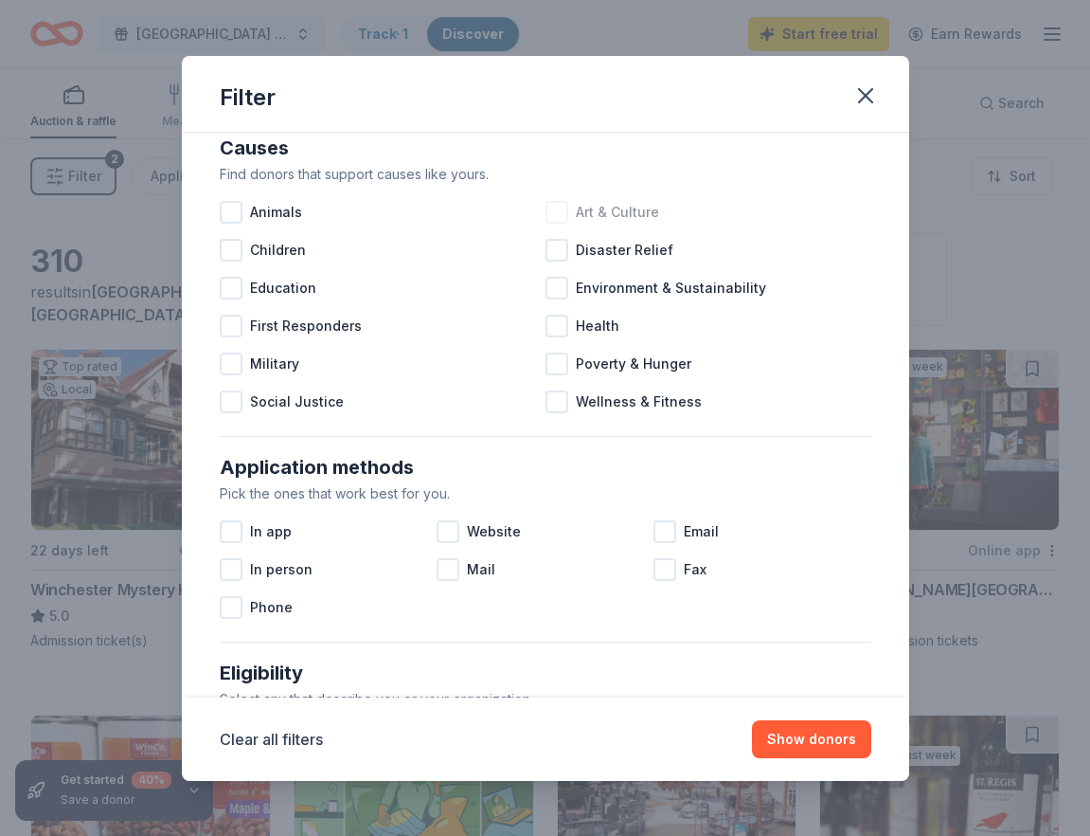
click at [556, 217] on div at bounding box center [557, 212] width 23 height 23
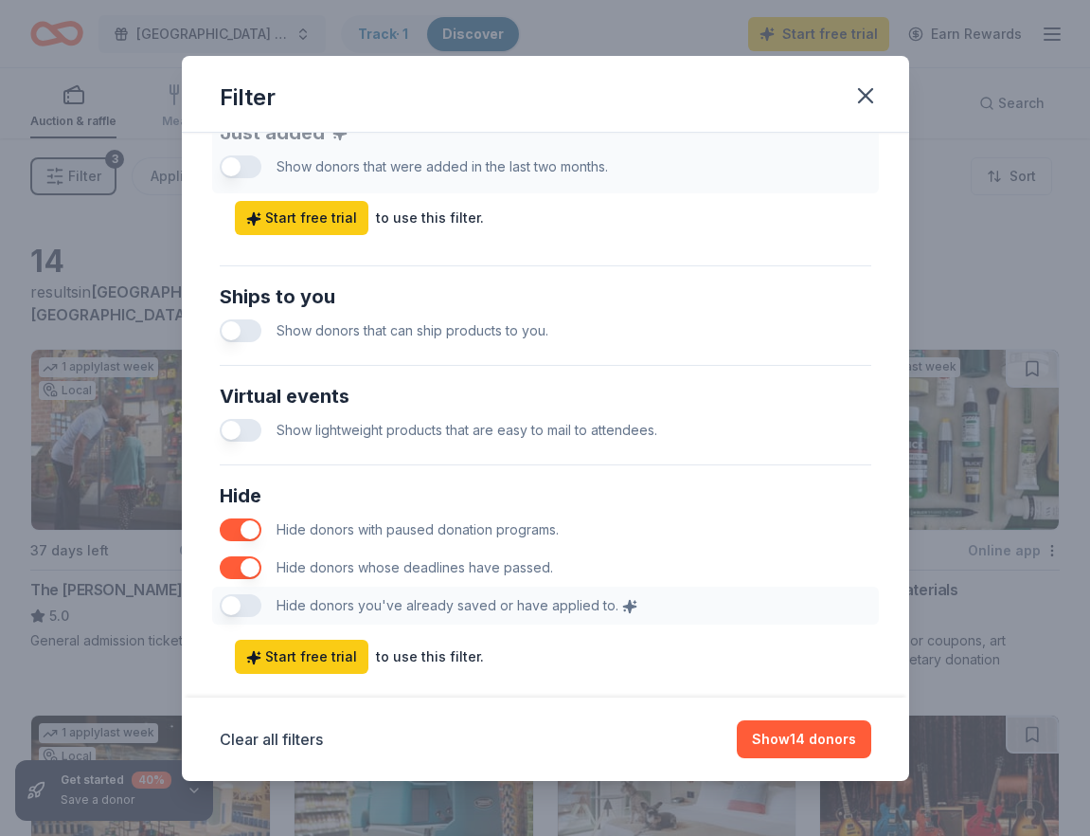
scroll to position [813, 0]
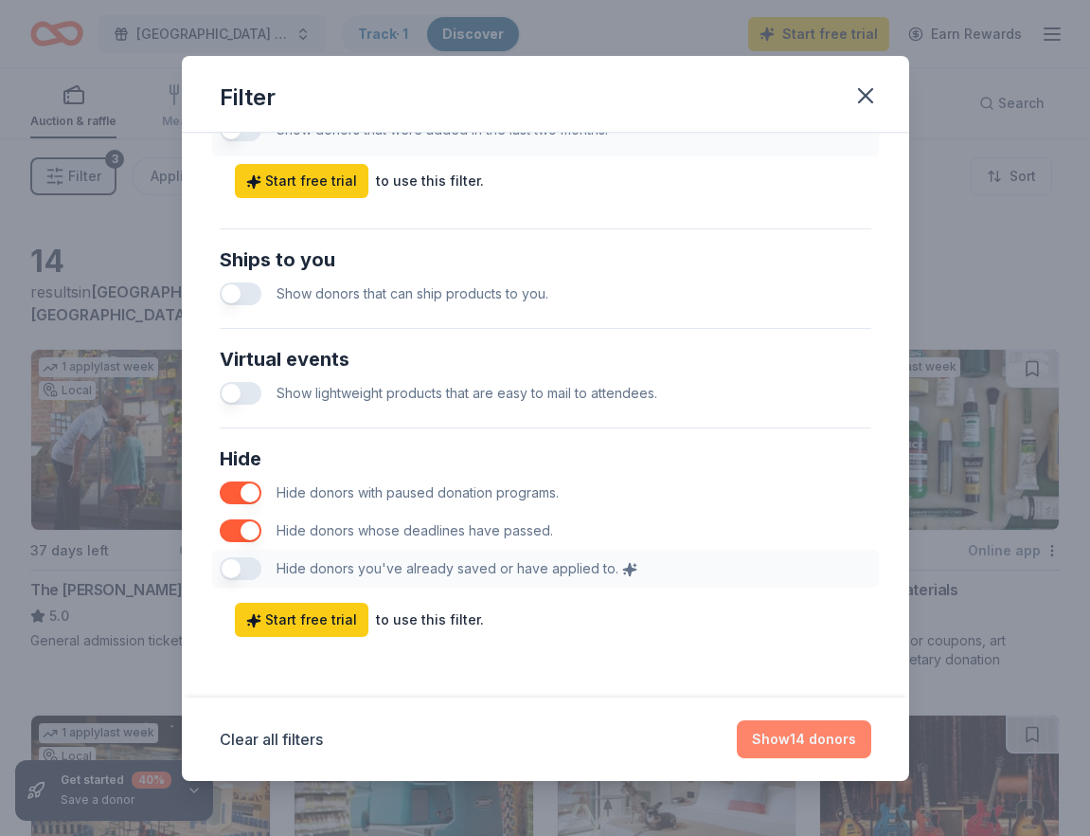
click at [787, 740] on button "Show 14 donors" at bounding box center [804, 739] width 135 height 38
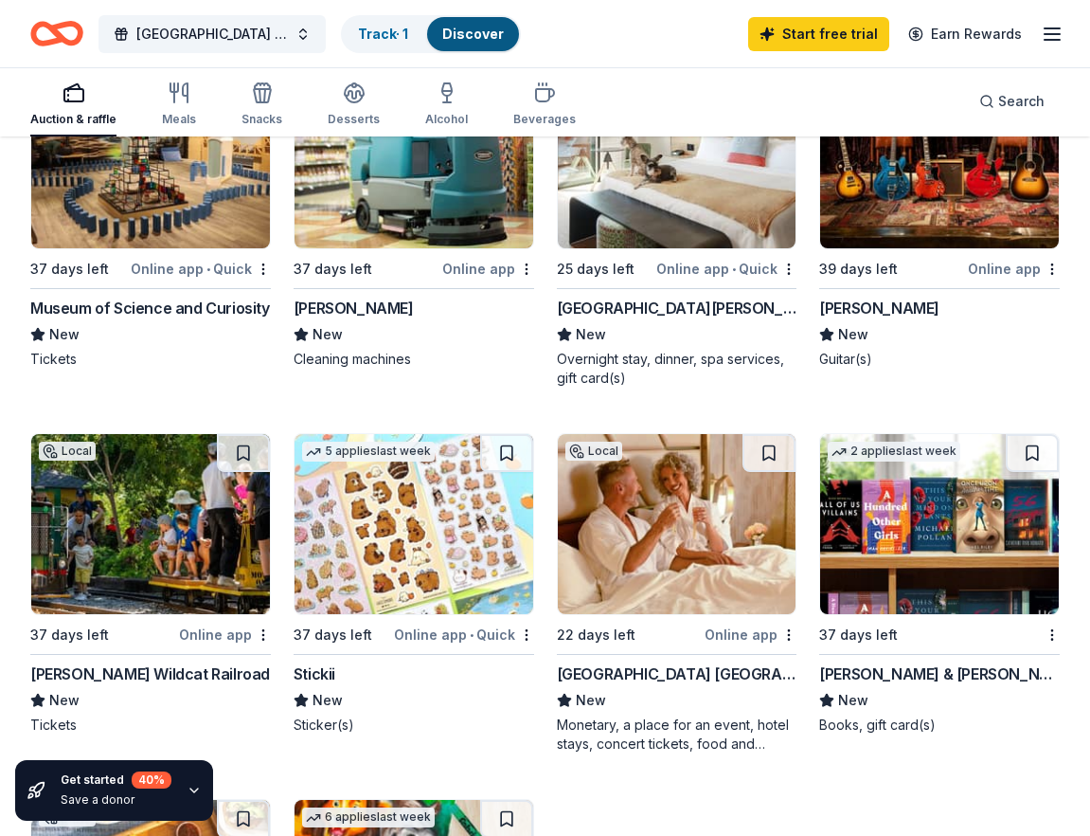
scroll to position [669, 0]
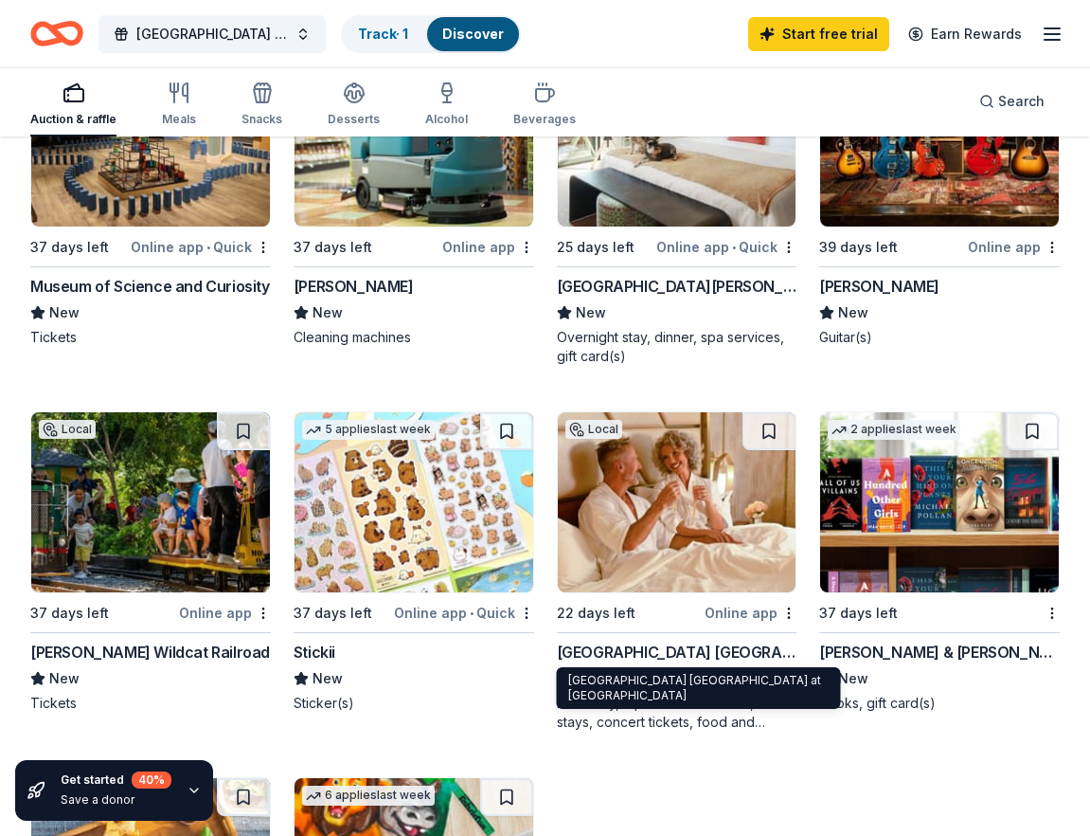
click at [666, 651] on div "[GEOGRAPHIC_DATA] [GEOGRAPHIC_DATA] at [GEOGRAPHIC_DATA]" at bounding box center [677, 651] width 241 height 23
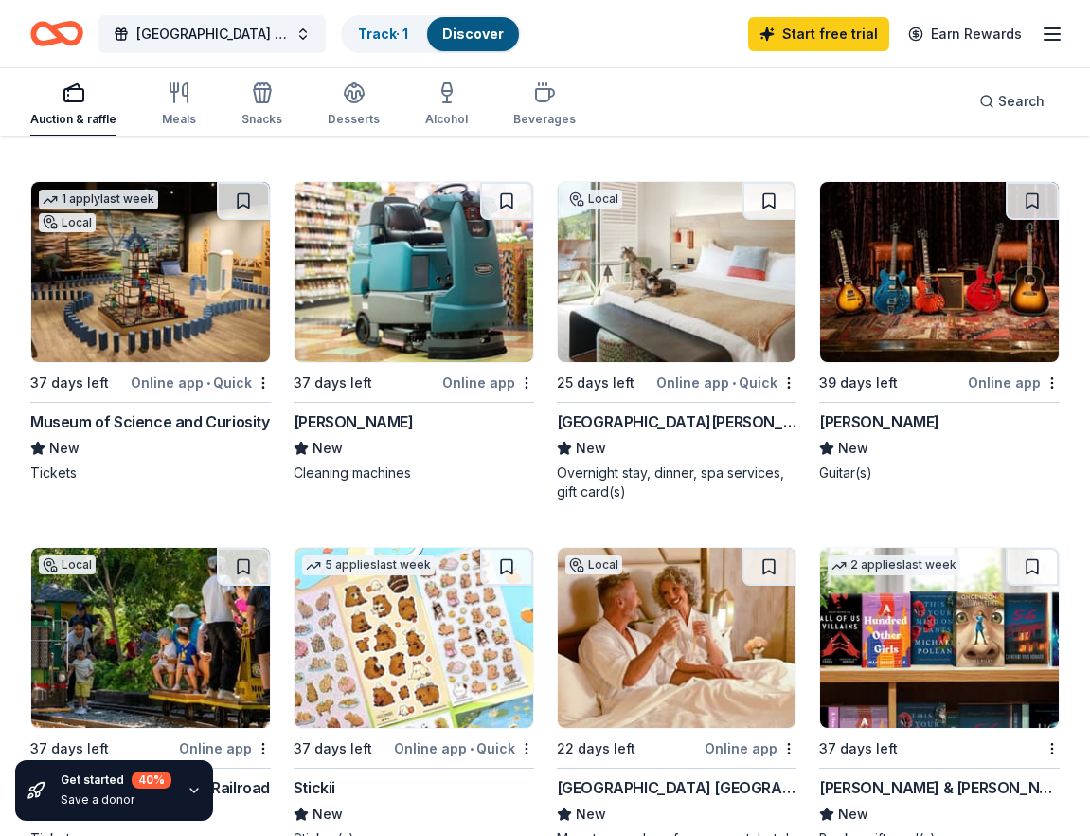
scroll to position [450, 0]
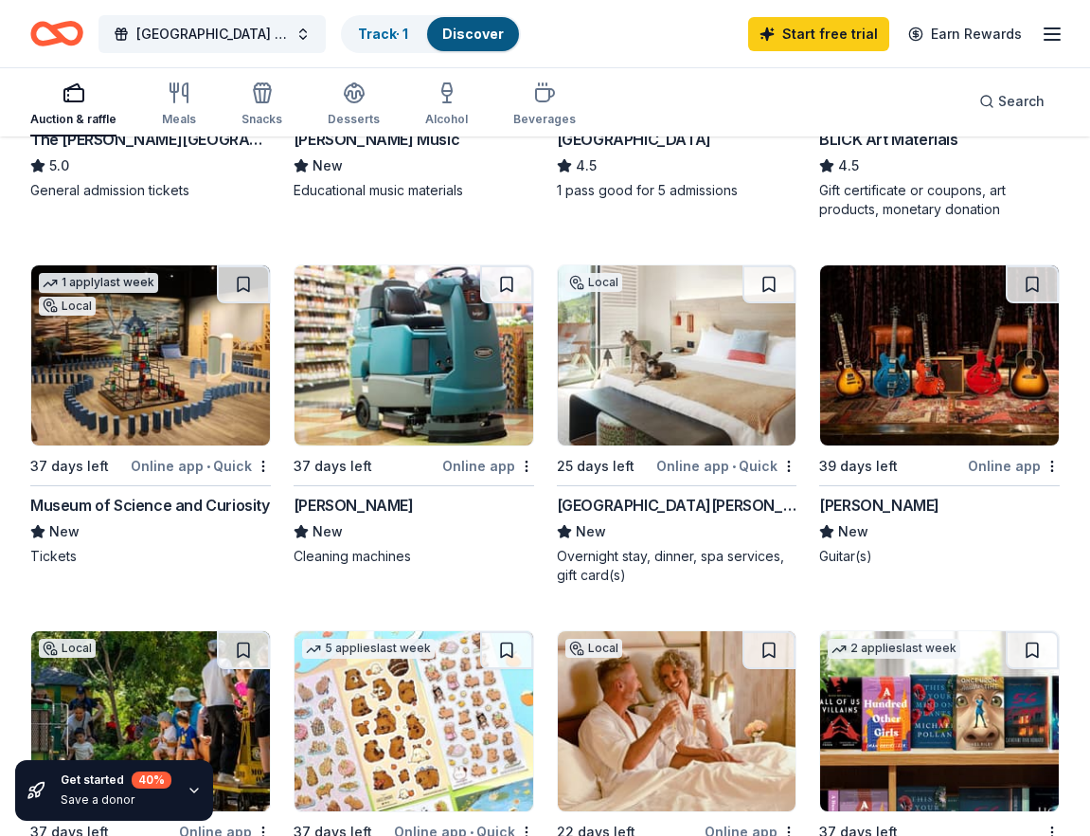
click at [626, 494] on div "[GEOGRAPHIC_DATA][PERSON_NAME]" at bounding box center [677, 505] width 241 height 23
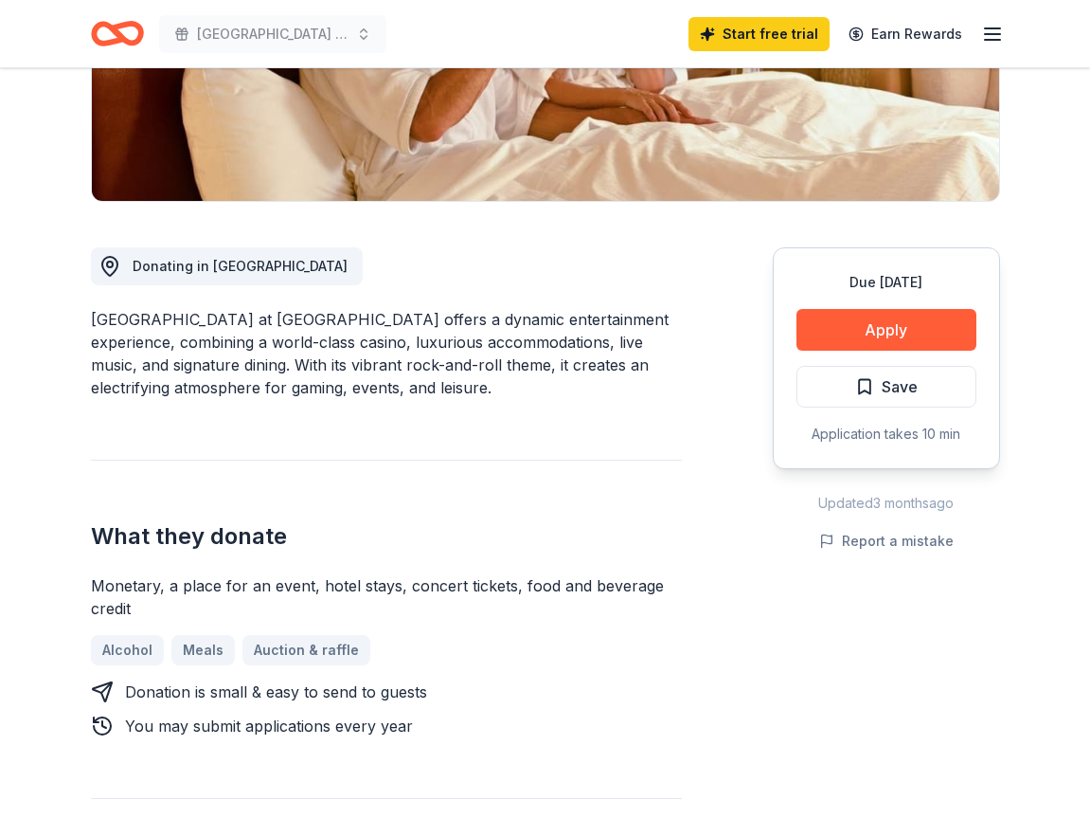
scroll to position [428, 0]
click at [872, 324] on button "Apply" at bounding box center [887, 329] width 180 height 42
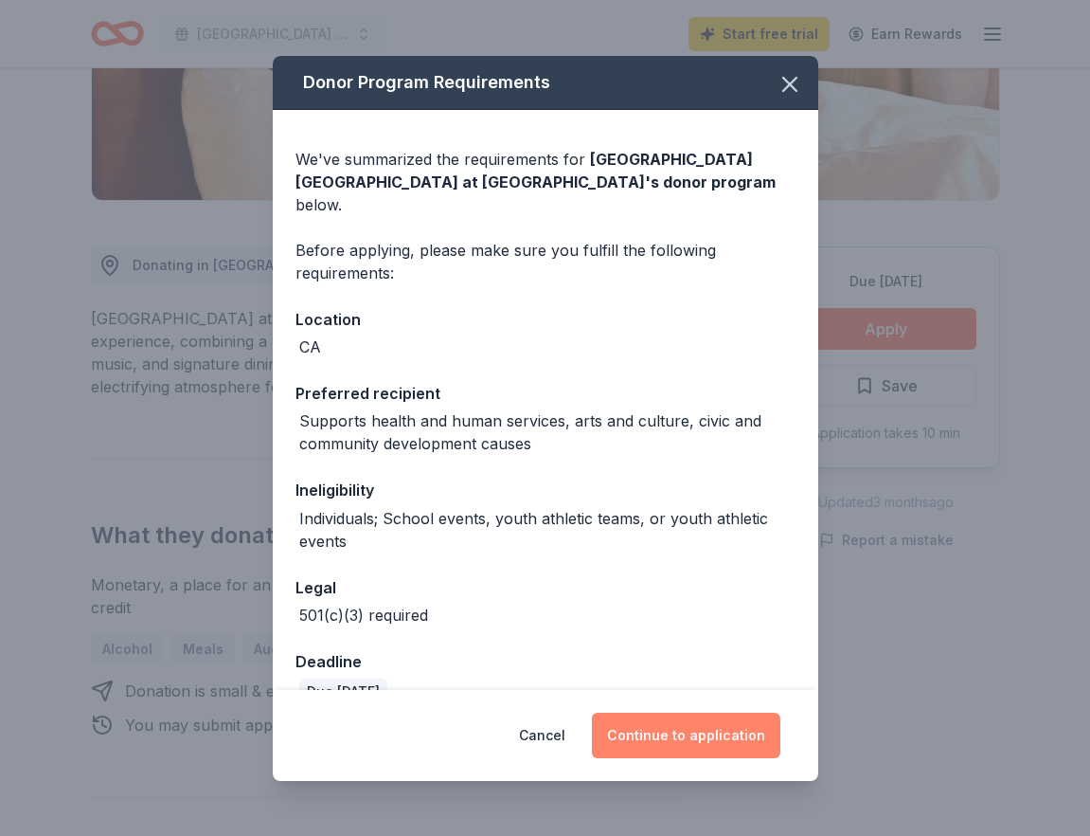
click at [680, 735] on button "Continue to application" at bounding box center [686, 734] width 189 height 45
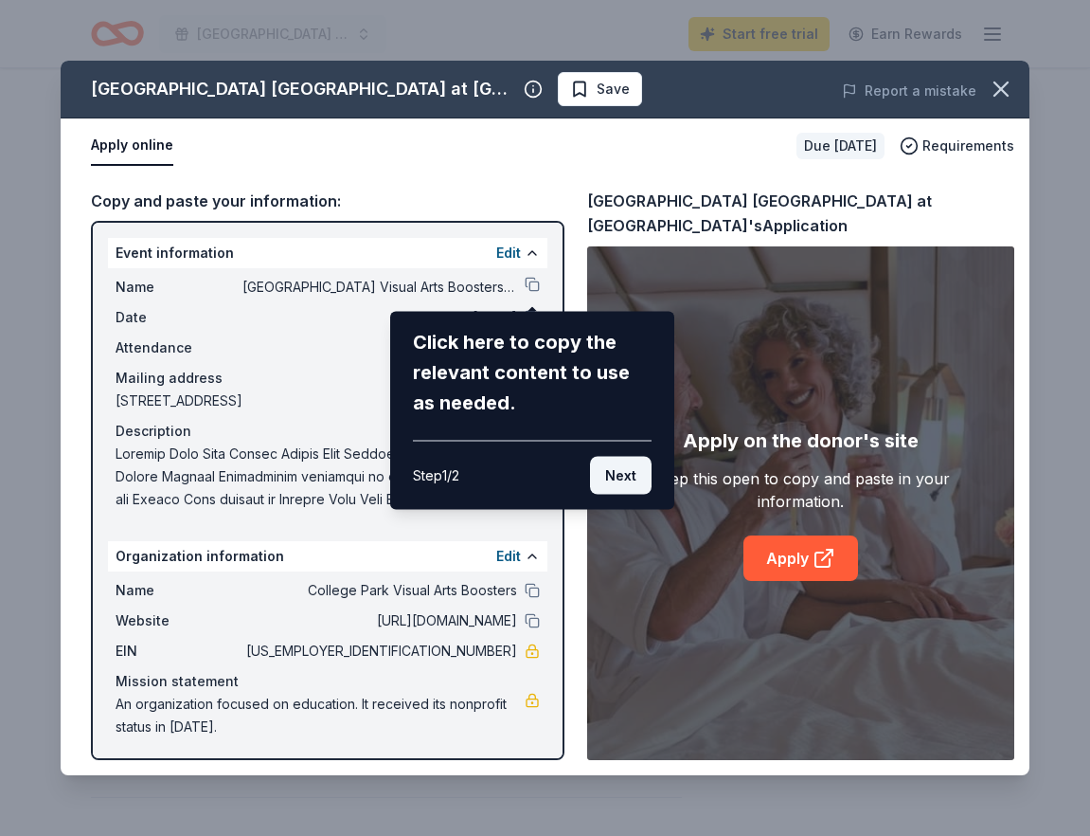
click at [612, 479] on button "Next" at bounding box center [621, 476] width 62 height 38
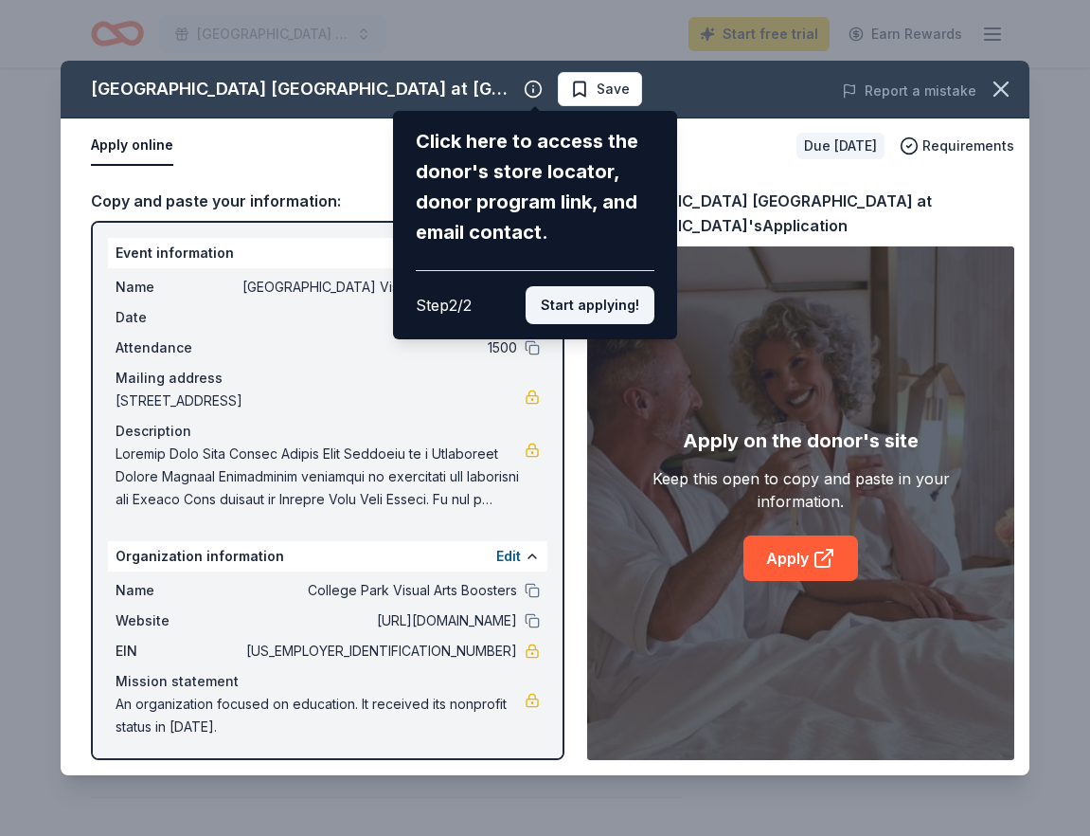
click at [593, 305] on button "Start applying!" at bounding box center [590, 305] width 129 height 38
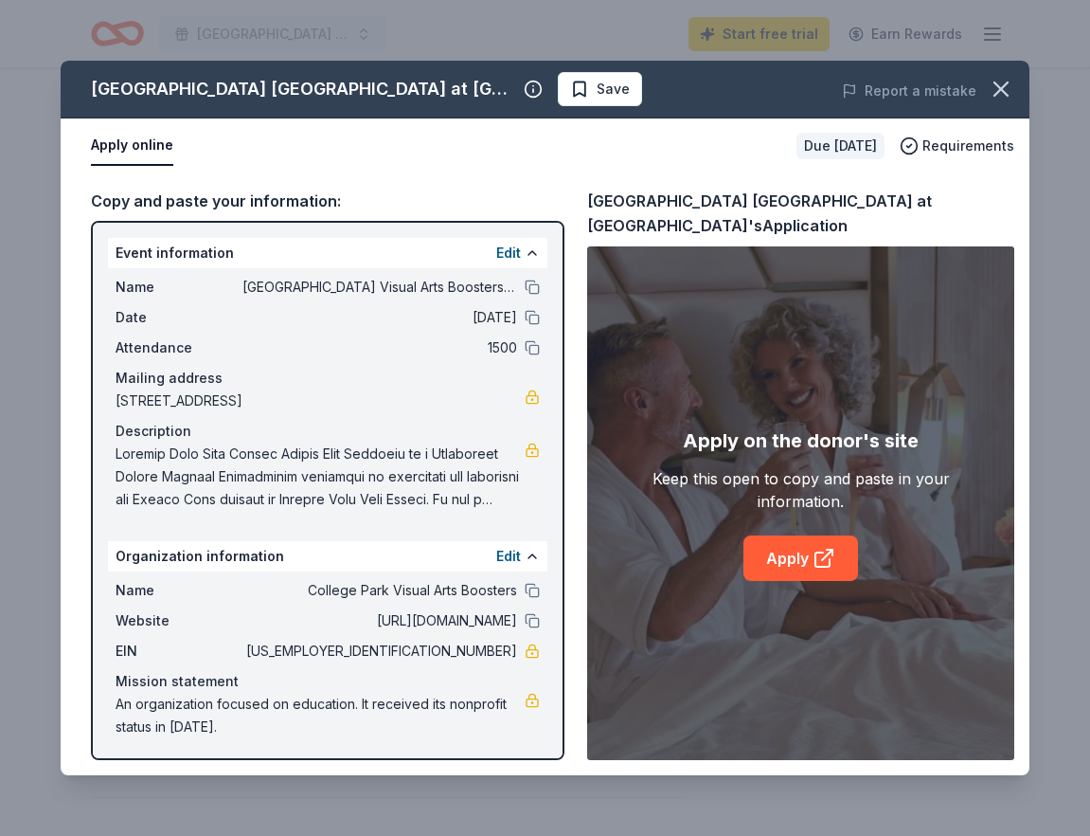
click at [400, 416] on div "Name College Park High School Visual Arts Boosters Club Date 12/12/25 Attendanc…" at bounding box center [328, 393] width 440 height 250
click at [794, 556] on link "Apply" at bounding box center [801, 557] width 115 height 45
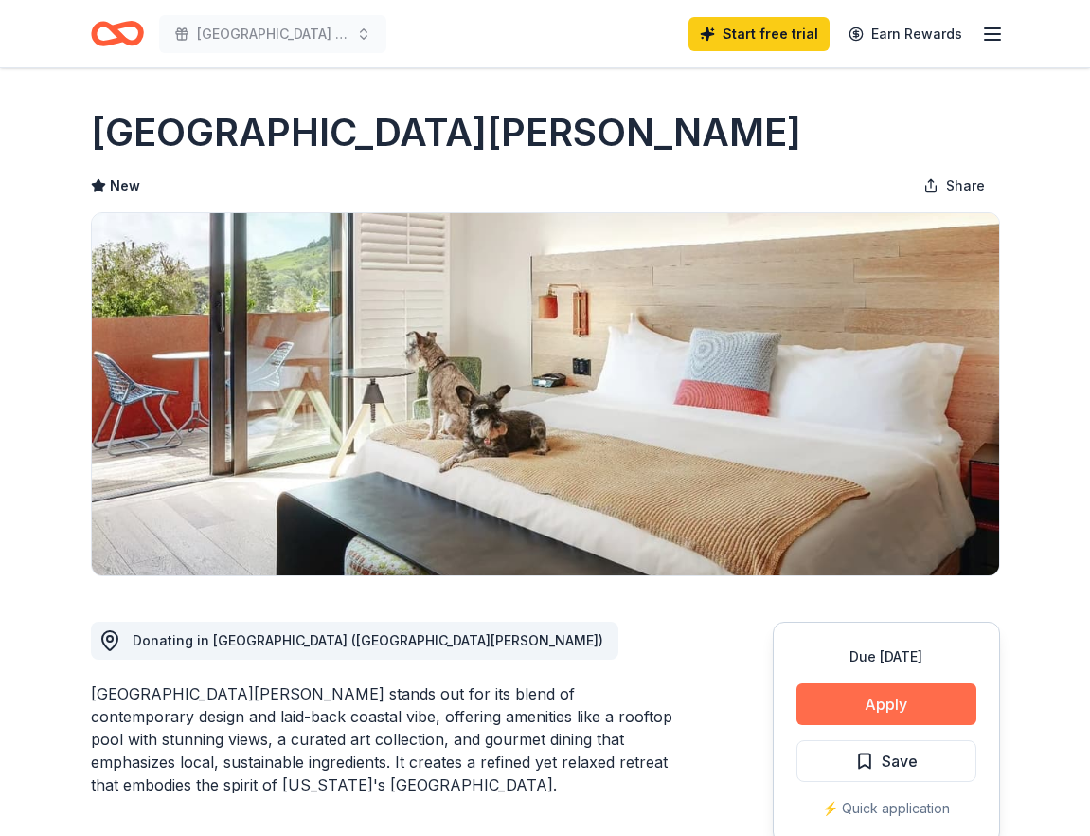
click at [879, 691] on button "Apply" at bounding box center [887, 704] width 180 height 42
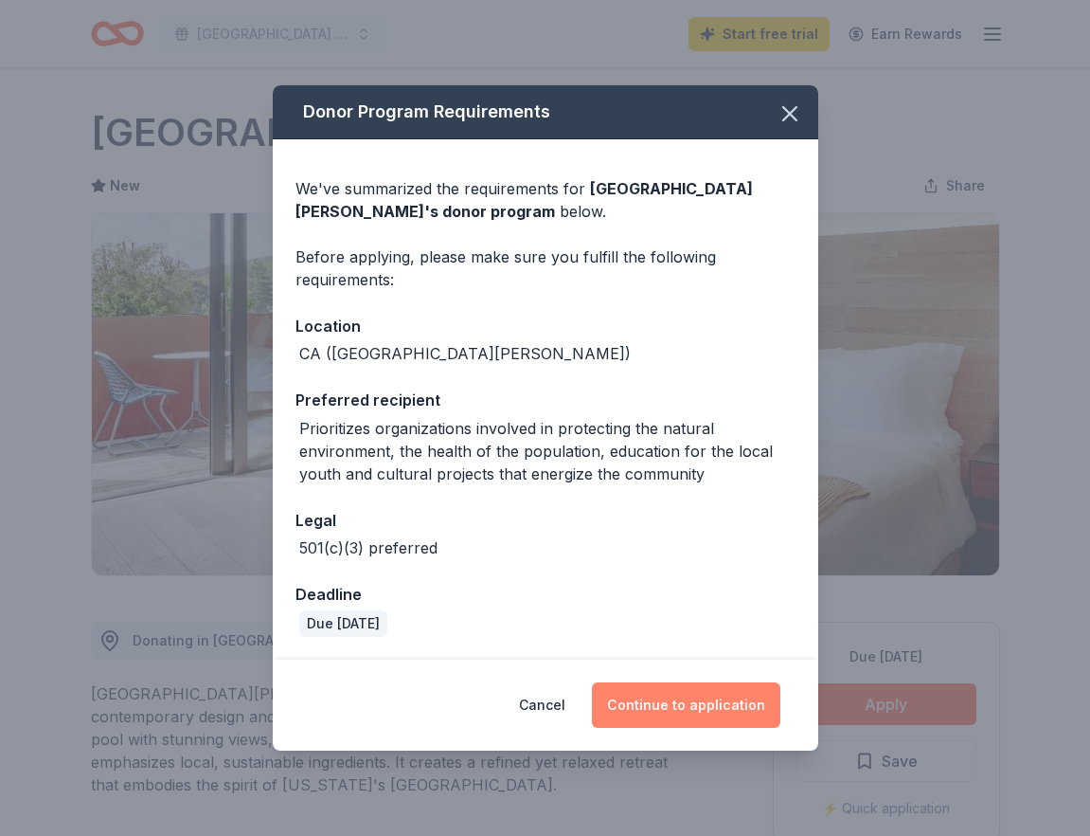
click at [674, 701] on button "Continue to application" at bounding box center [686, 704] width 189 height 45
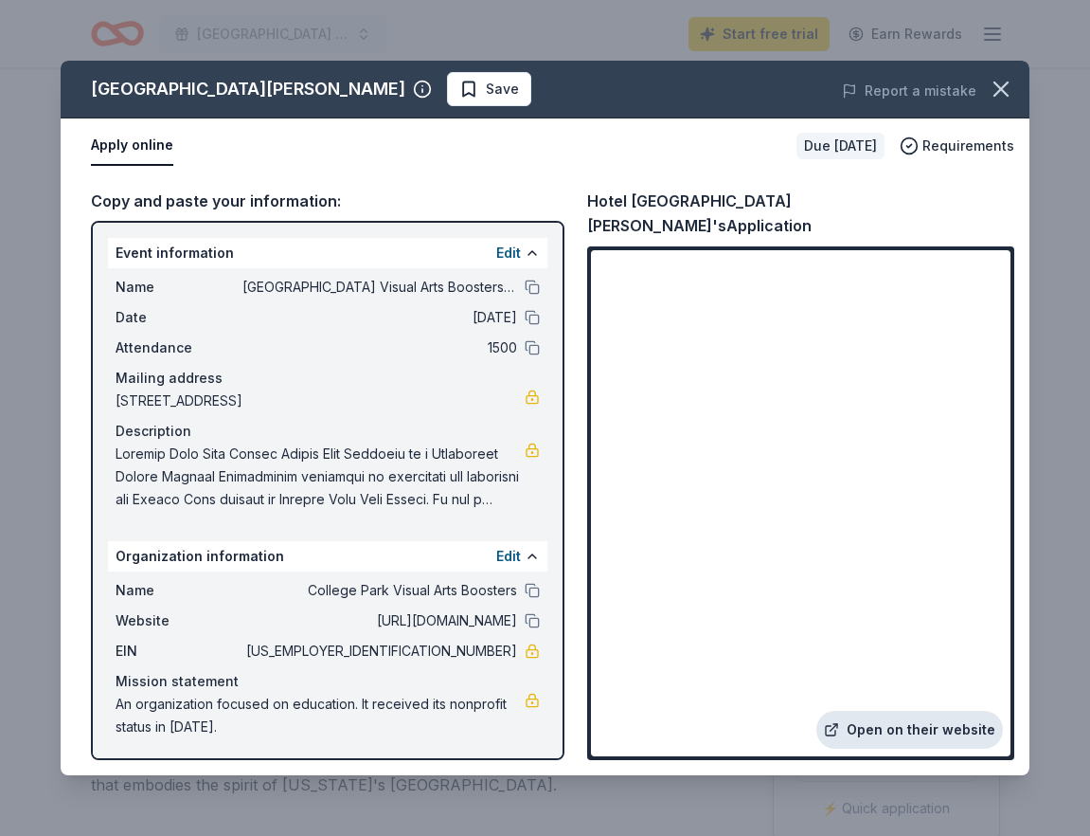
click at [898, 728] on link "Open on their website" at bounding box center [910, 729] width 187 height 38
